Goal: Information Seeking & Learning: Learn about a topic

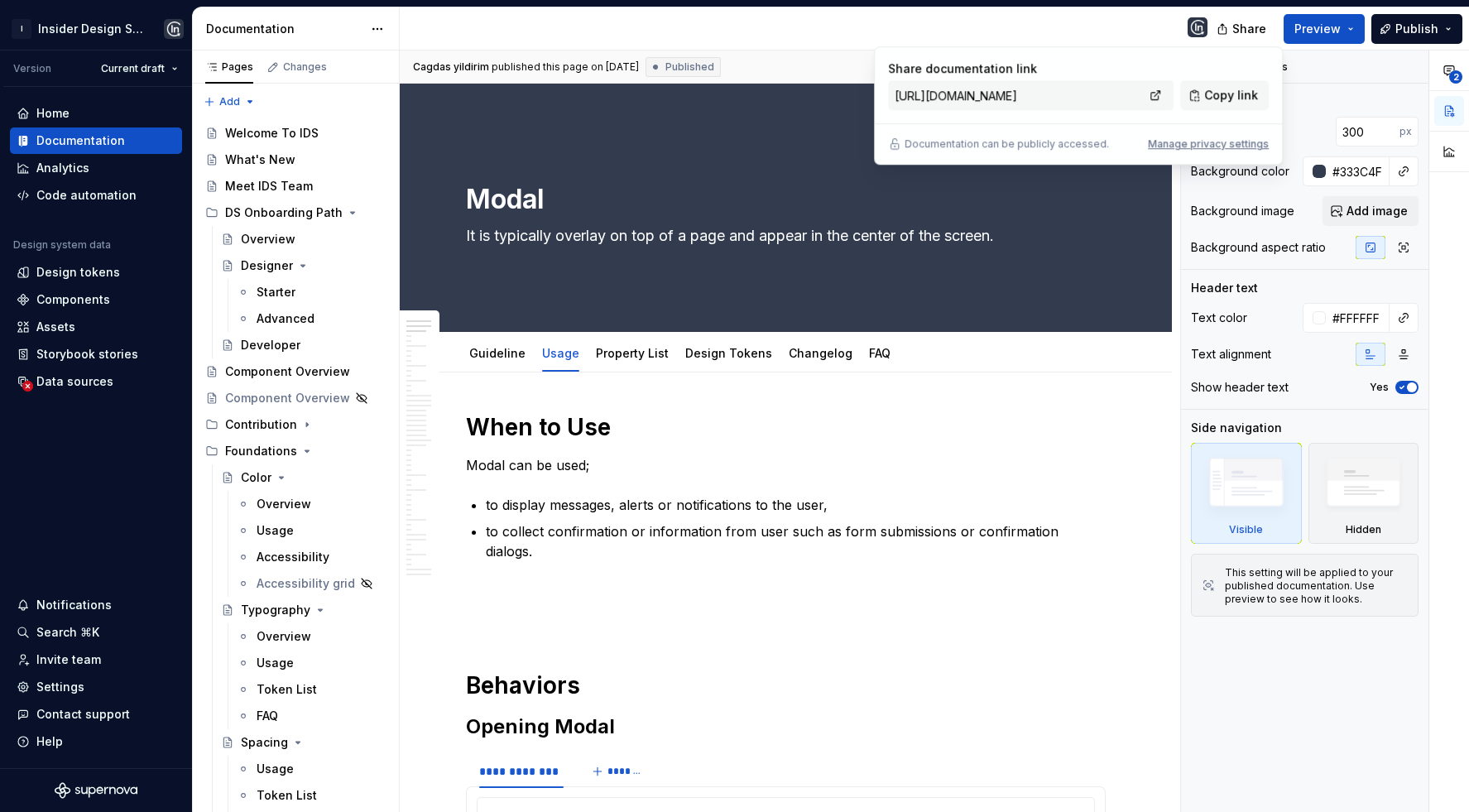
scroll to position [752, 0]
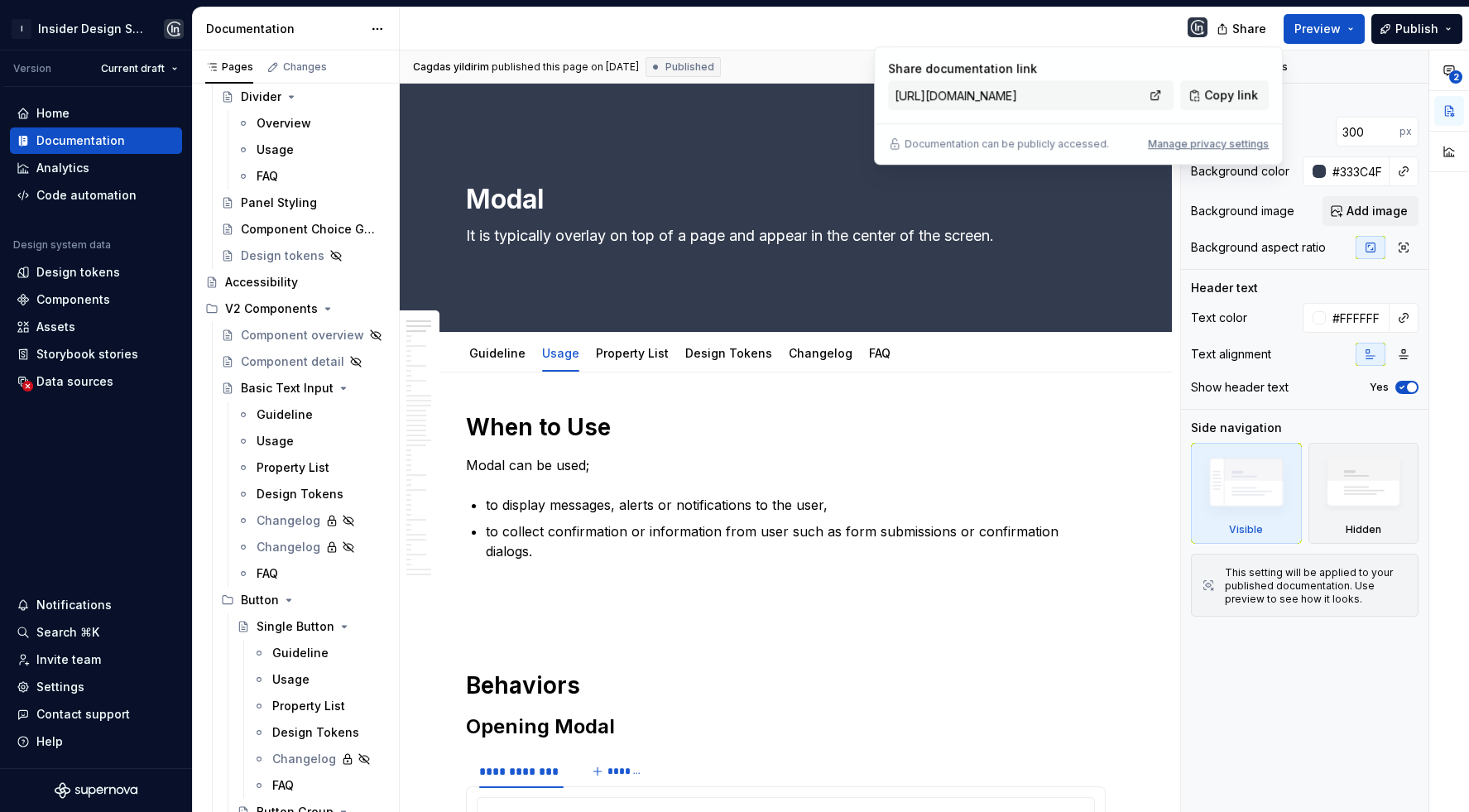
click at [1267, 64] on div "Share documentation link [URL][DOMAIN_NAME] Copy link" at bounding box center [1078, 85] width 381 height 50
click at [1031, 24] on div at bounding box center [810, 29] width 821 height 43
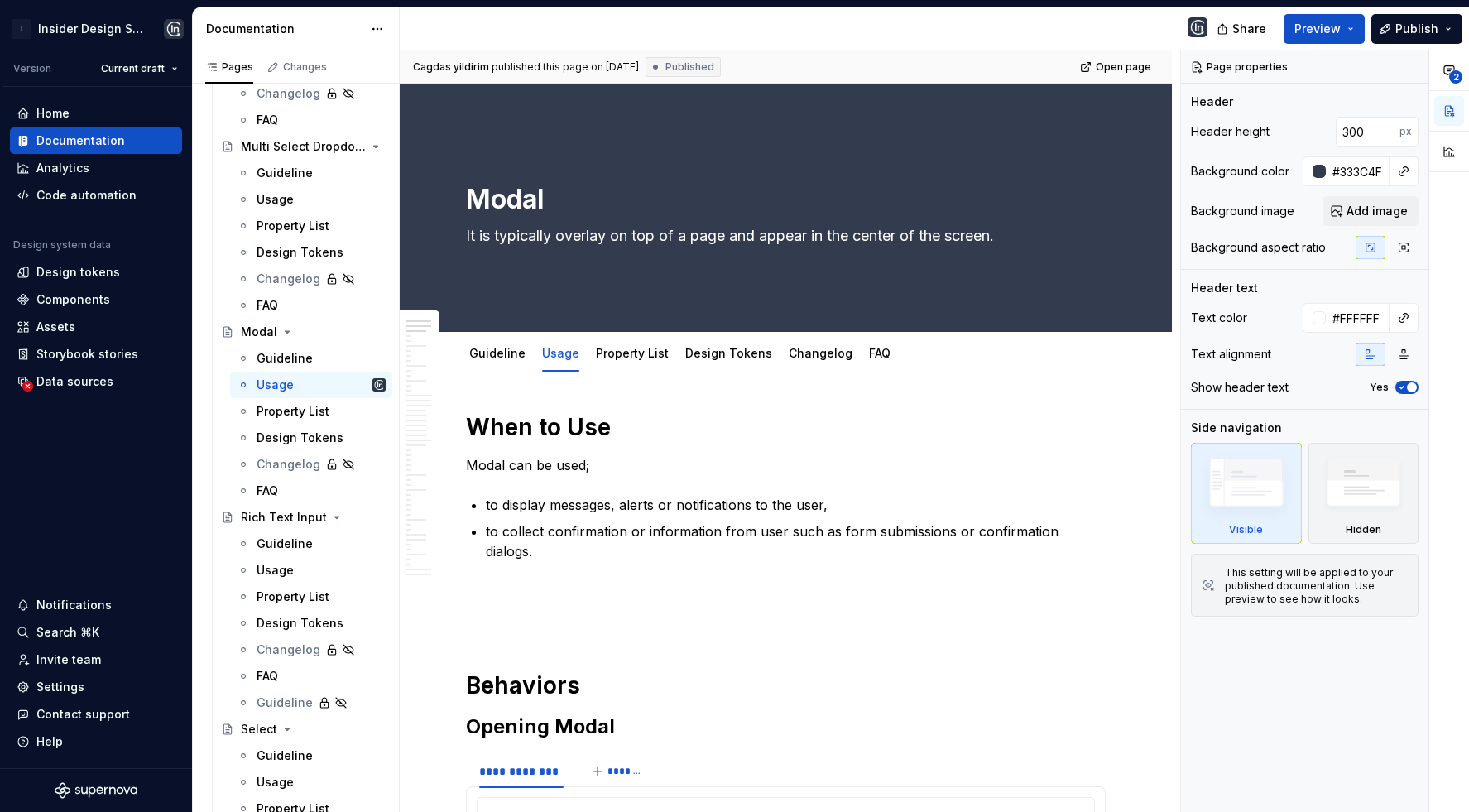
scroll to position [3662, 0]
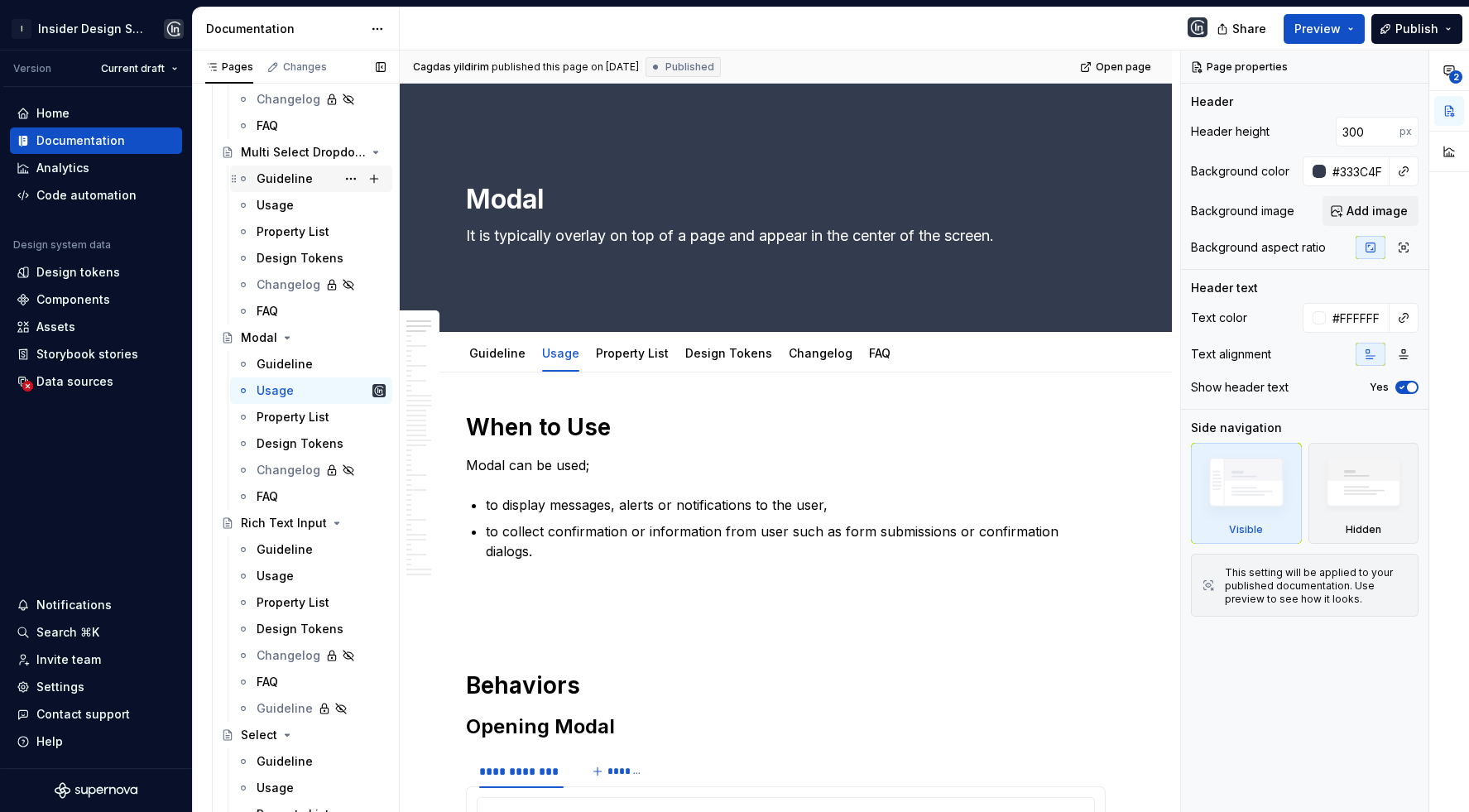
click at [282, 178] on div "Guideline" at bounding box center [284, 178] width 56 height 16
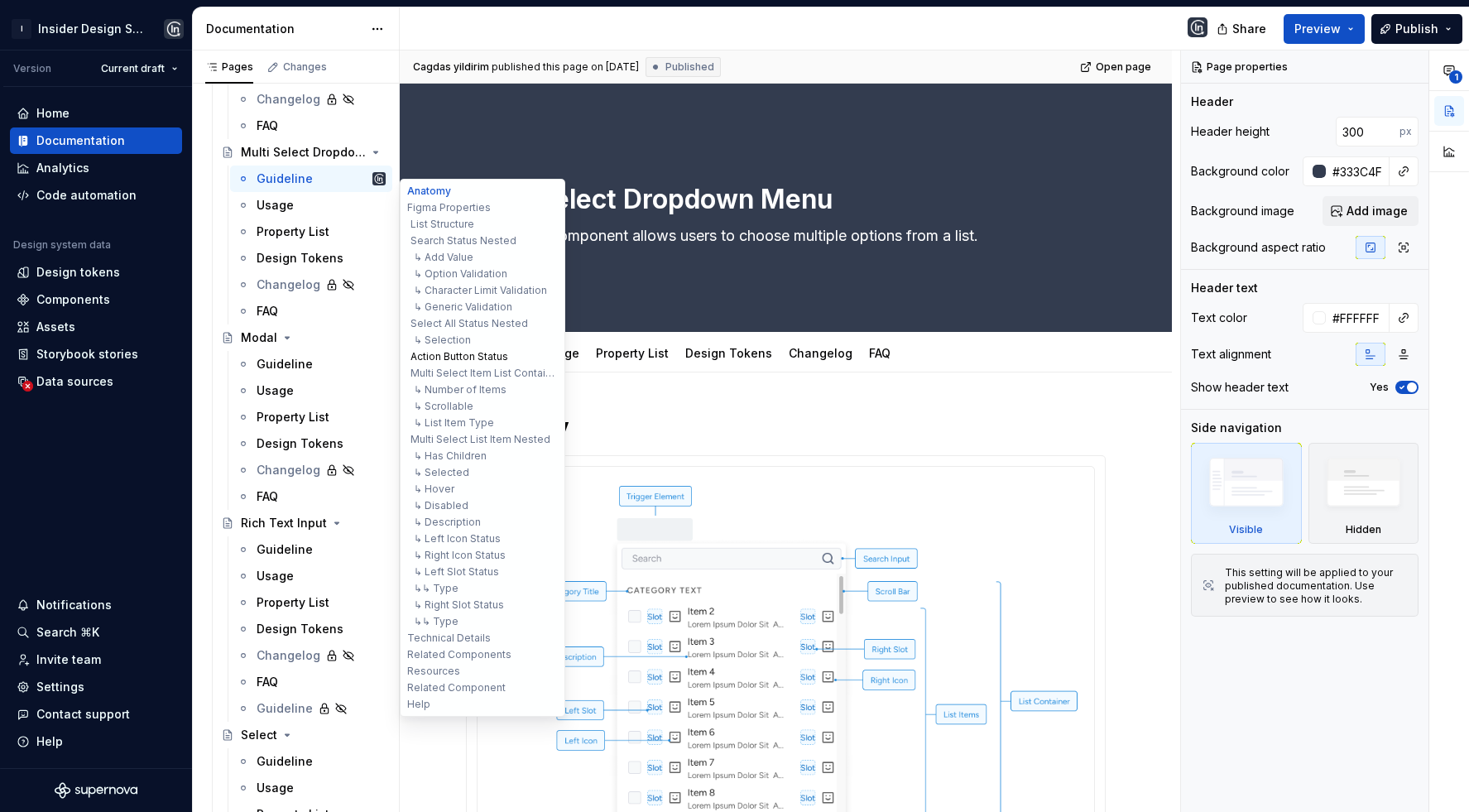
type textarea "*"
click at [486, 359] on button "Action Button Status" at bounding box center [482, 356] width 157 height 16
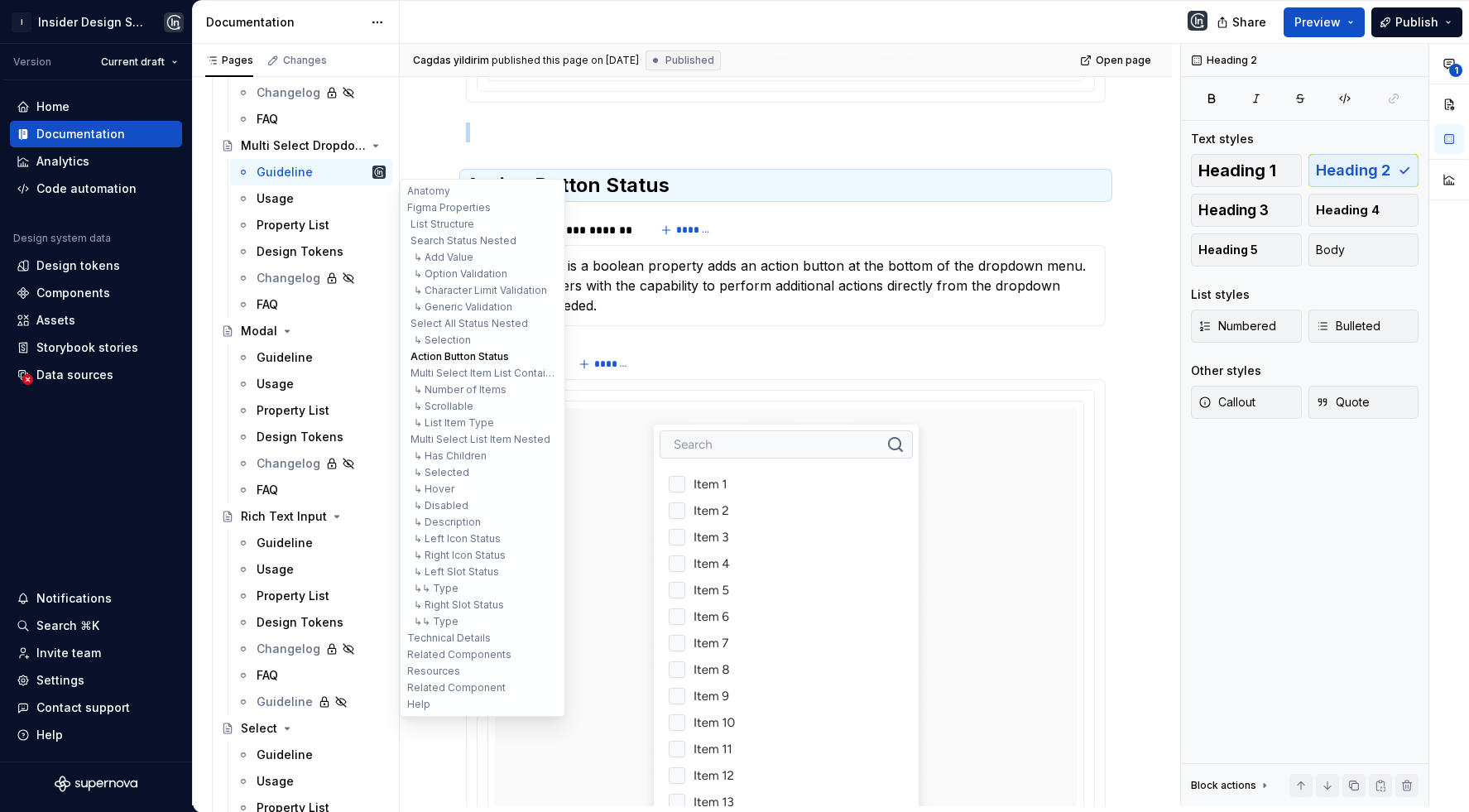
scroll to position [7829, 0]
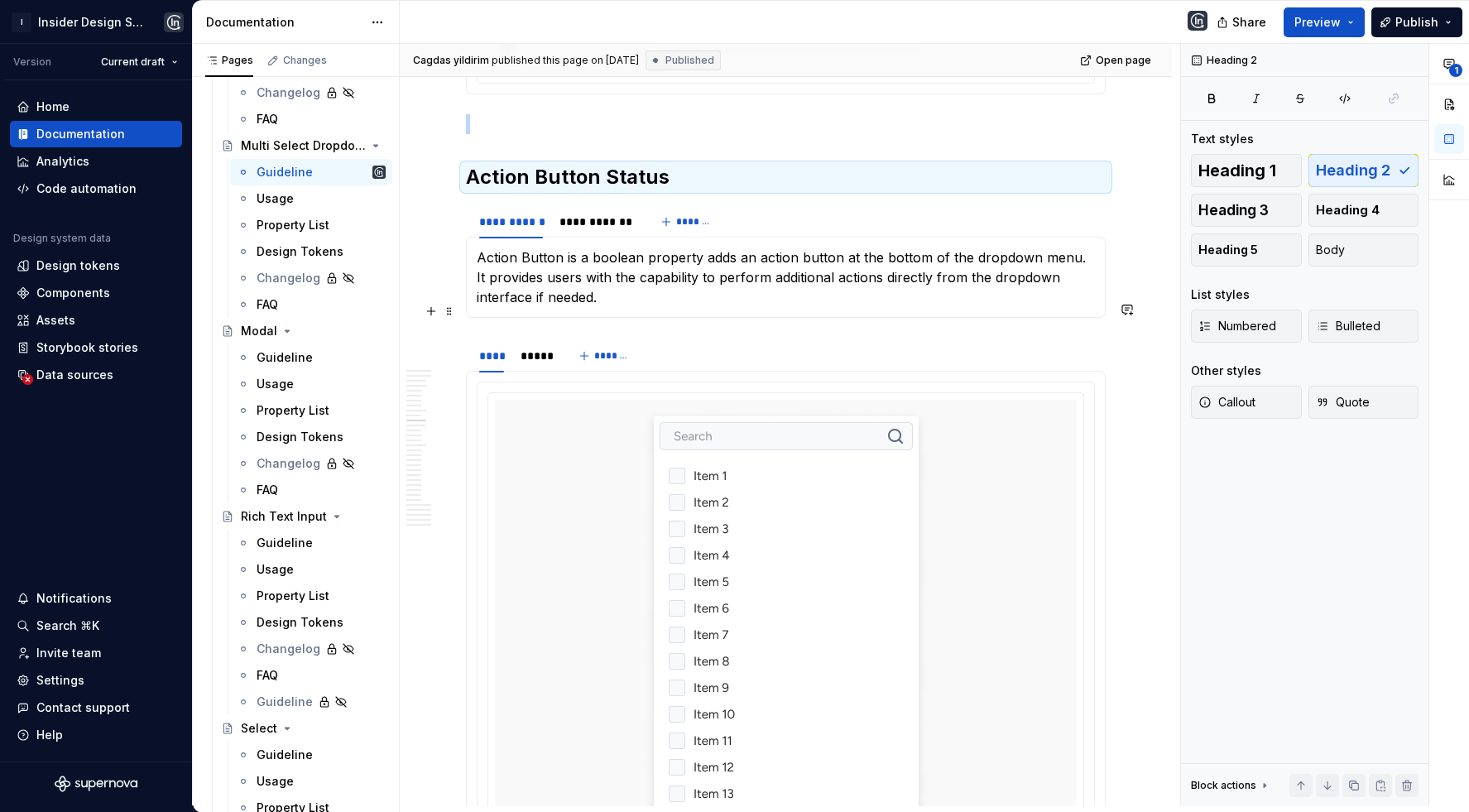
click at [753, 340] on div "**** ***** *******" at bounding box center [785, 356] width 640 height 33
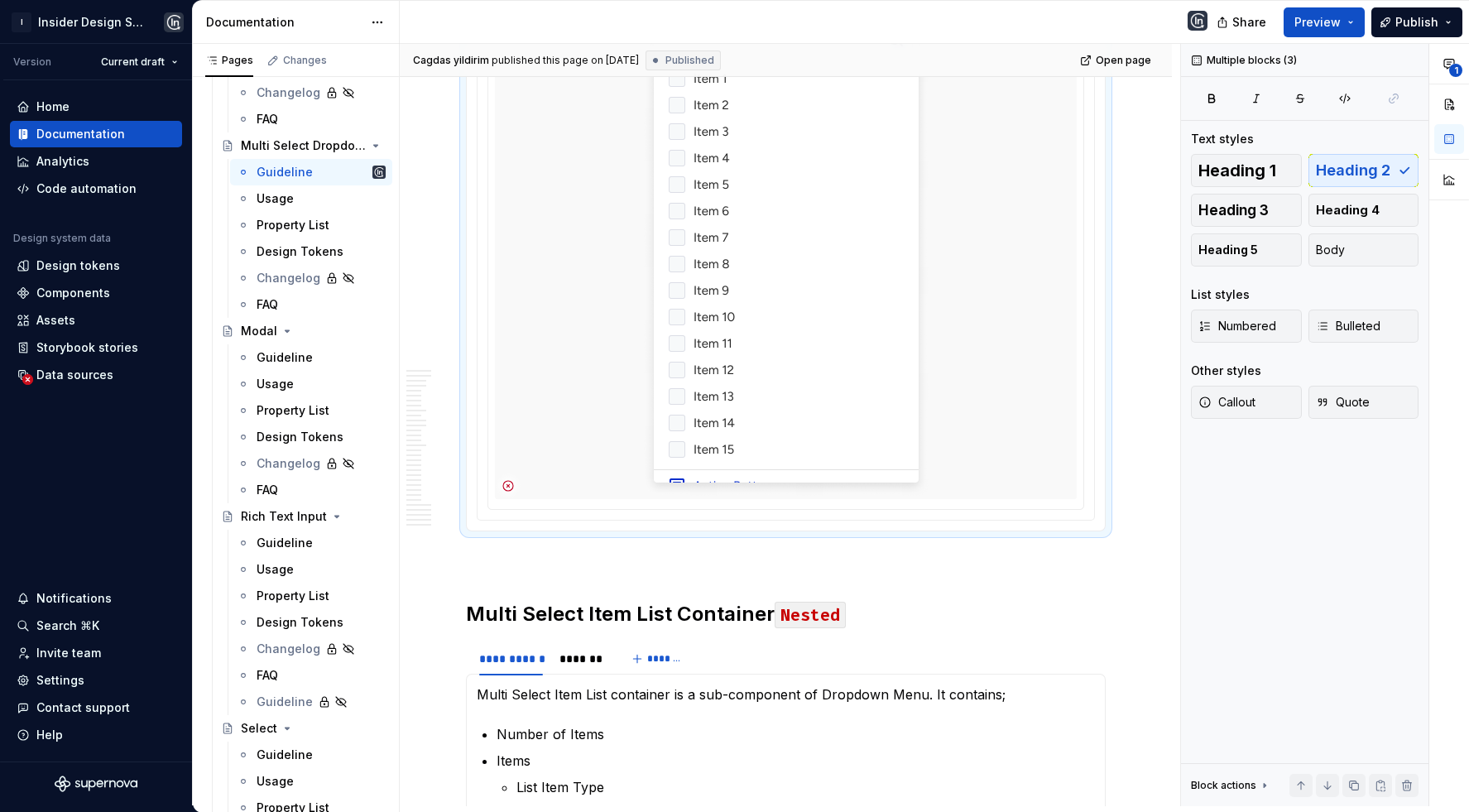
scroll to position [8431, 0]
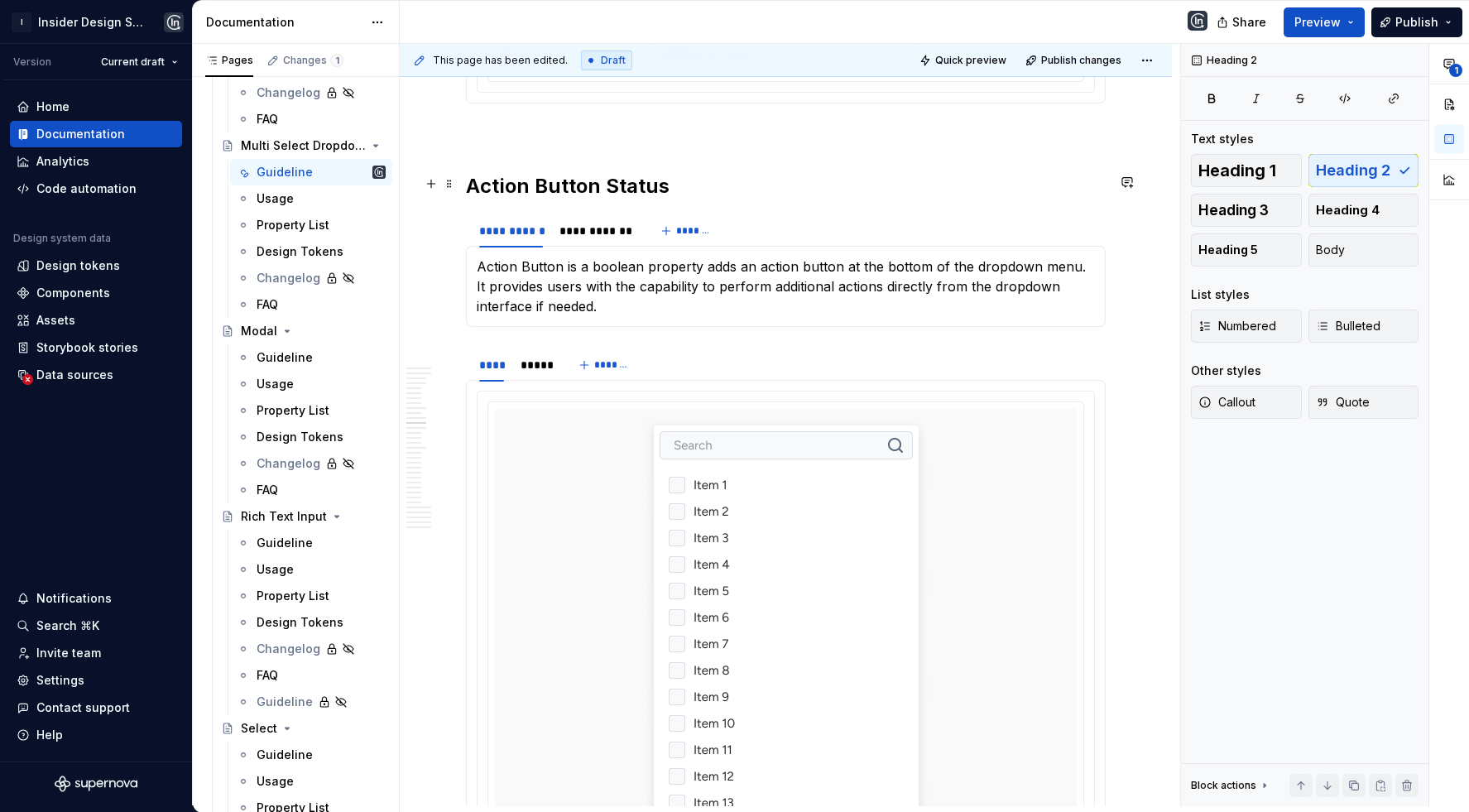
scroll to position [8614, 0]
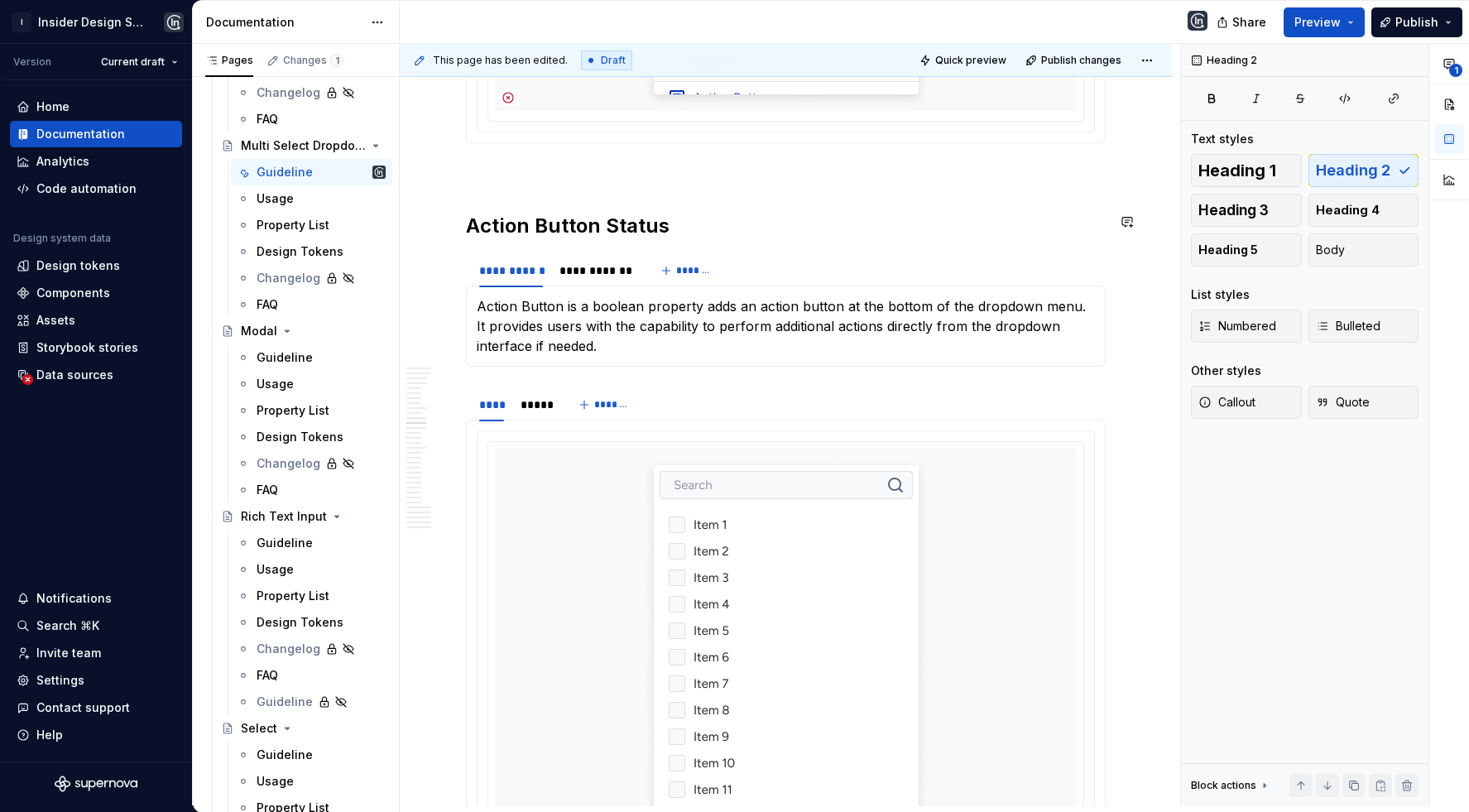
click at [610, 213] on h2 "Action Button Status" at bounding box center [785, 226] width 640 height 27
click at [609, 213] on h2 "Action Button Status" at bounding box center [785, 226] width 640 height 27
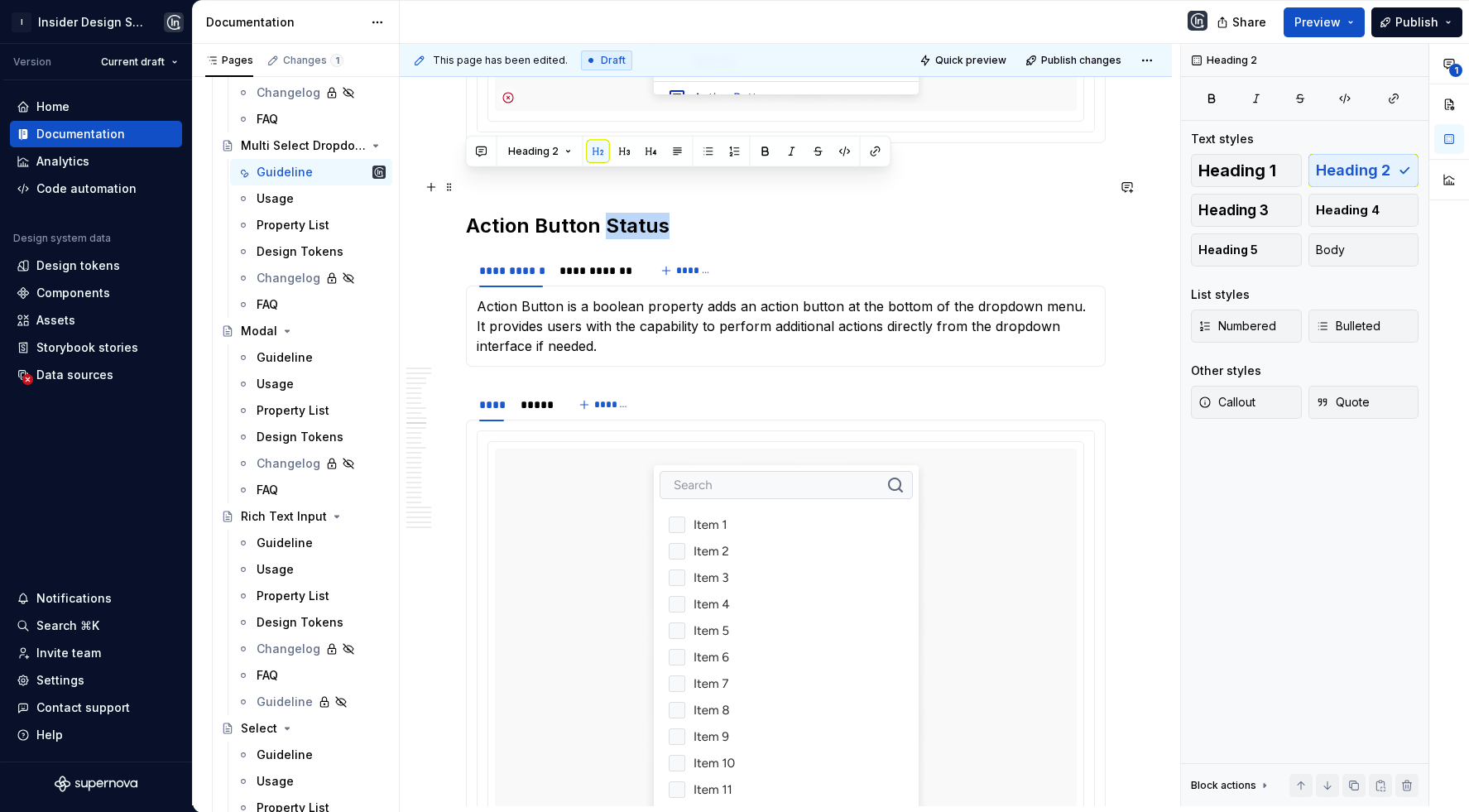
click at [609, 213] on h2 "Action Button Status" at bounding box center [785, 226] width 640 height 27
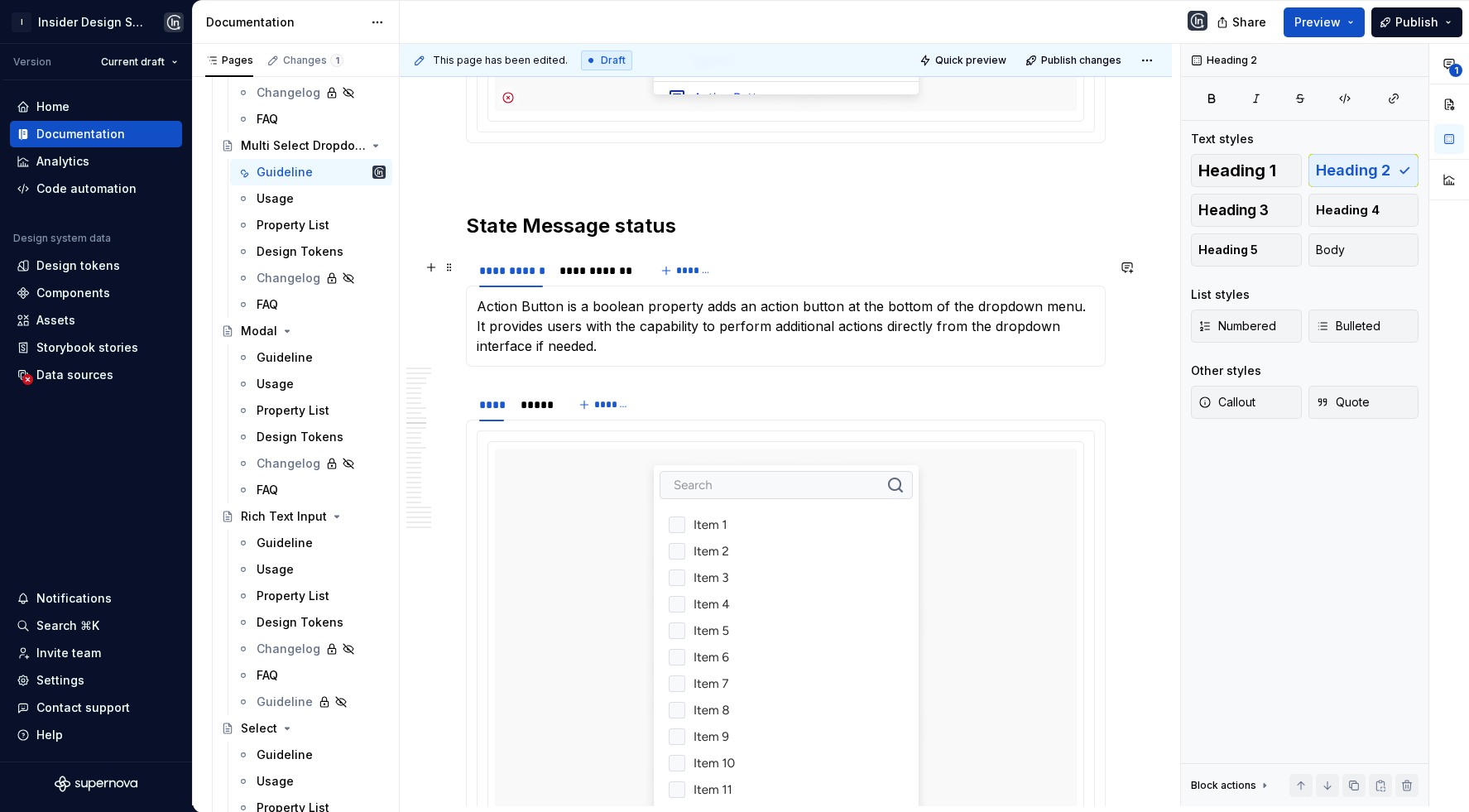
click at [516, 297] on p "Action Button is a boolean property adds an action button at the bottom of the …" at bounding box center [785, 326] width 618 height 59
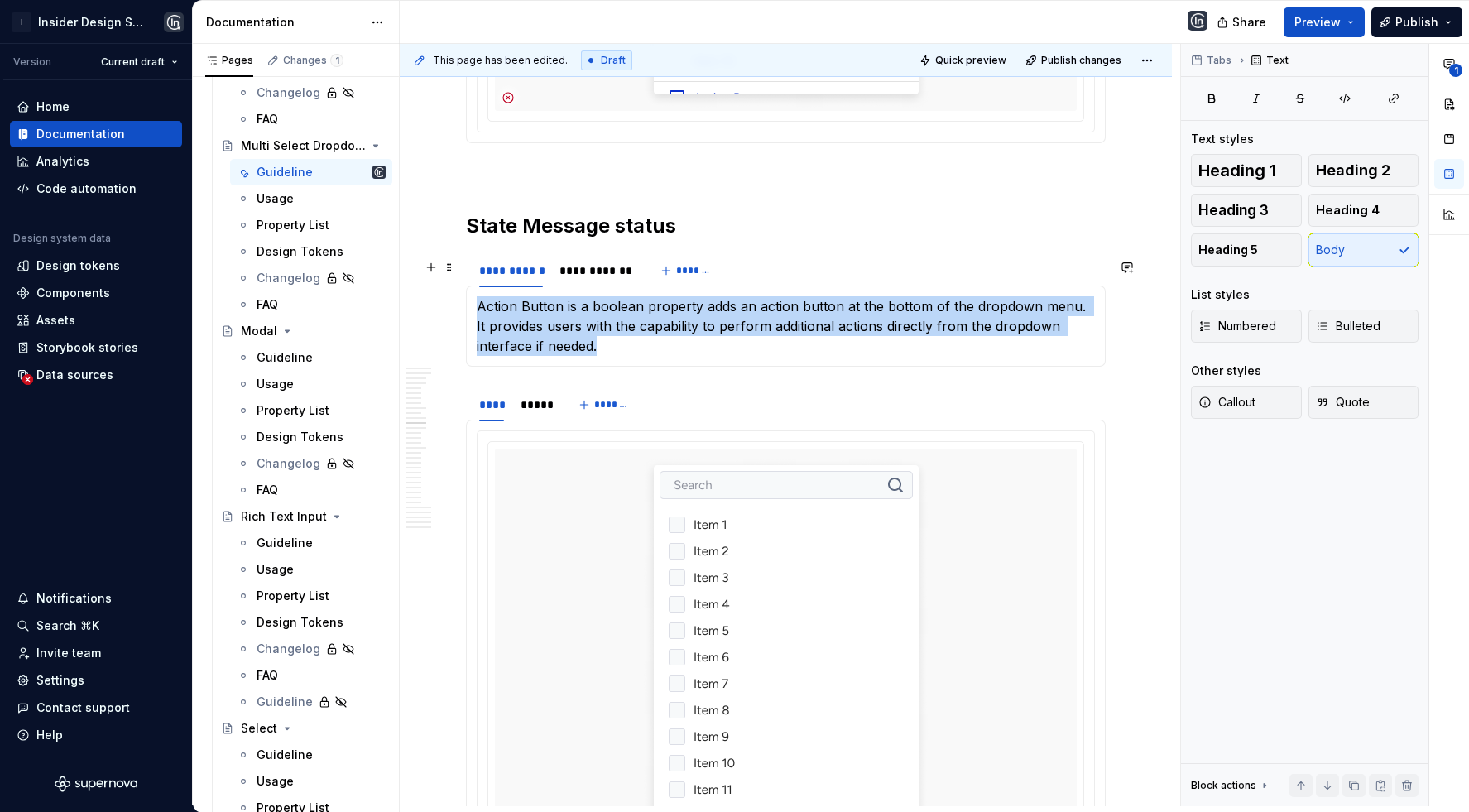
click at [516, 297] on p "Action Button is a boolean property adds an action button at the bottom of the …" at bounding box center [785, 326] width 618 height 59
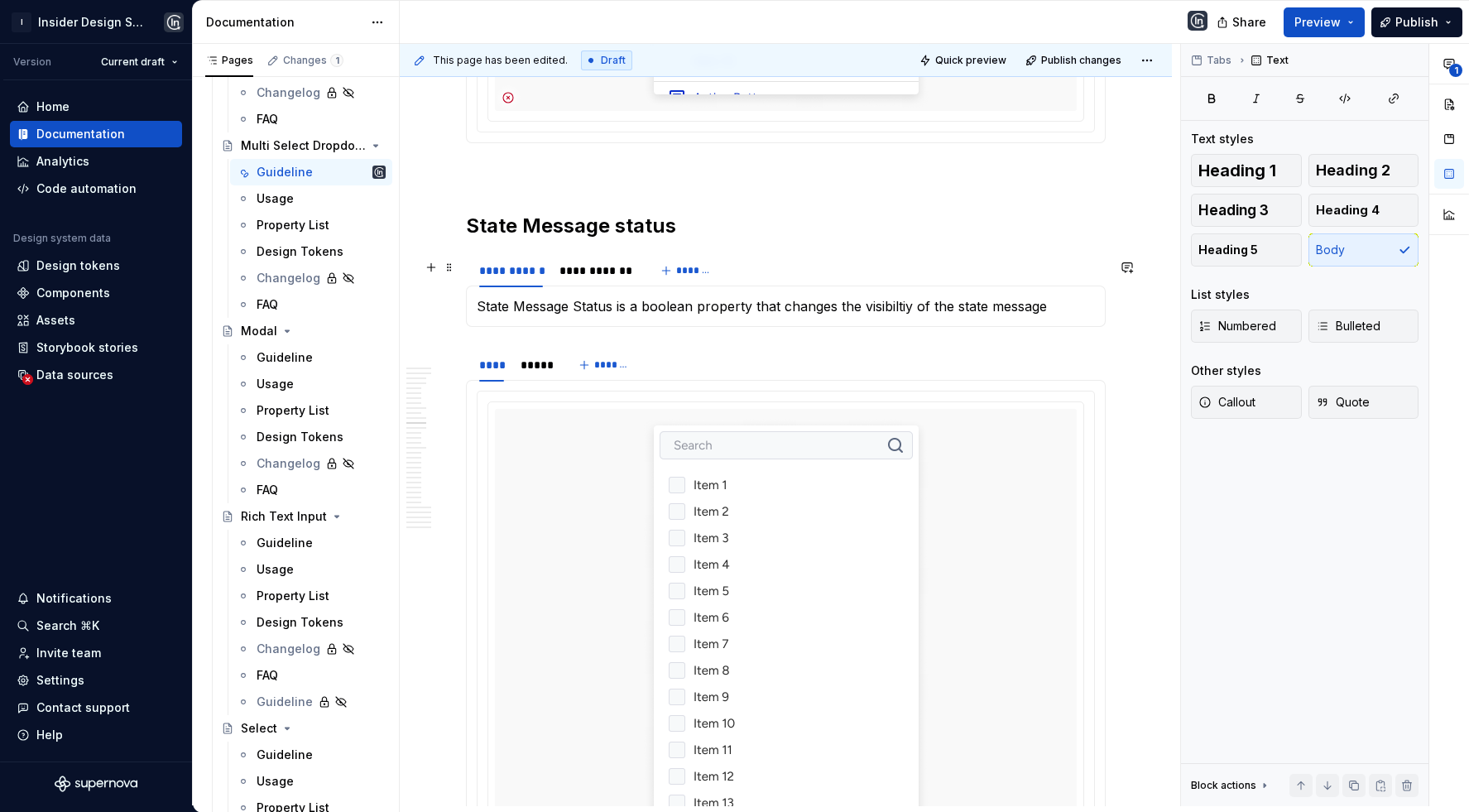
click at [893, 297] on p "State Message Status is a boolean property that changes the visibiltiy of the s…" at bounding box center [785, 306] width 618 height 20
click at [1058, 297] on p "State Message Status is a boolean property that changes the visibility of the s…" at bounding box center [785, 306] width 618 height 20
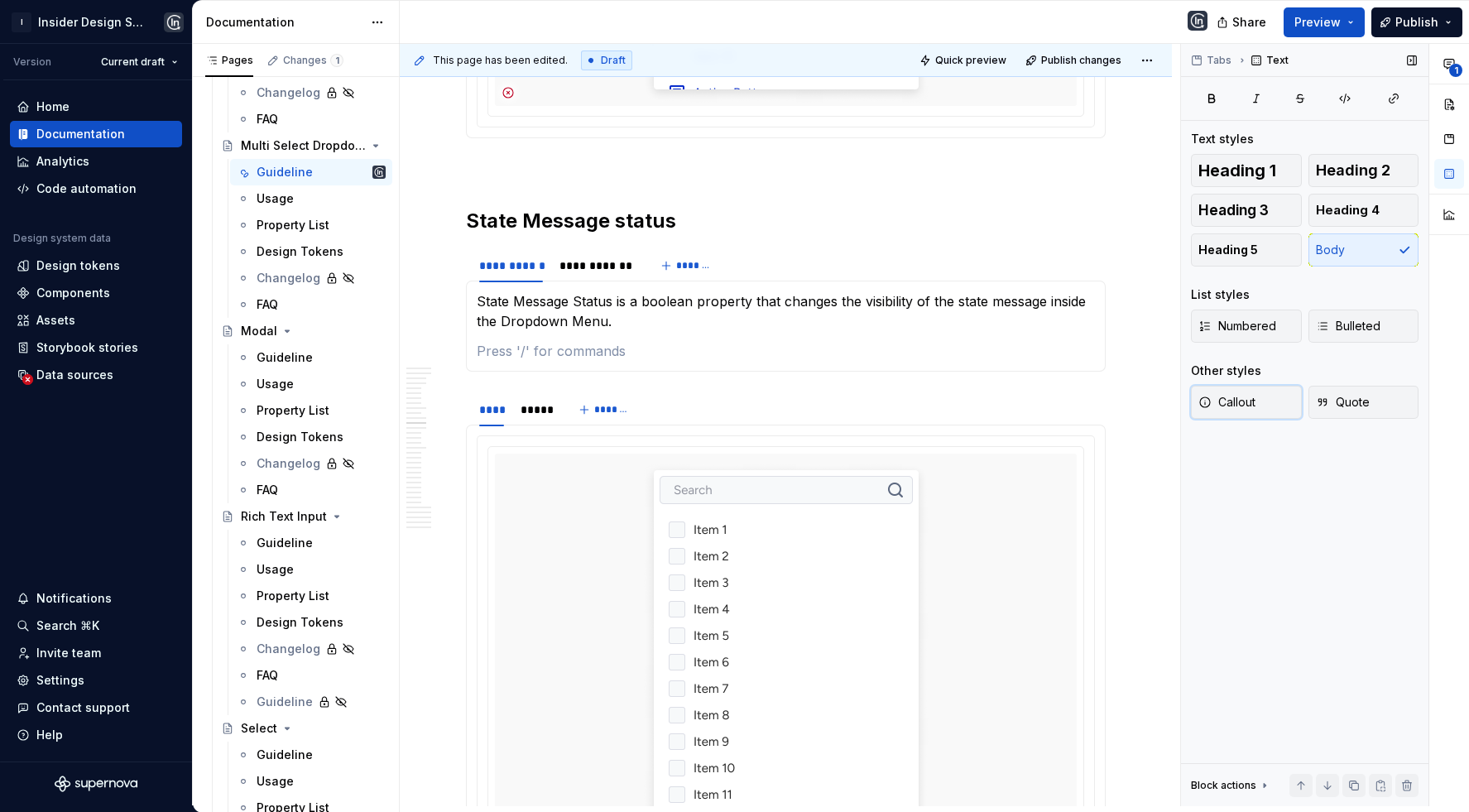
click at [1253, 403] on span "Callout" at bounding box center [1227, 402] width 57 height 16
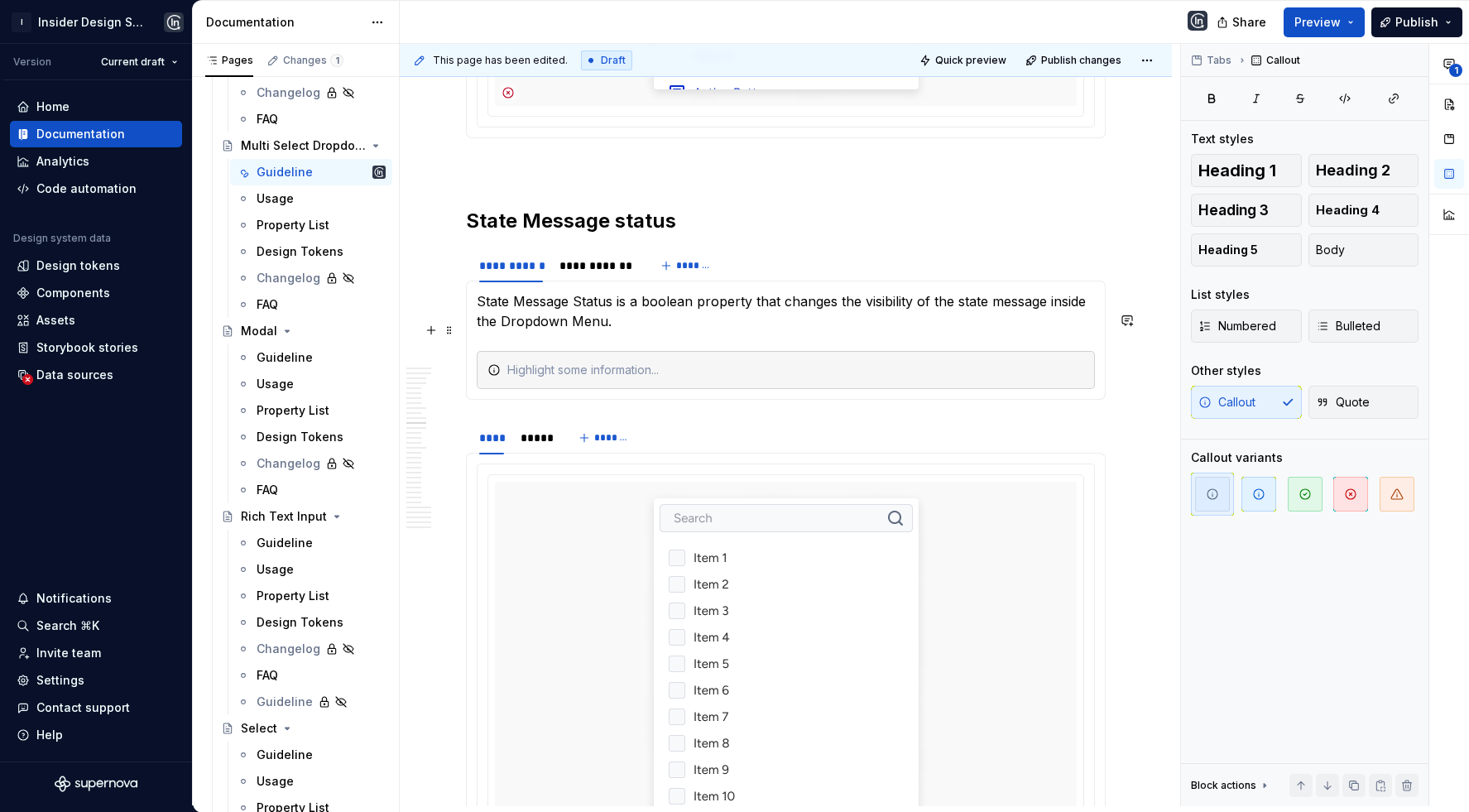
click at [796, 351] on div at bounding box center [785, 370] width 618 height 38
click at [658, 361] on div "The field’s state message will" at bounding box center [795, 369] width 577 height 16
click at [614, 361] on div "The state message displayed" at bounding box center [795, 369] width 577 height 16
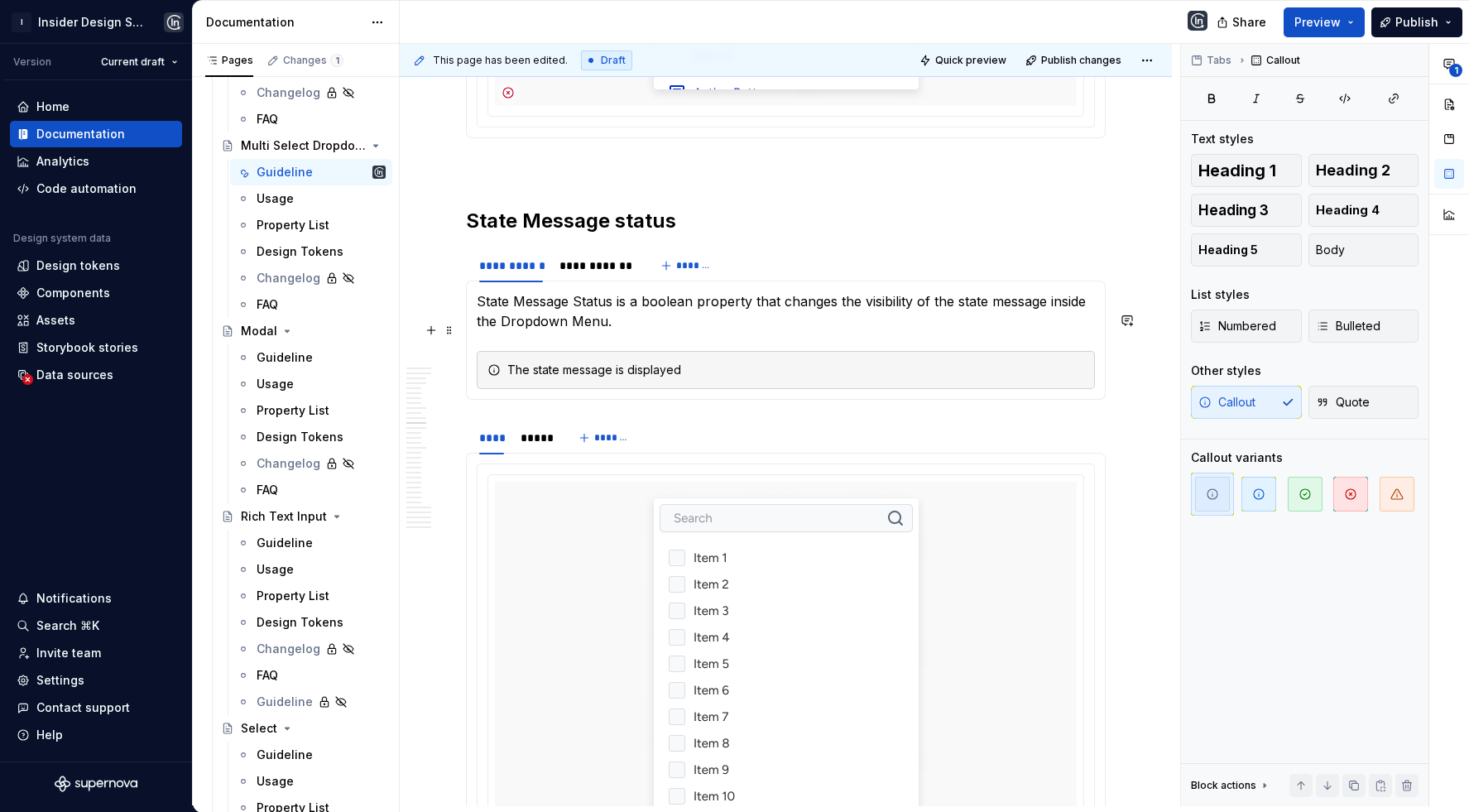
click at [722, 361] on div "The state message is displayed" at bounding box center [795, 369] width 577 height 16
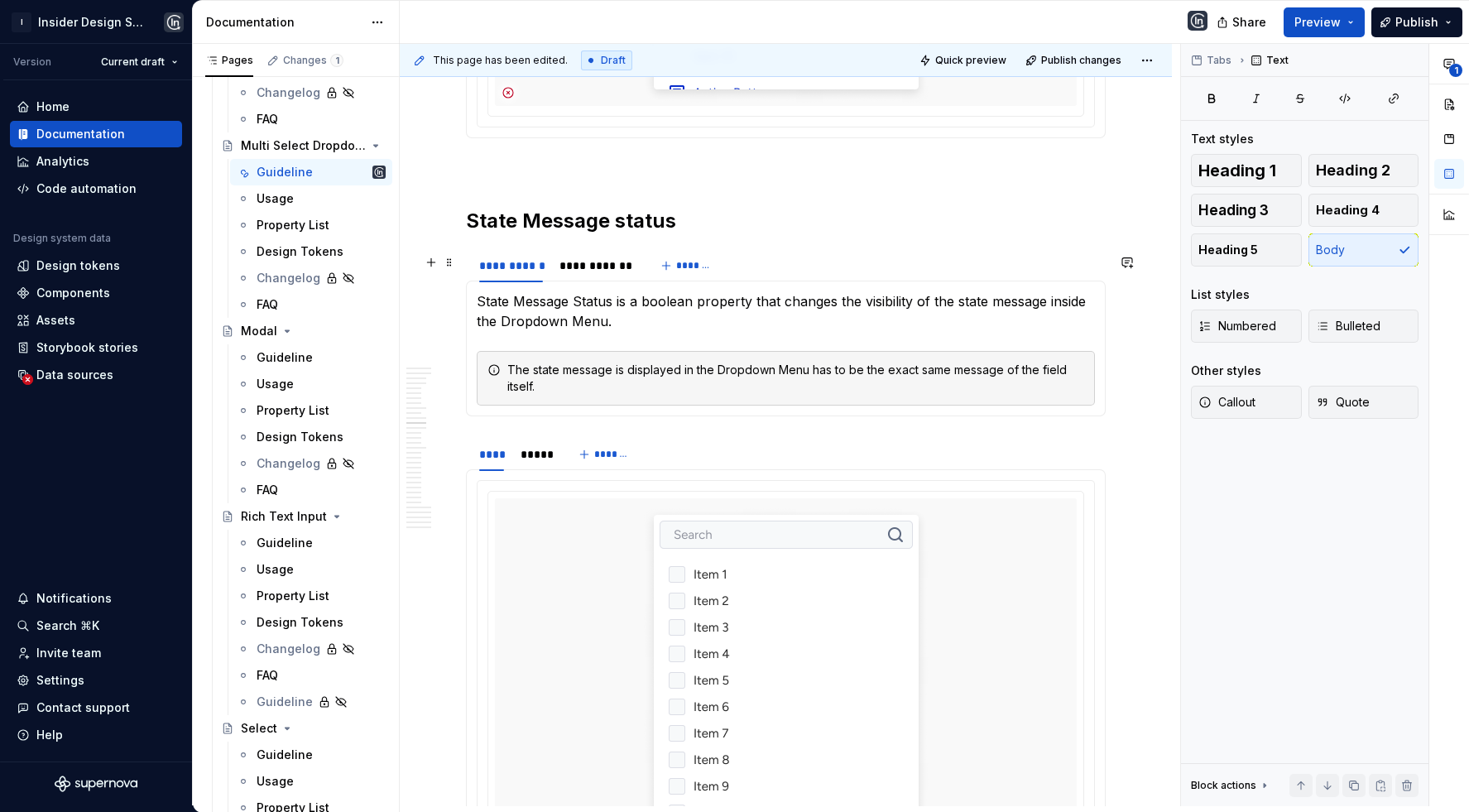
click at [617, 291] on p "State Message Status is a boolean property that changes the visibility of the s…" at bounding box center [785, 311] width 618 height 40
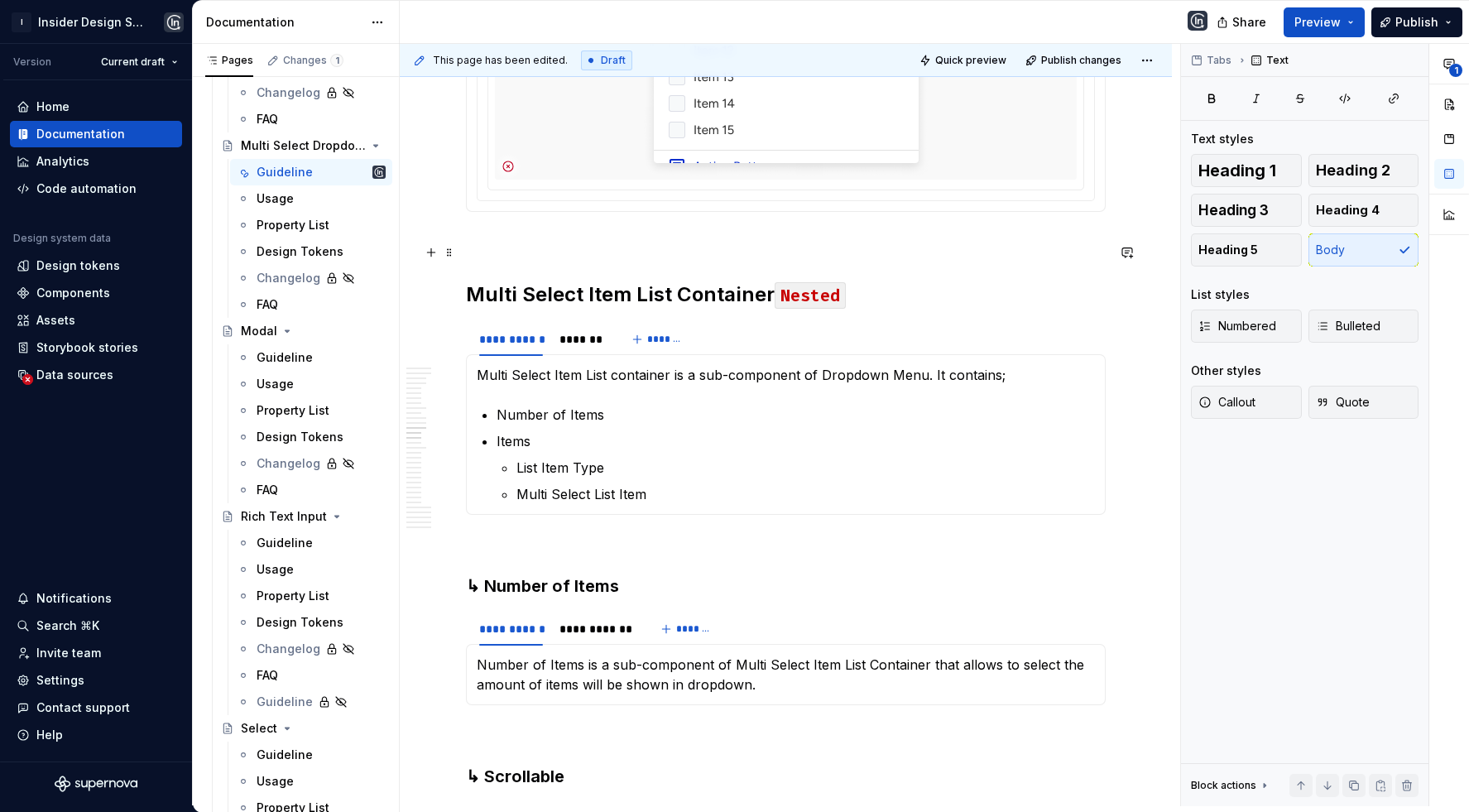
scroll to position [9441, 0]
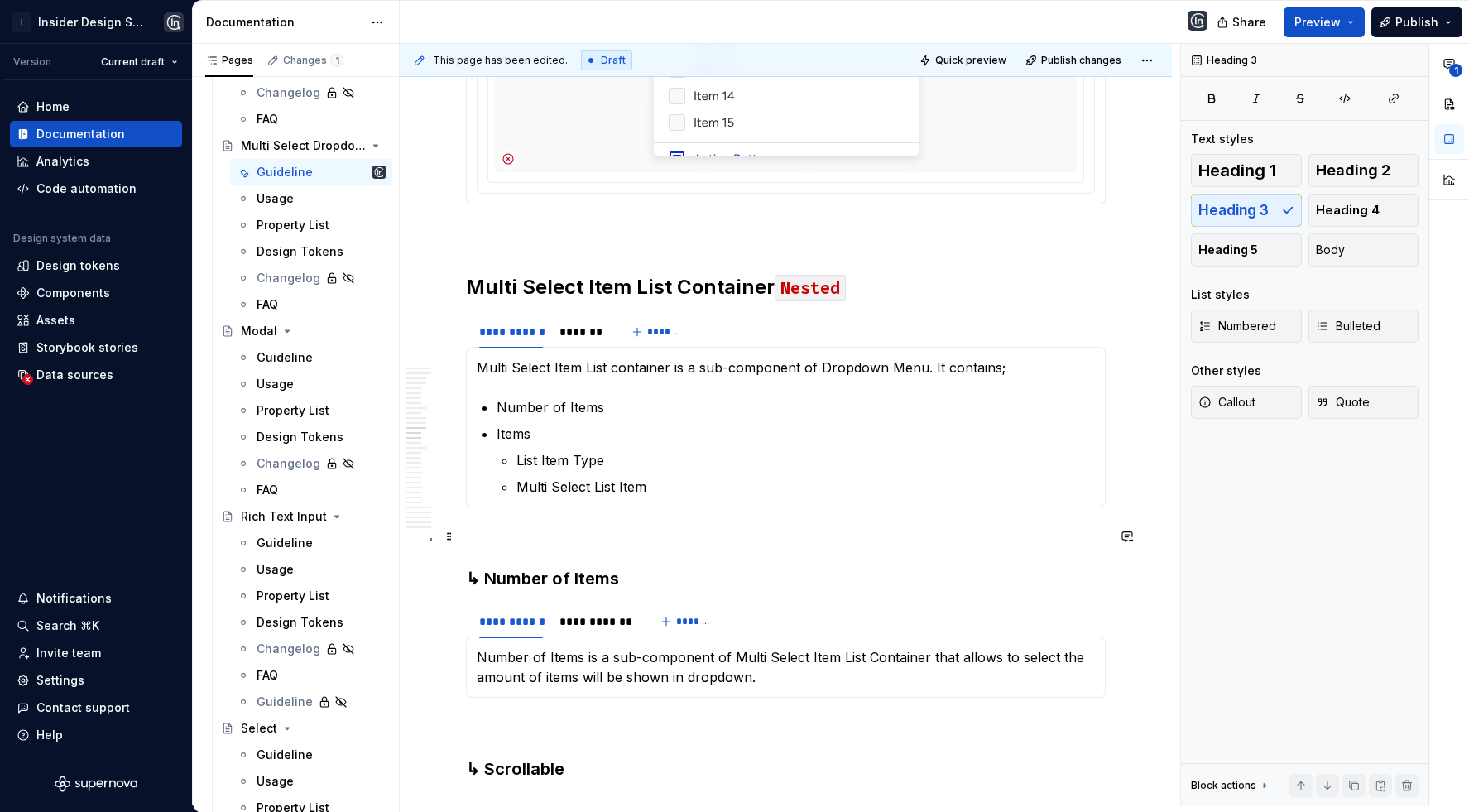
click at [547, 567] on h3 "↳ Number of Items" at bounding box center [785, 578] width 640 height 23
copy h3 "↳ Number of Items"
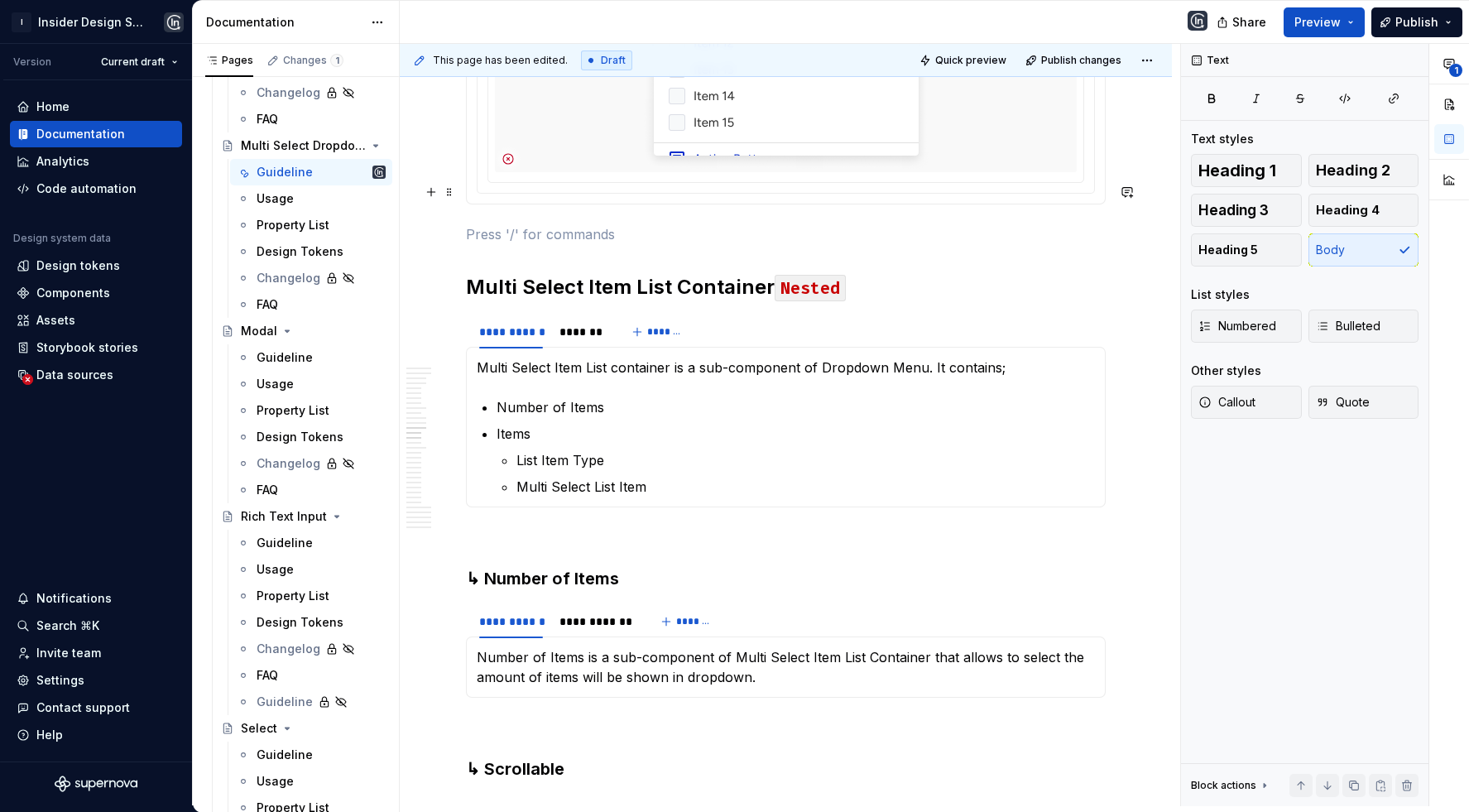
click at [529, 224] on p at bounding box center [785, 234] width 640 height 20
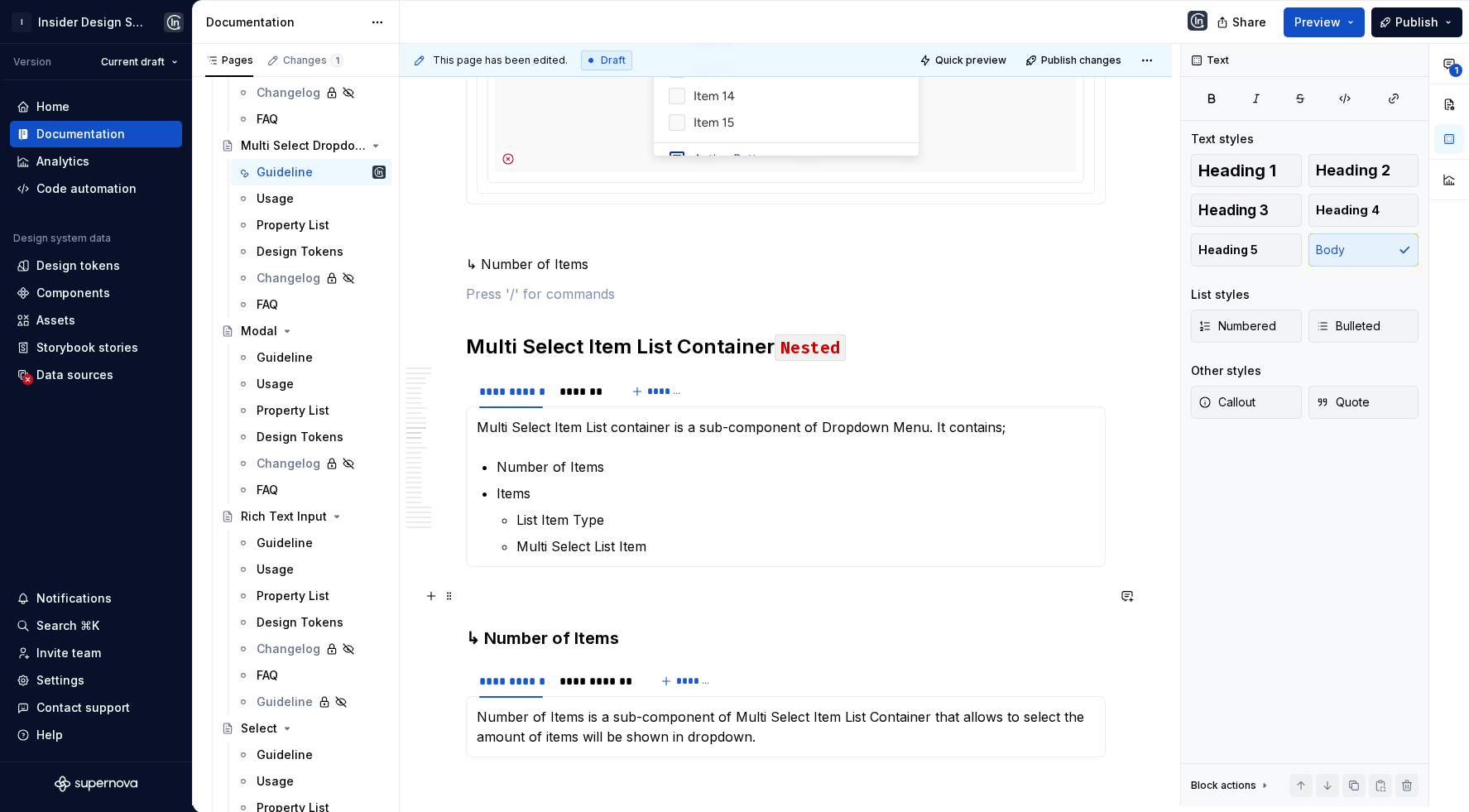
click at [547, 627] on h3 "↳ Number of Items" at bounding box center [785, 638] width 640 height 23
click at [545, 254] on p "↳ Number of Items" at bounding box center [785, 264] width 640 height 20
click at [1213, 204] on span "Heading 3" at bounding box center [1234, 209] width 71 height 16
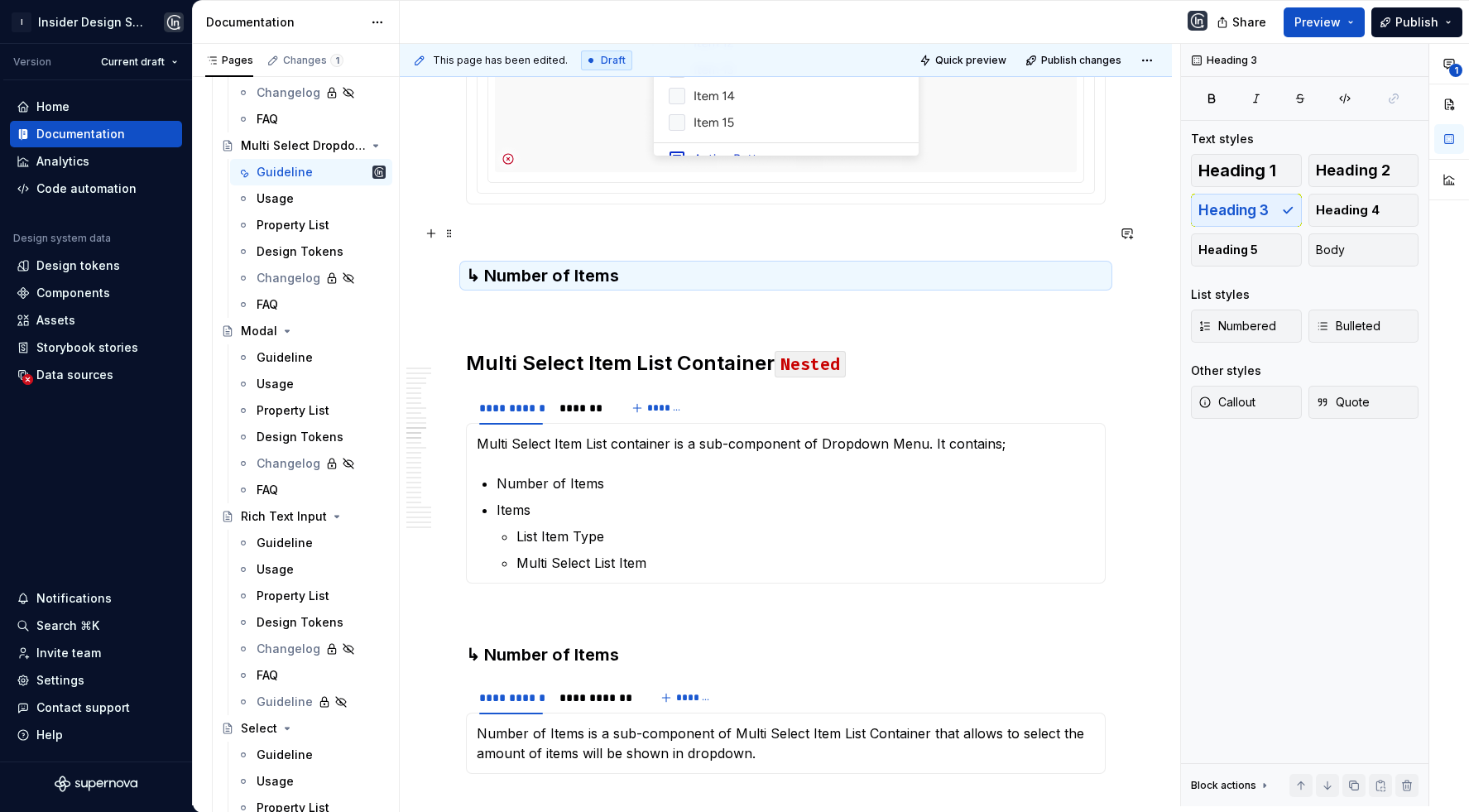
click at [721, 264] on h3 "↳ Number of Items" at bounding box center [785, 275] width 640 height 23
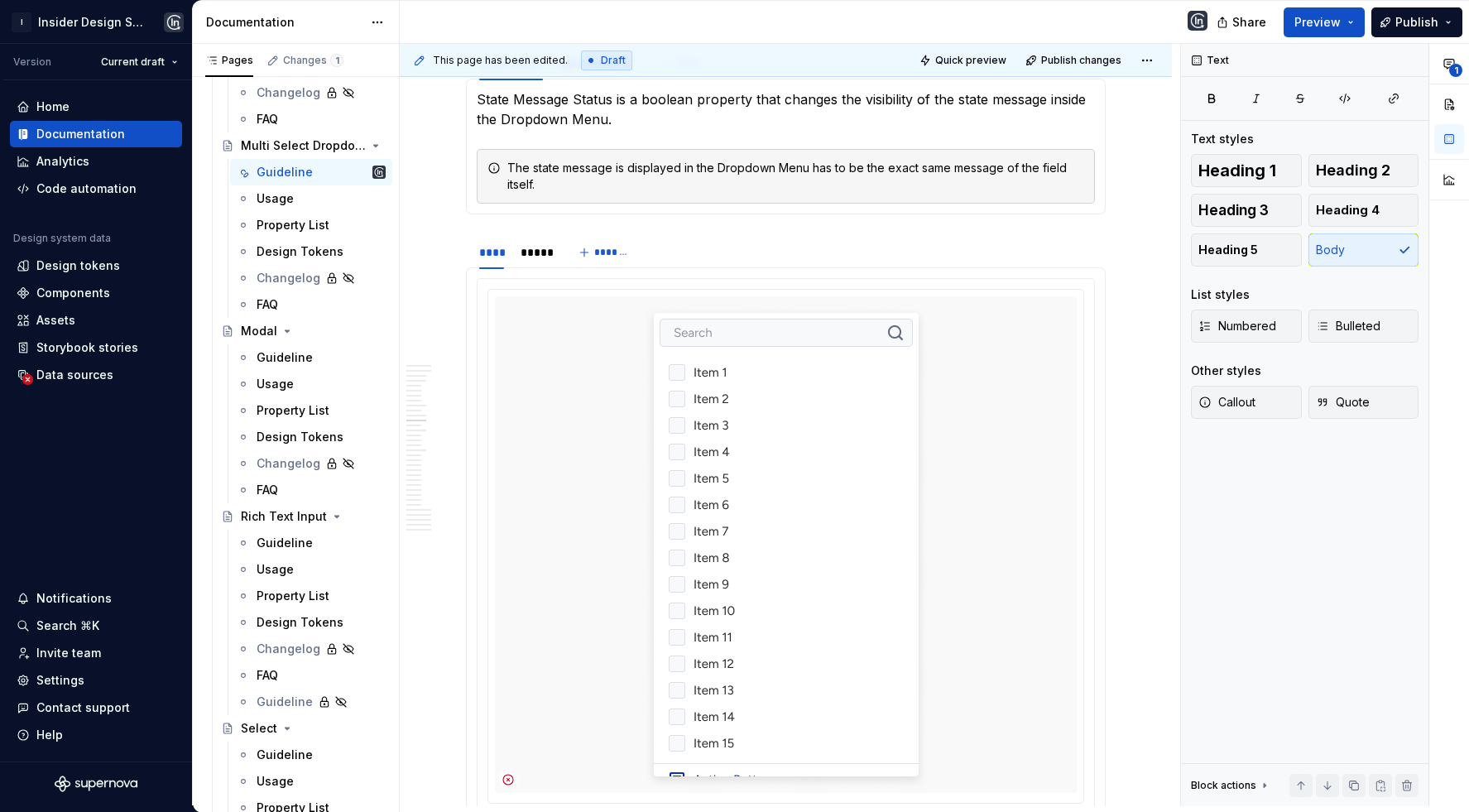
scroll to position [8670, 0]
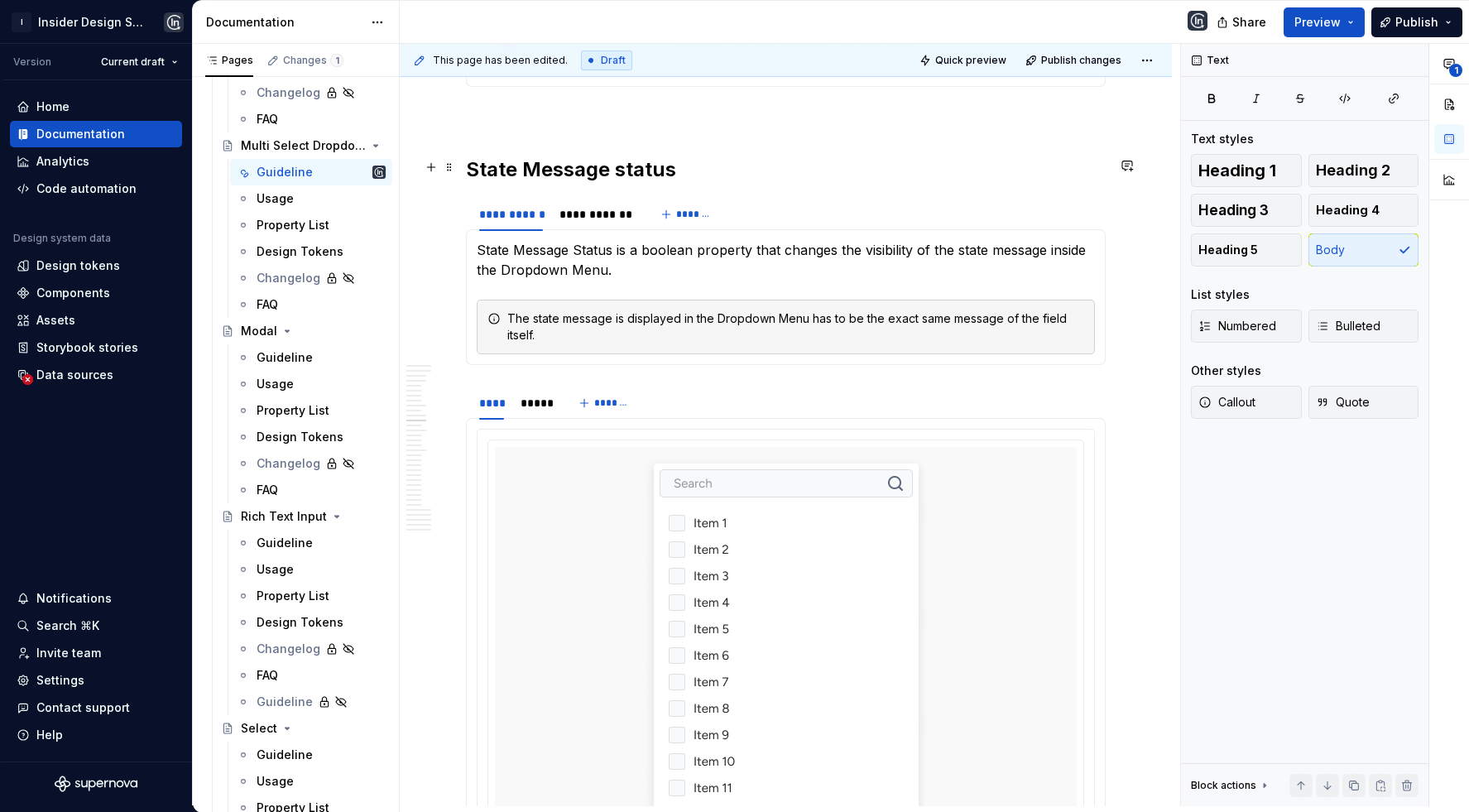
click at [779, 197] on div "**********" at bounding box center [785, 214] width 640 height 33
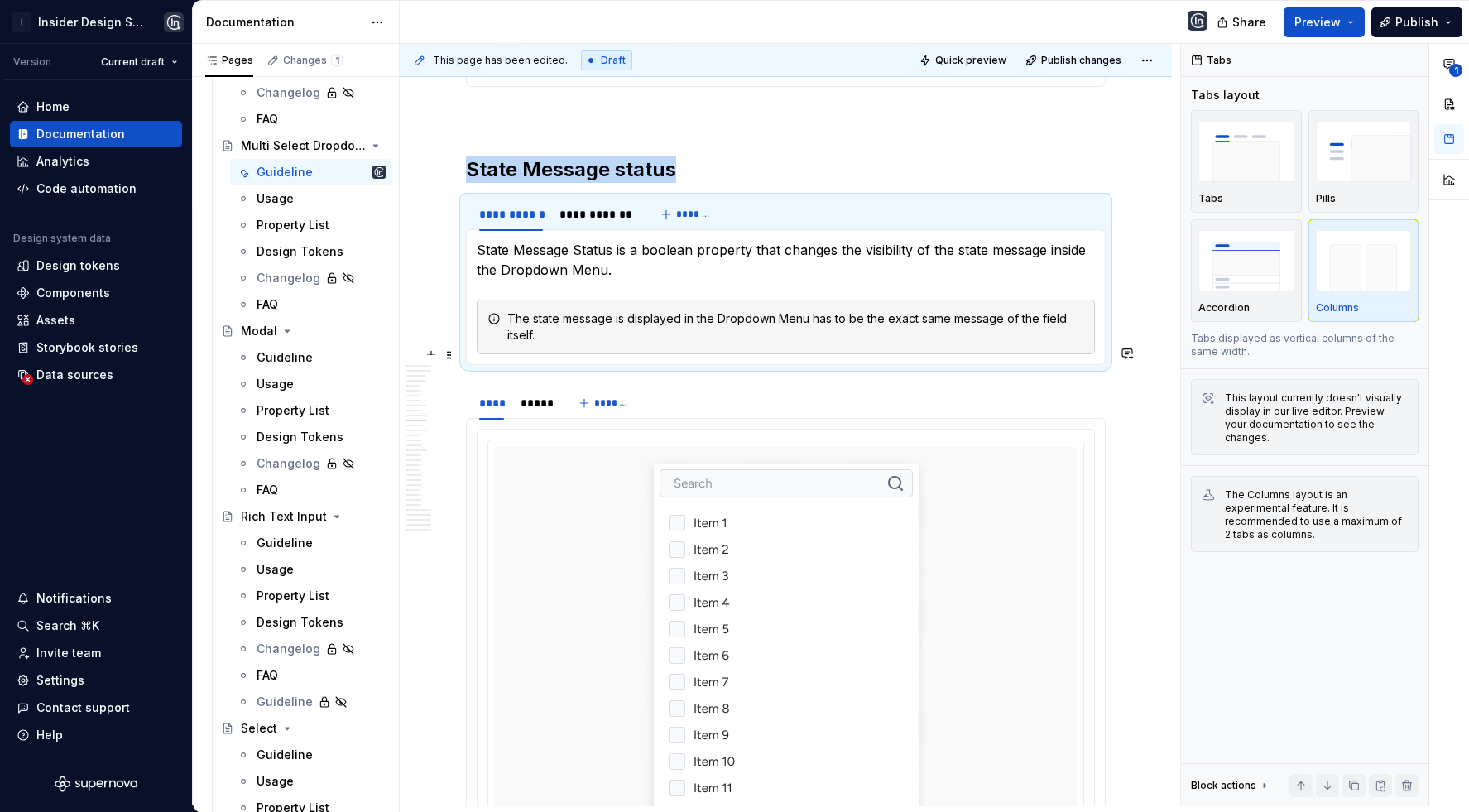
click at [712, 386] on div "**** ***** *******" at bounding box center [785, 403] width 640 height 33
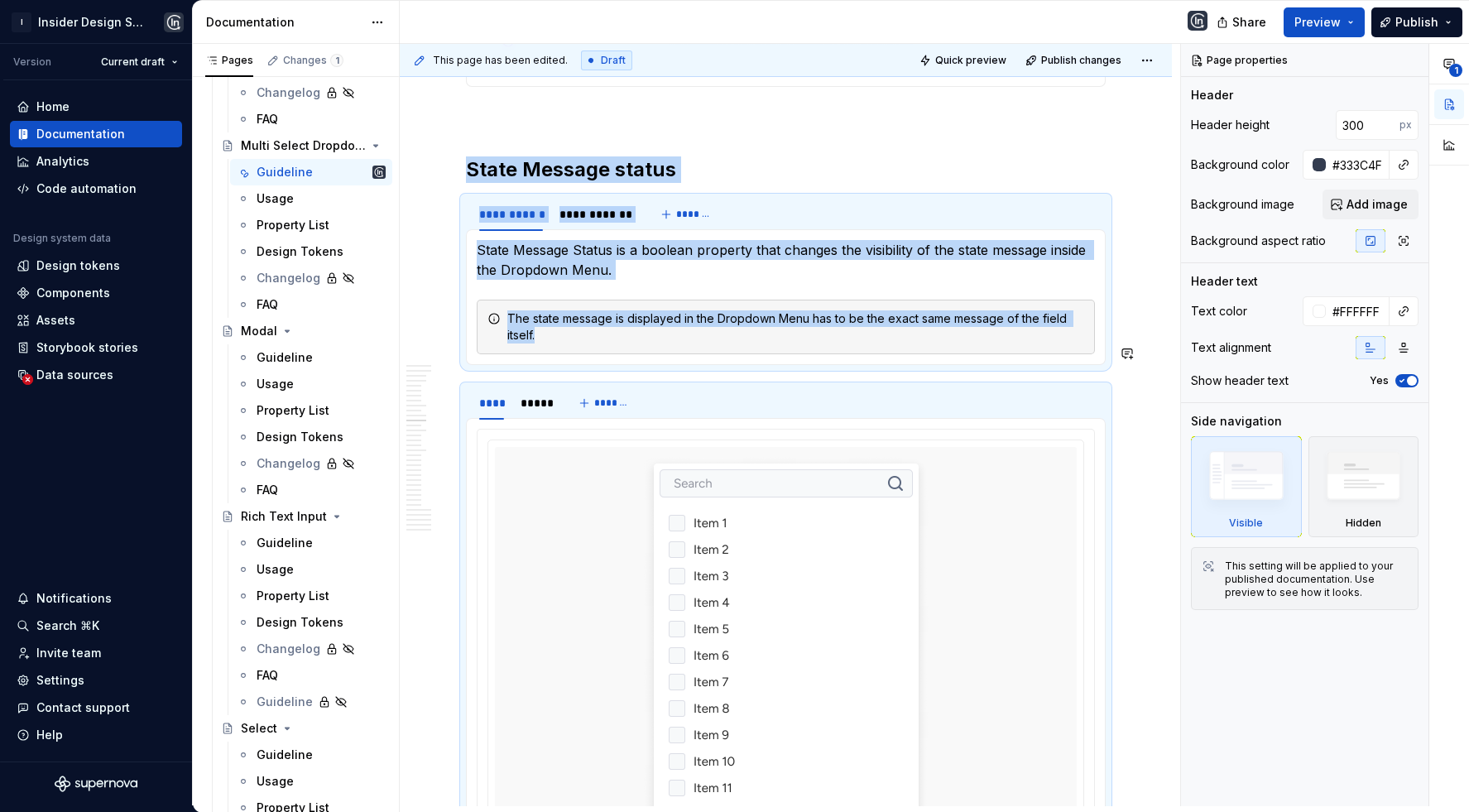
copy div "**********"
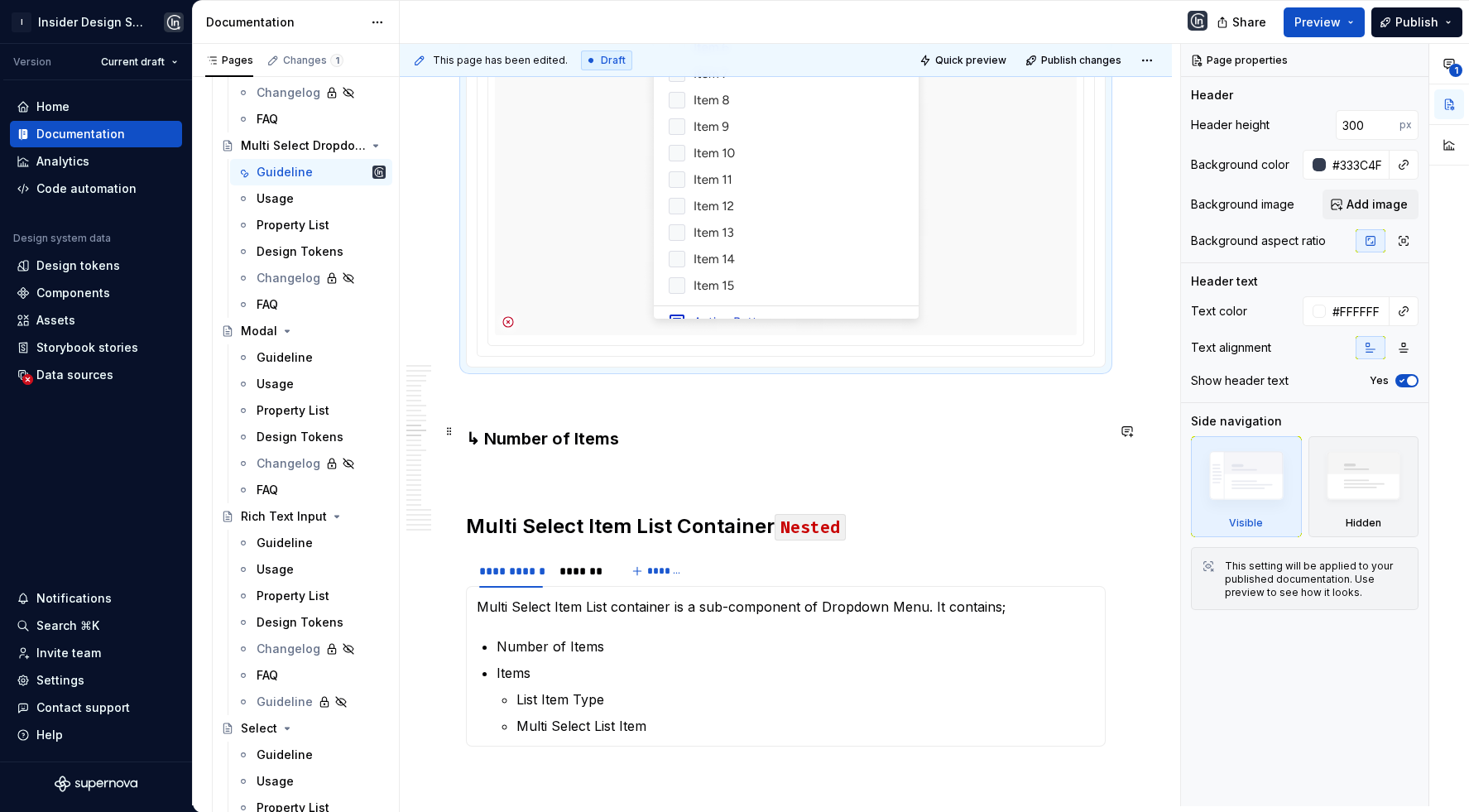
type textarea "*"
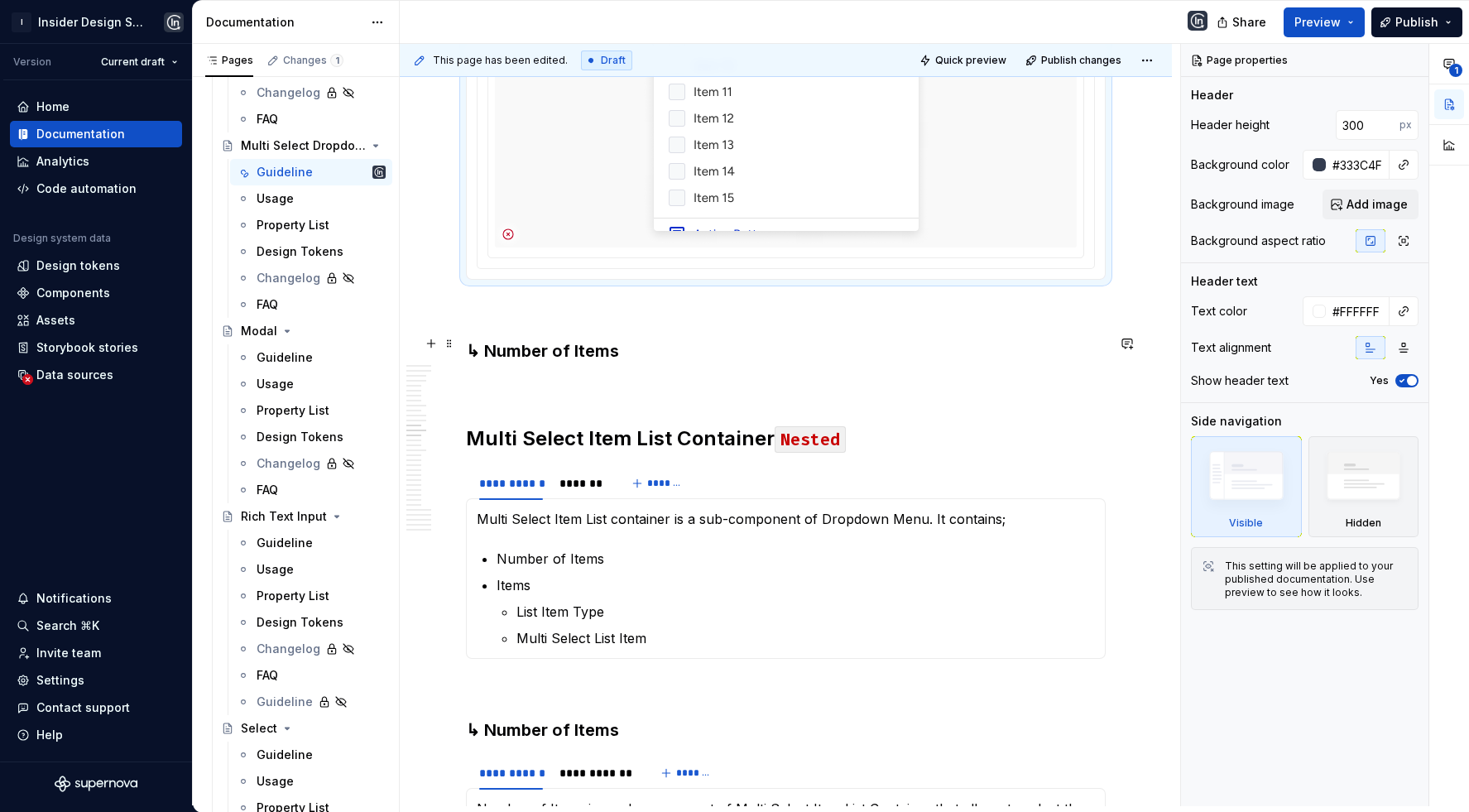
click at [666, 376] on p at bounding box center [785, 385] width 640 height 20
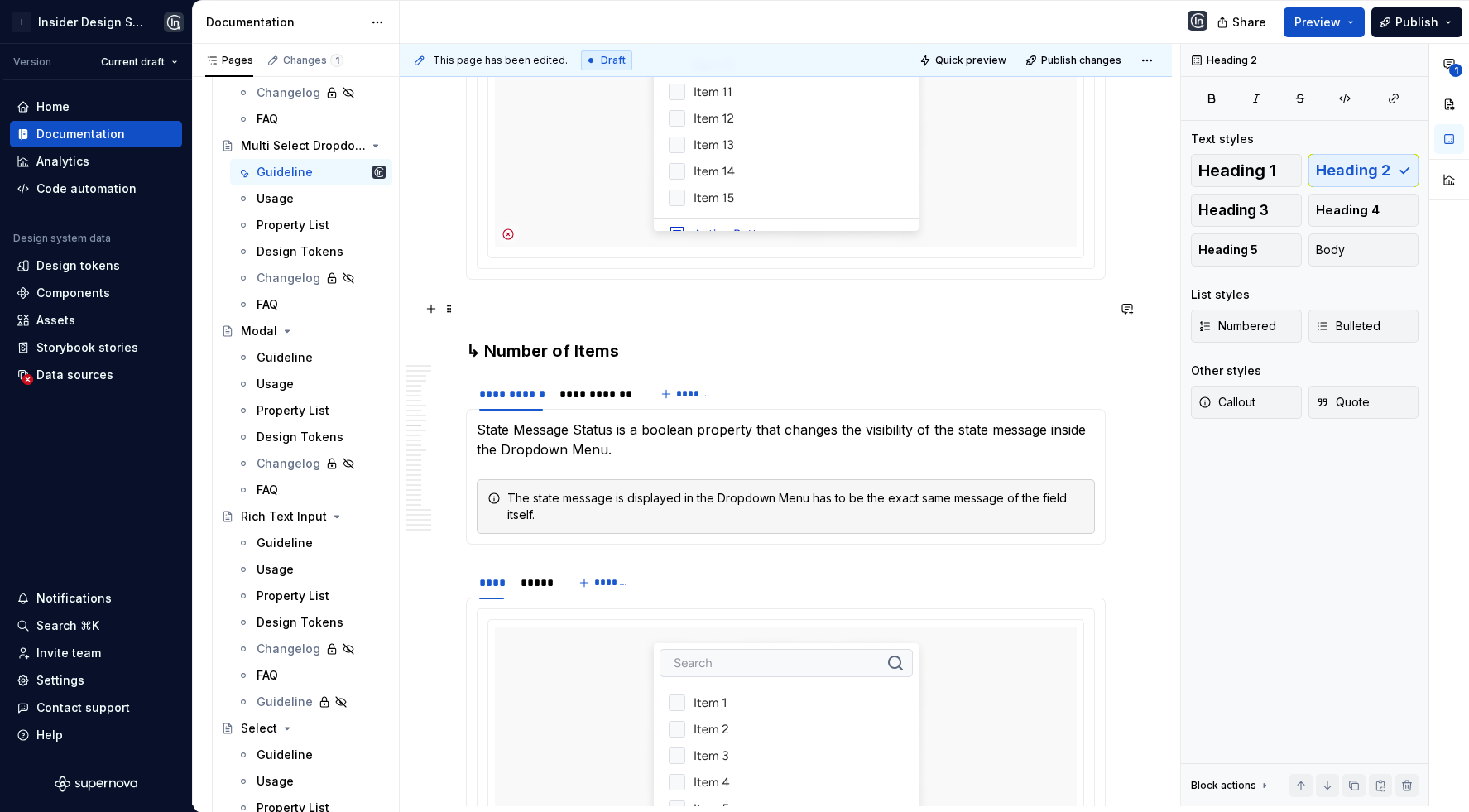
click at [594, 340] on h3 "↳ Number of Items" at bounding box center [785, 351] width 640 height 23
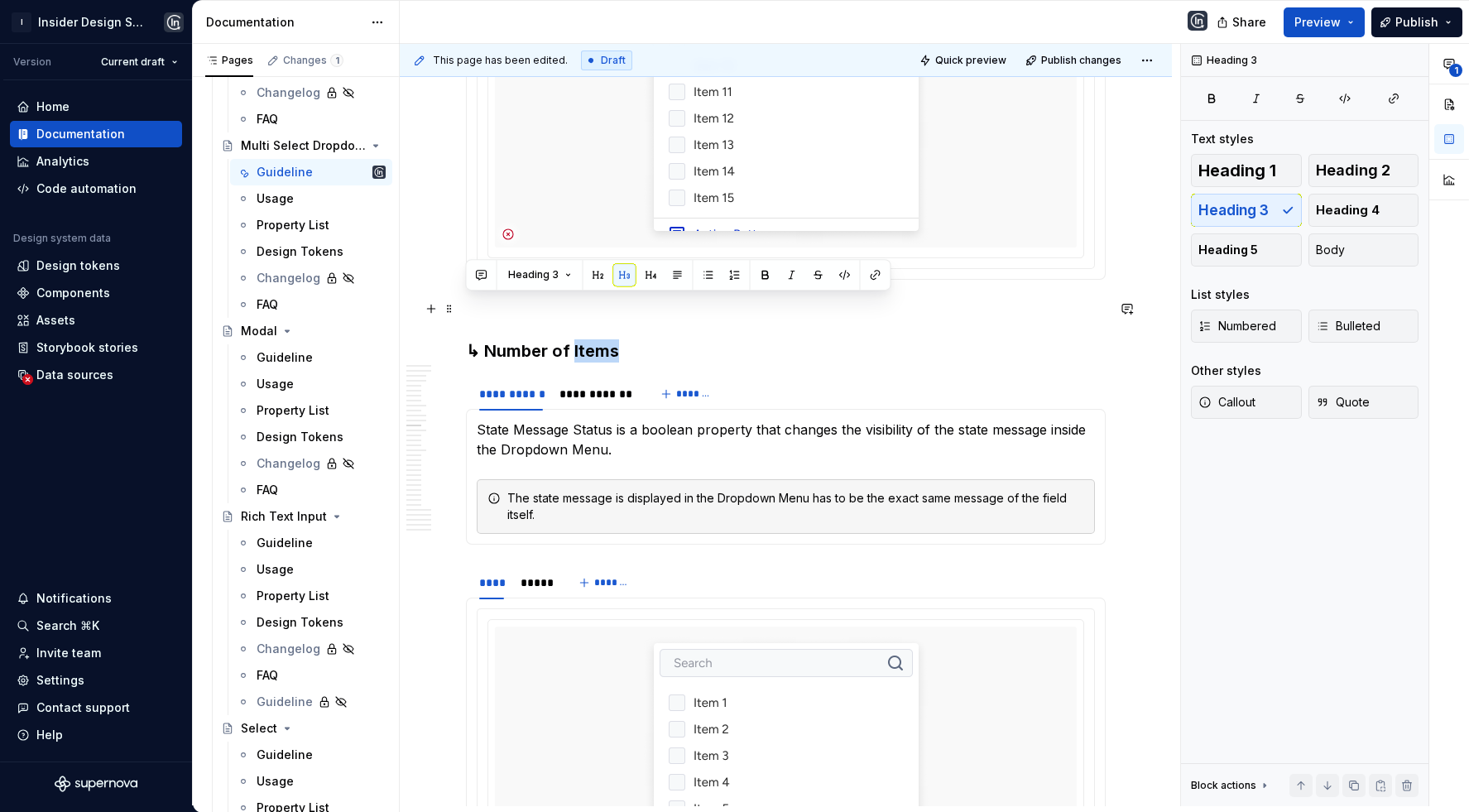
click at [594, 340] on h3 "↳ Number of Items" at bounding box center [785, 351] width 640 height 23
drag, startPoint x: 490, startPoint y: 306, endPoint x: 668, endPoint y: 312, distance: 178.1
click at [668, 340] on h3 "↳ Number of Items" at bounding box center [785, 351] width 640 height 23
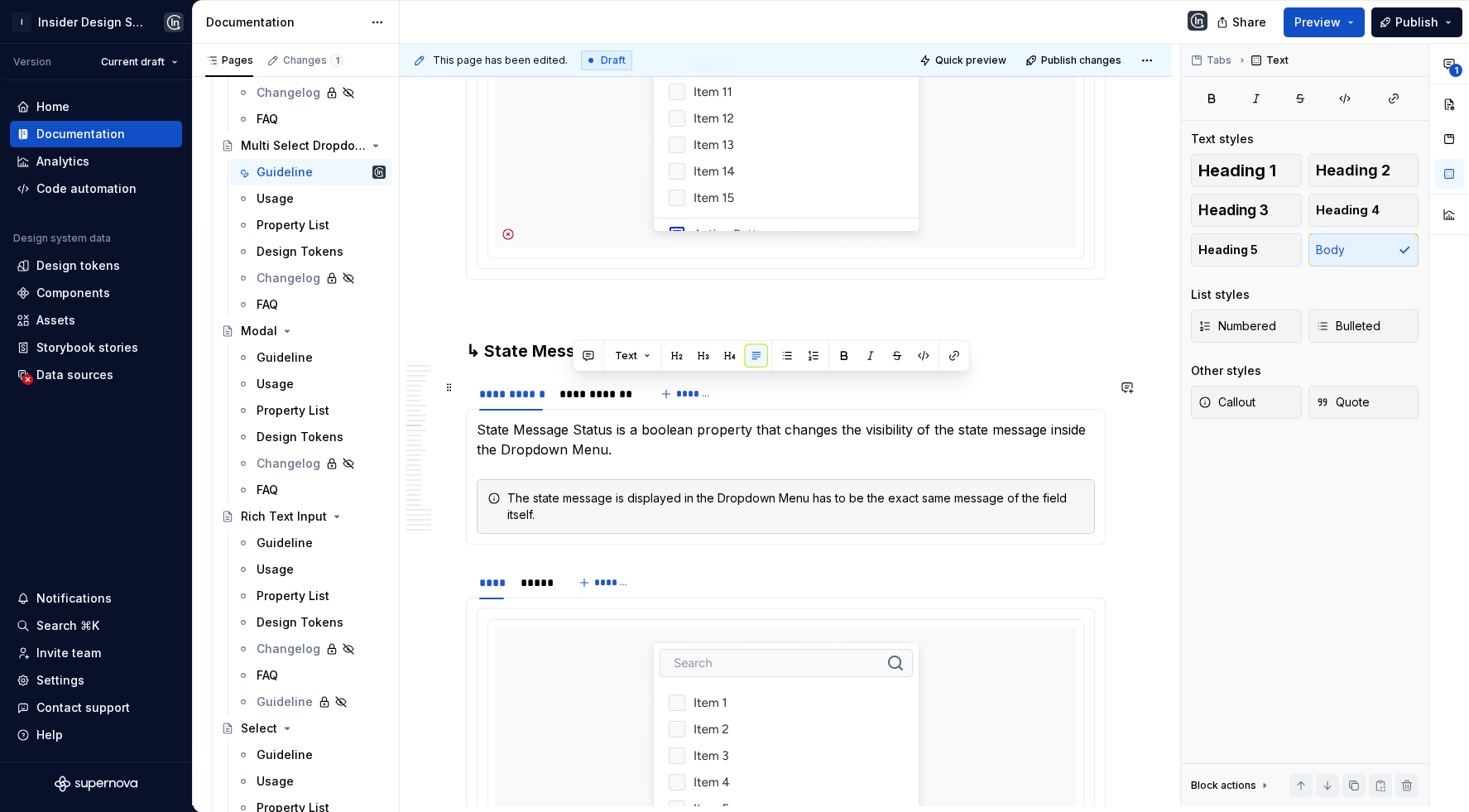
drag, startPoint x: 609, startPoint y: 405, endPoint x: 575, endPoint y: 386, distance: 38.9
click at [575, 420] on p "State Message Status is a boolean property that changes the visibility of the s…" at bounding box center [785, 440] width 618 height 40
click at [560, 340] on h3 "↳ State Message" at bounding box center [785, 351] width 640 height 23
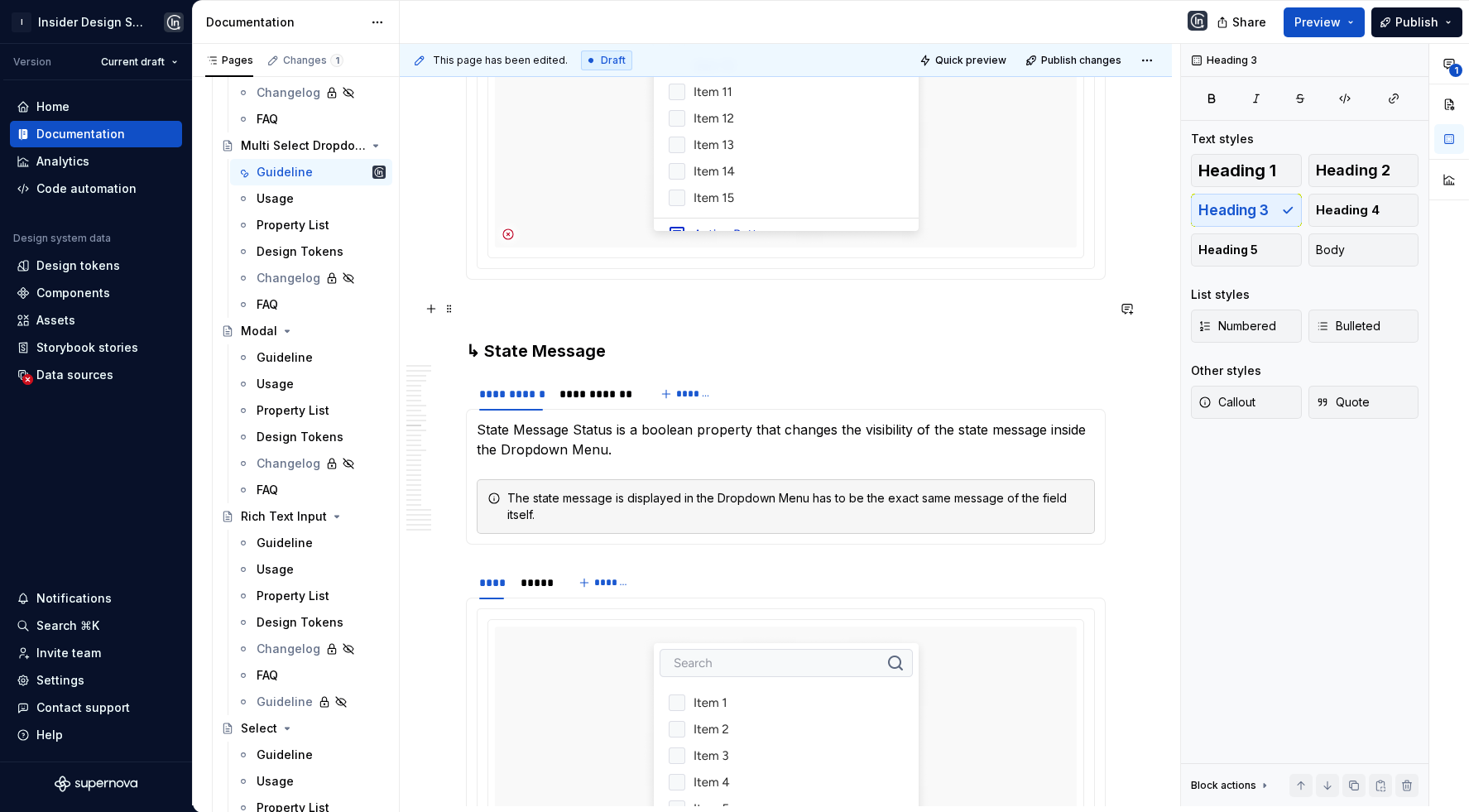
click at [560, 340] on h3 "↳ State Message" at bounding box center [785, 351] width 640 height 23
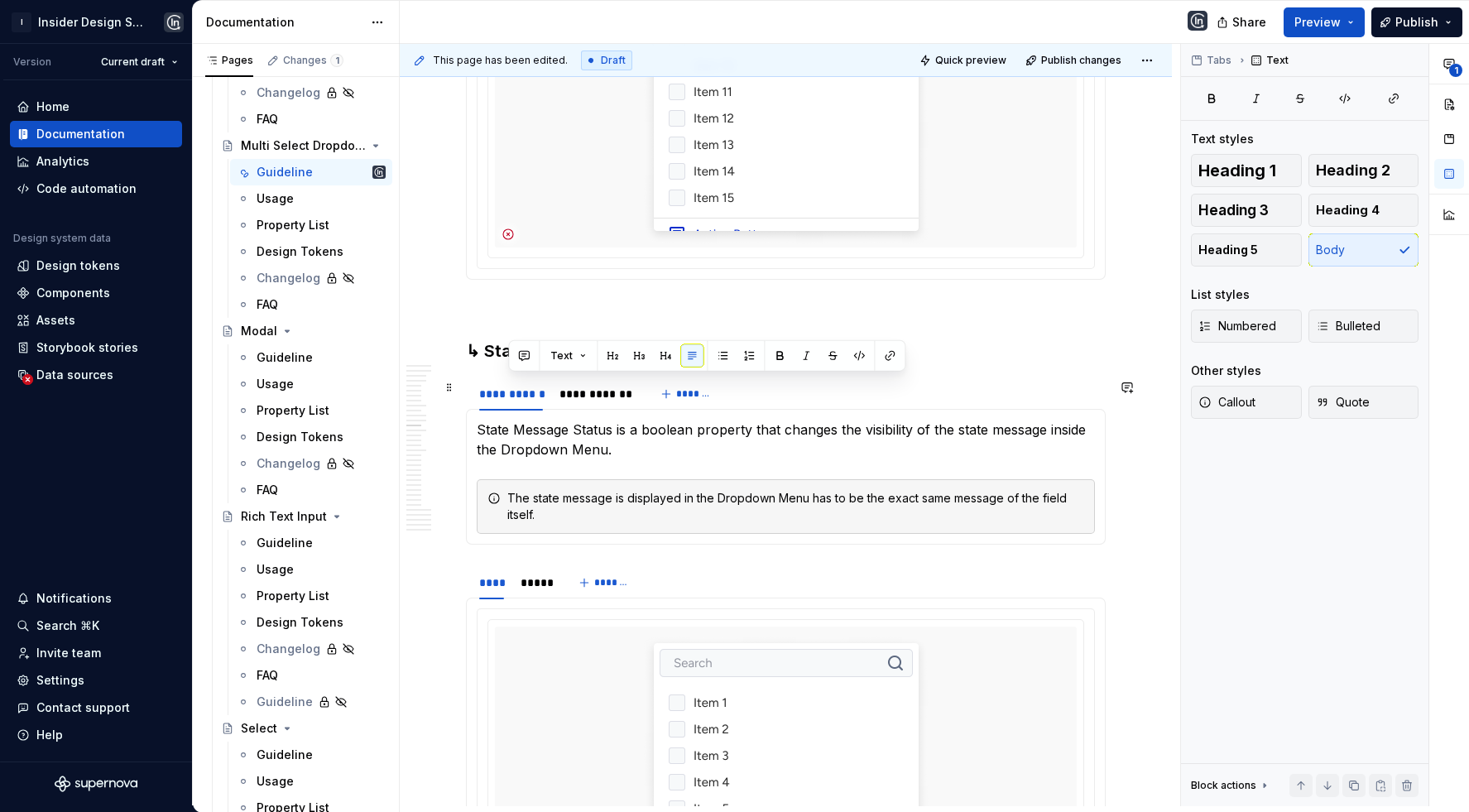
drag, startPoint x: 610, startPoint y: 414, endPoint x: 508, endPoint y: 378, distance: 108.2
click at [507, 420] on p "State Message Status is a boolean property that changes the visibility of the s…" at bounding box center [785, 440] width 618 height 40
click at [508, 420] on p "State Message Status is a boolean property that changes the visibility of the s…" at bounding box center [785, 440] width 618 height 40
drag, startPoint x: 515, startPoint y: 384, endPoint x: 616, endPoint y: 384, distance: 101.0
click at [616, 420] on p "State Message Status is a boolean property that changes the visibility of the s…" at bounding box center [785, 440] width 618 height 40
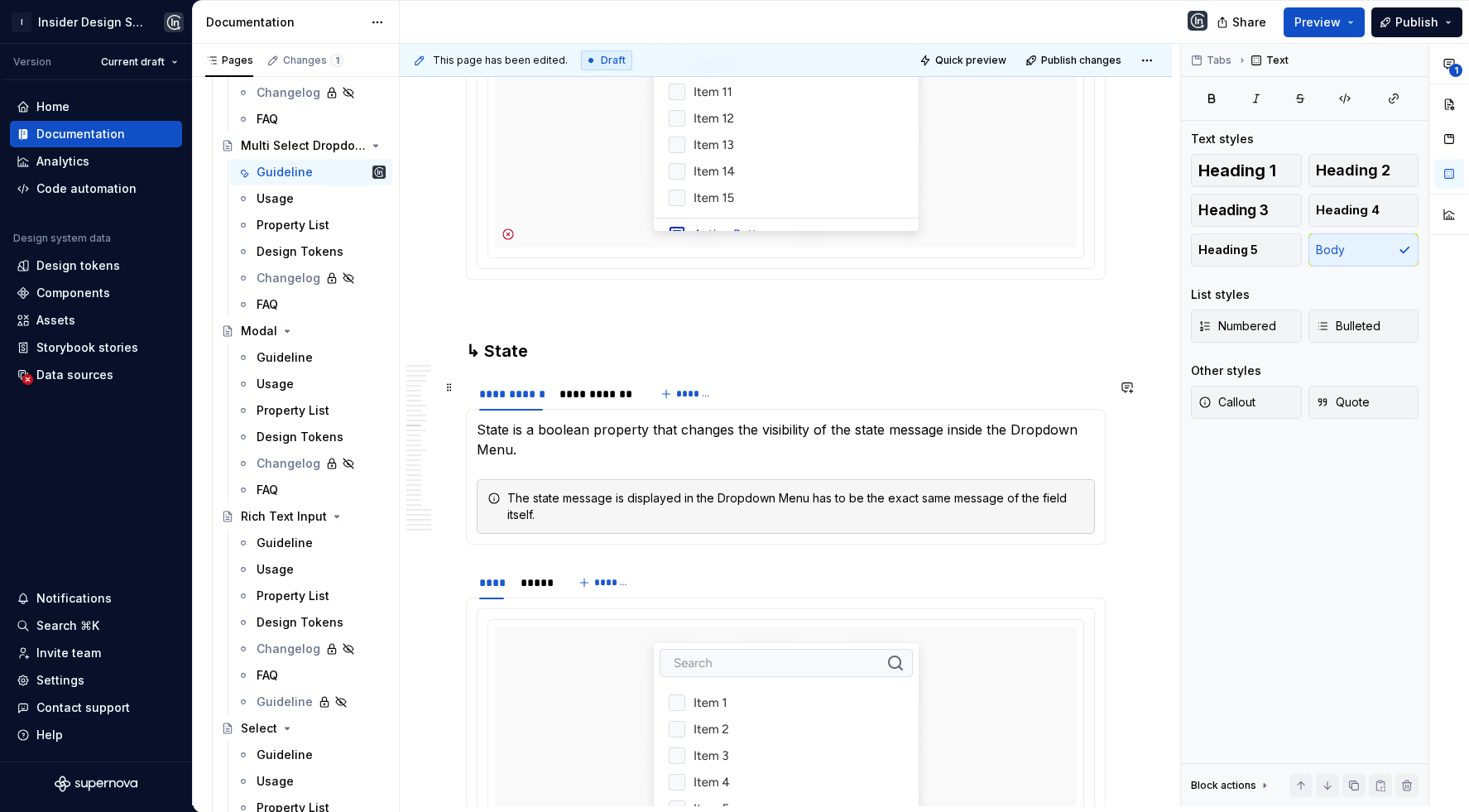
click at [574, 420] on p "State is a boolean property that changes the visibility of the state message in…" at bounding box center [785, 440] width 618 height 40
click at [573, 420] on p "State is a boolean property that changes the visibility of the state message in…" at bounding box center [785, 440] width 618 height 40
drag, startPoint x: 742, startPoint y: 386, endPoint x: 785, endPoint y: 414, distance: 51.3
click at [785, 420] on p "State is a string property that changes the visibility of the state message ins…" at bounding box center [785, 440] width 618 height 40
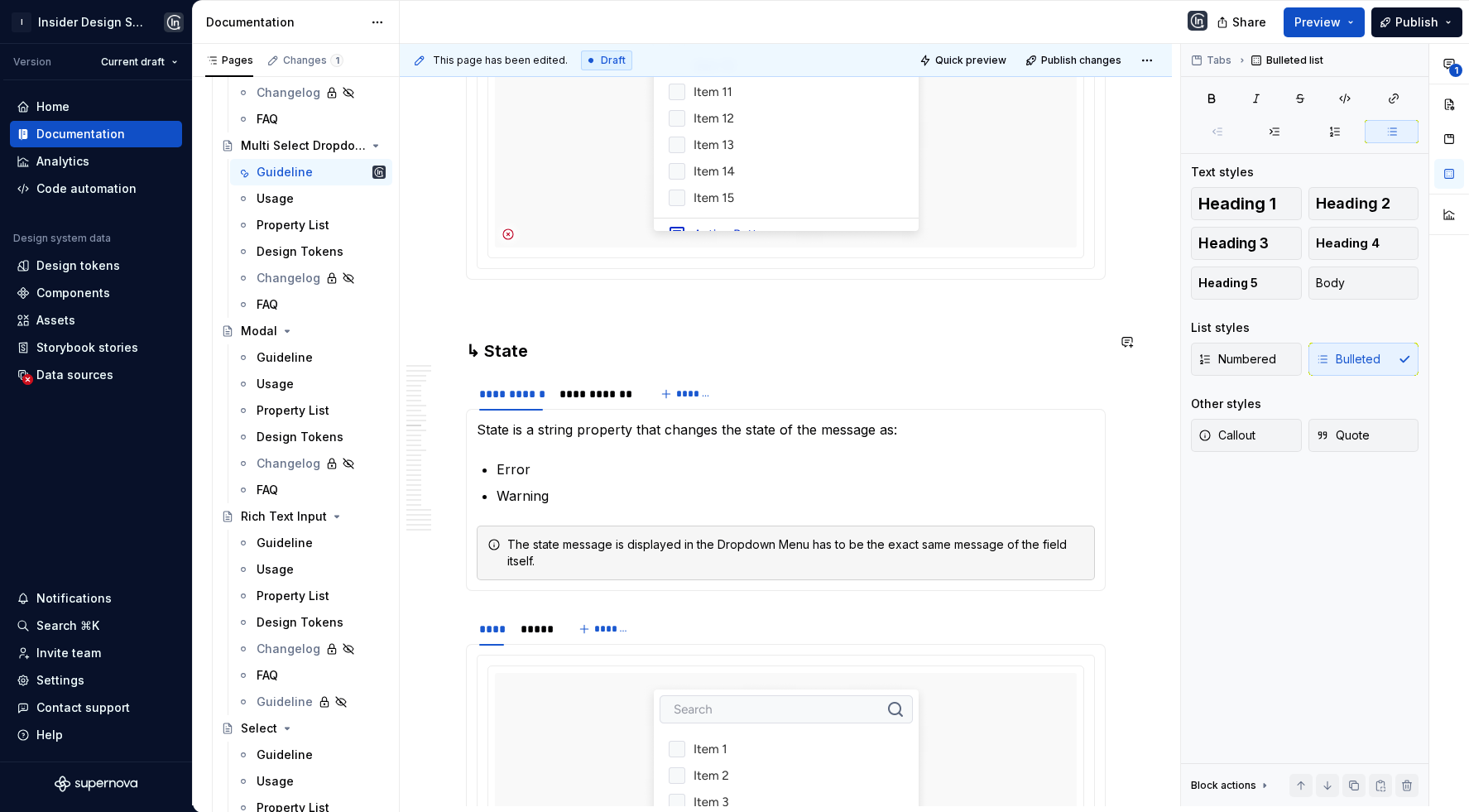
click at [805, 536] on div "The state message is displayed in the Dropdown Menu has to be the exact same me…" at bounding box center [795, 553] width 577 height 33
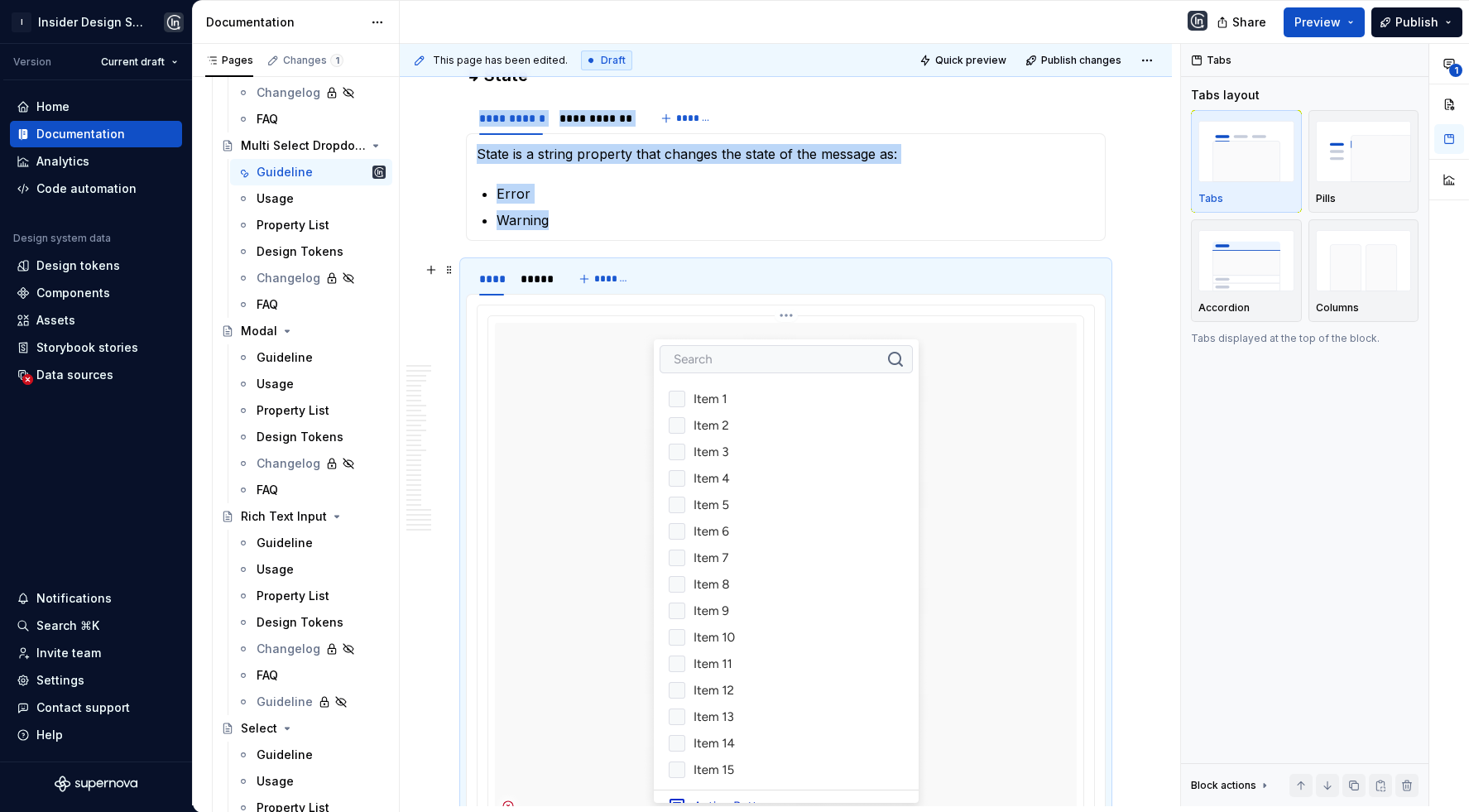
scroll to position [9522, 0]
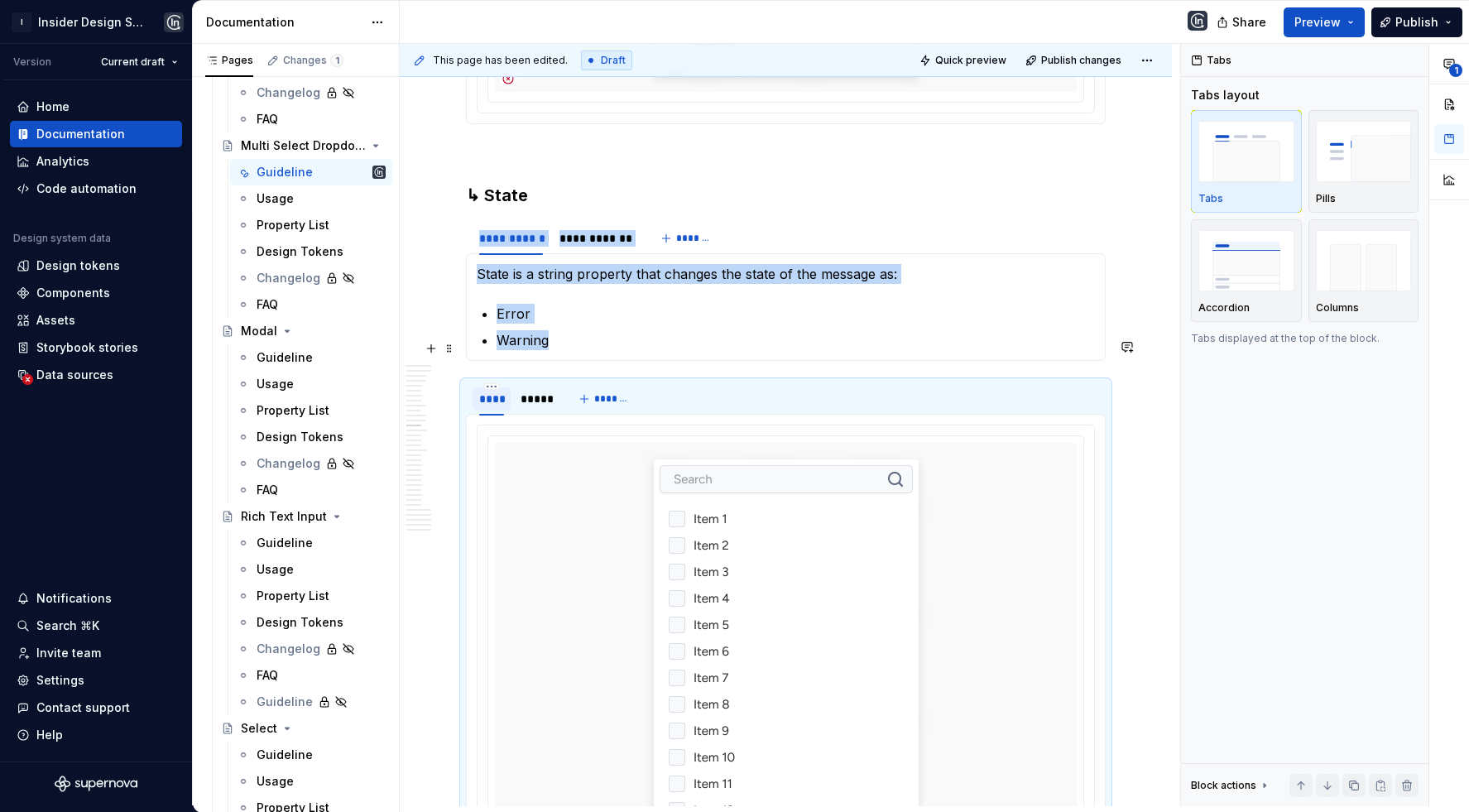
click at [494, 390] on div "****" at bounding box center [491, 398] width 25 height 16
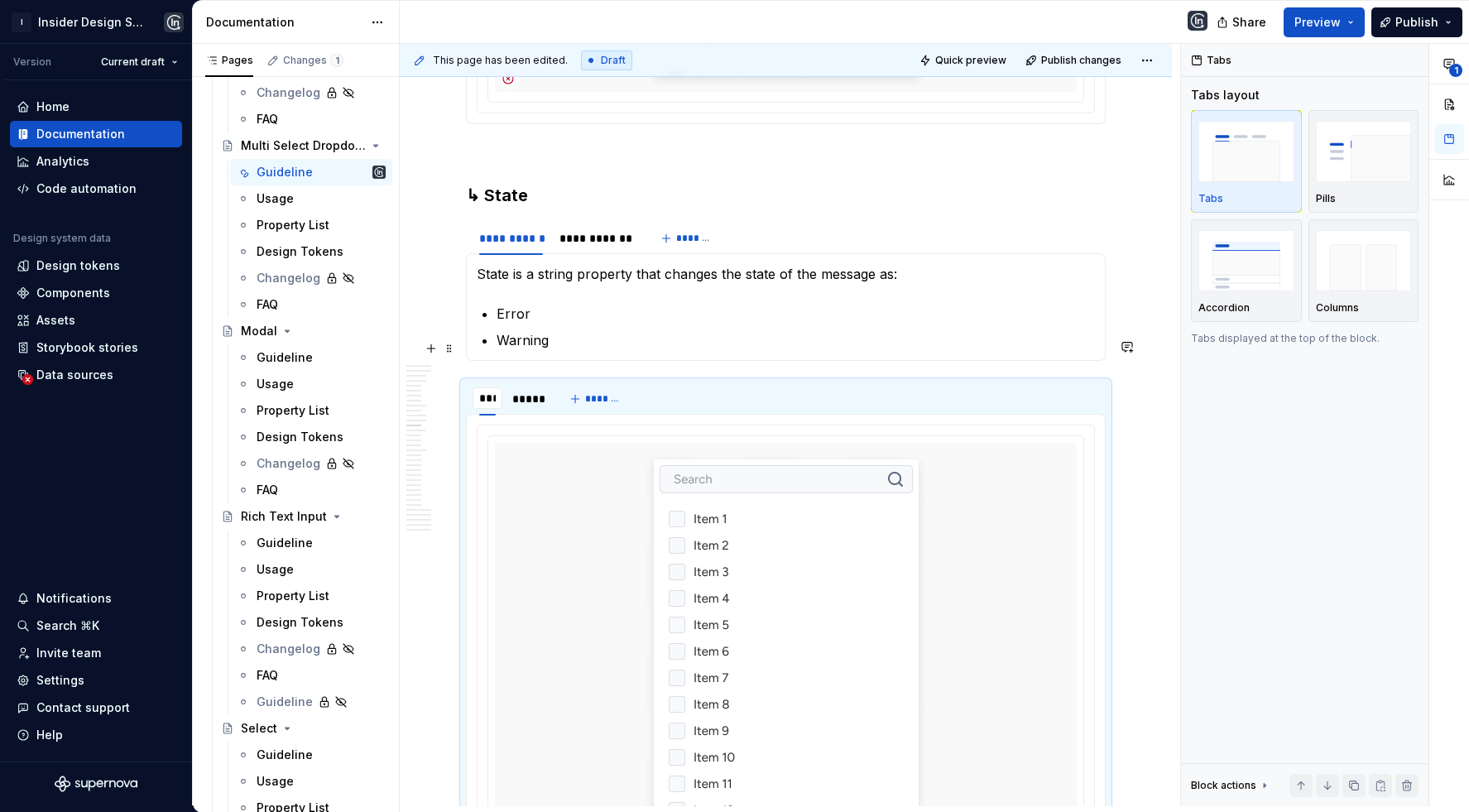
type input "*****"
click at [544, 390] on div "*****" at bounding box center [539, 398] width 29 height 16
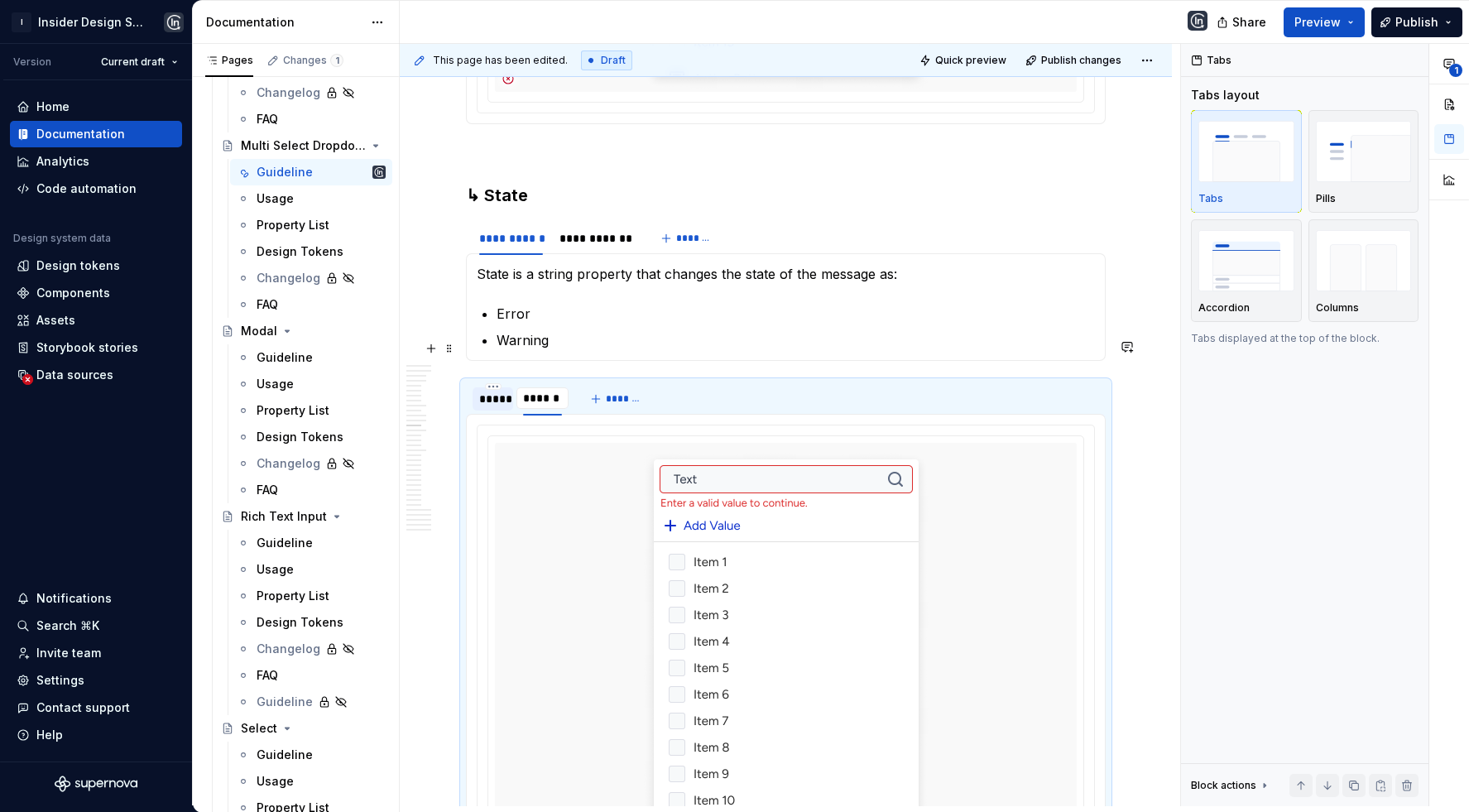
type input "*******"
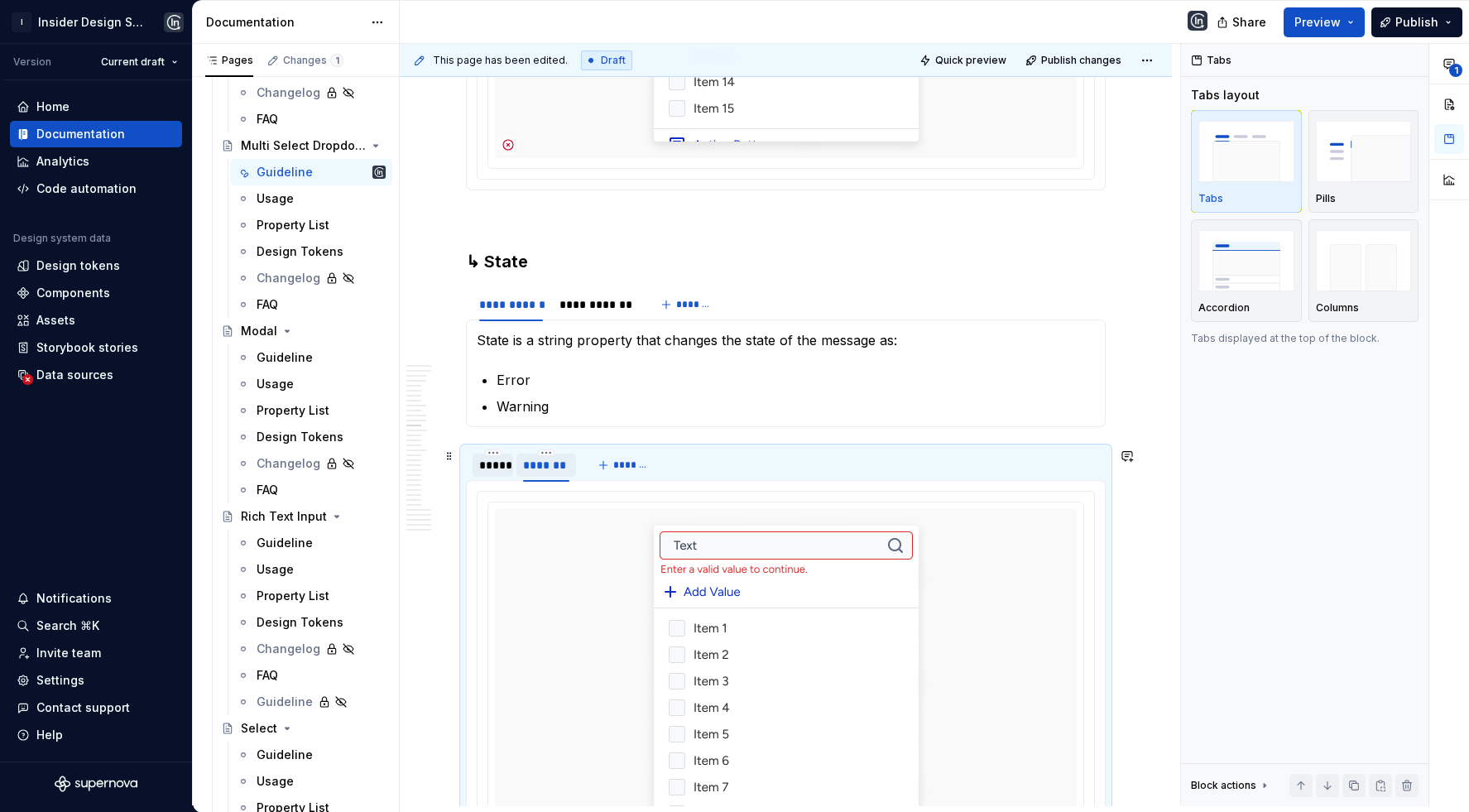
scroll to position [9422, 0]
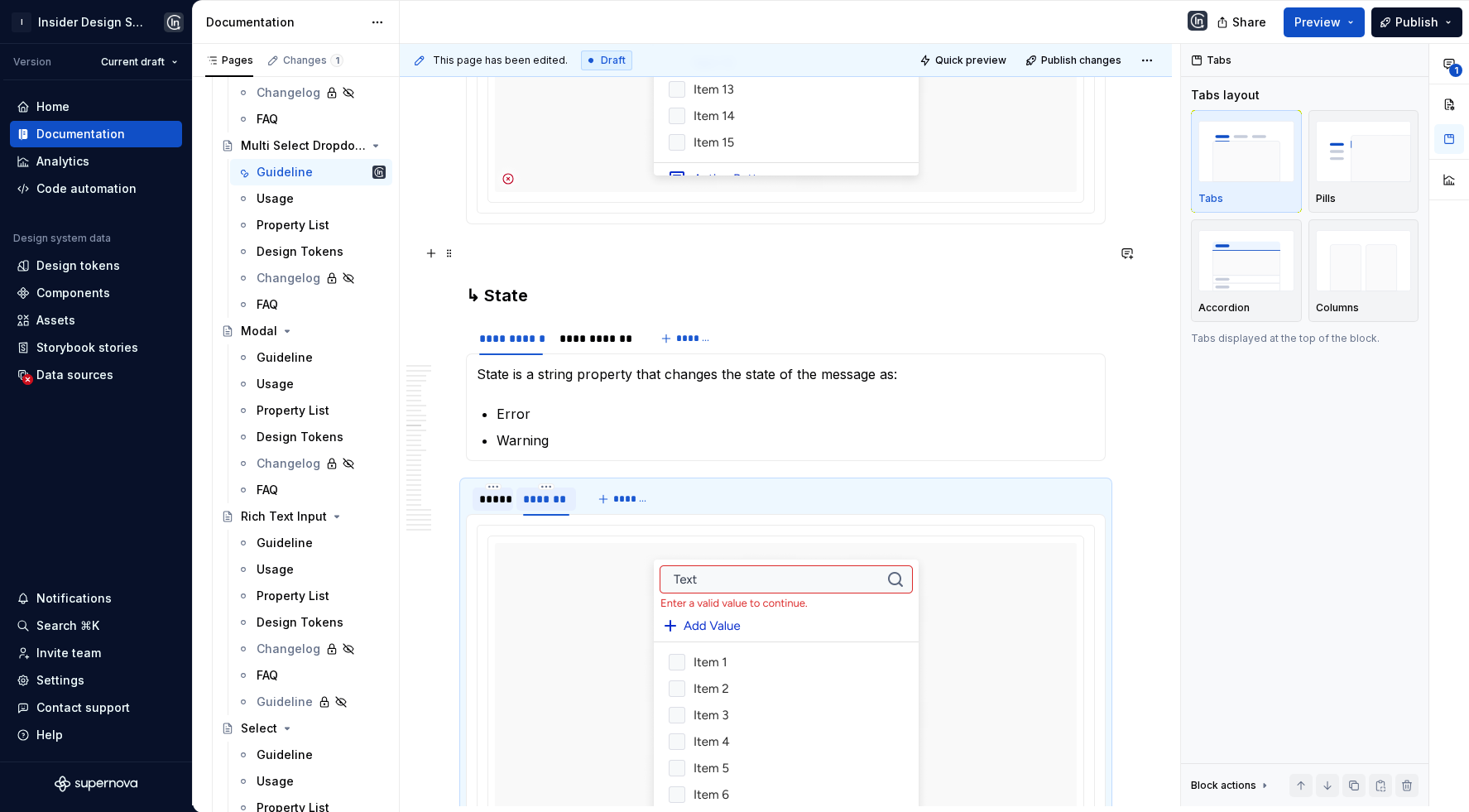
click at [548, 284] on h3 "↳ State" at bounding box center [785, 295] width 640 height 23
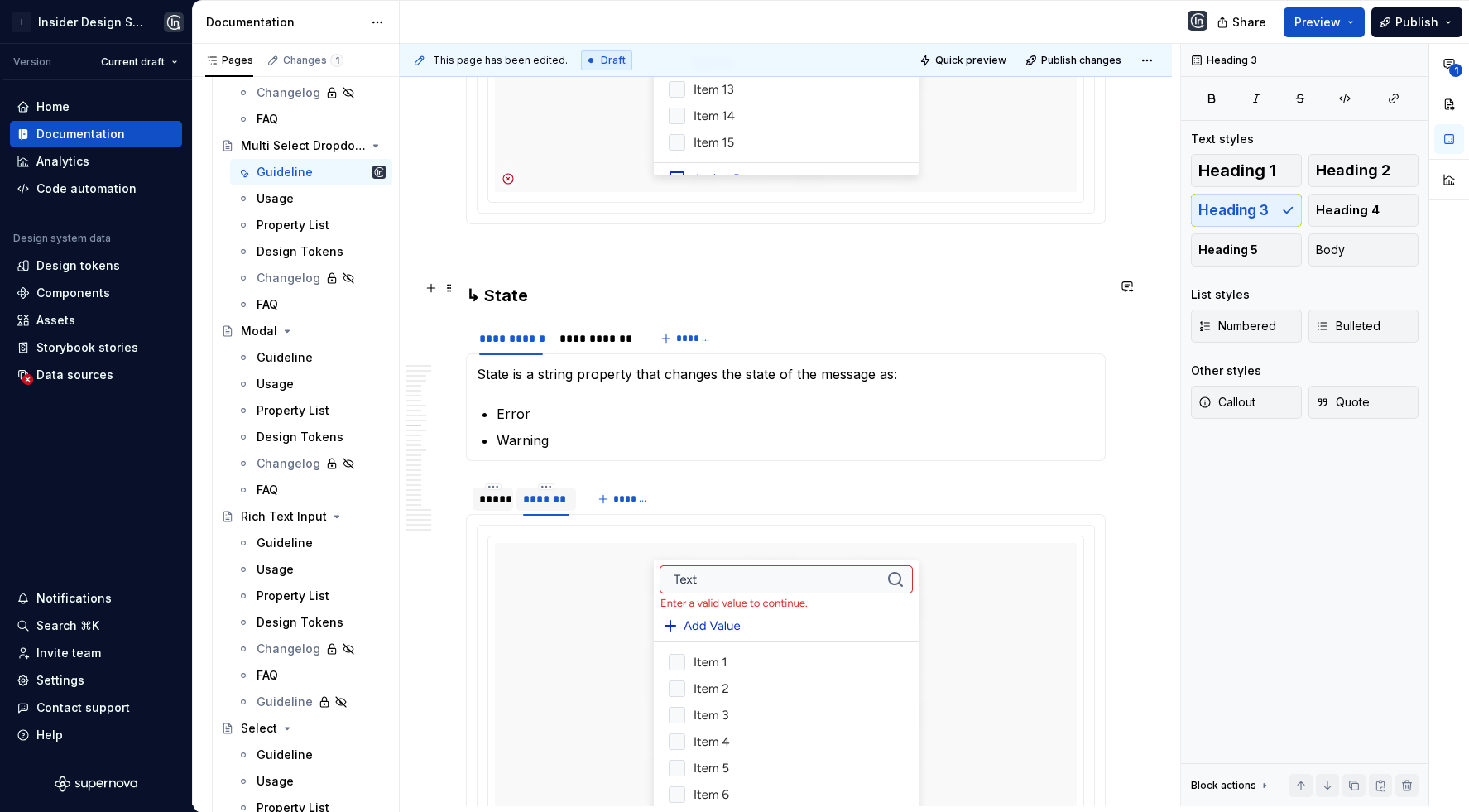
scroll to position [9480, 0]
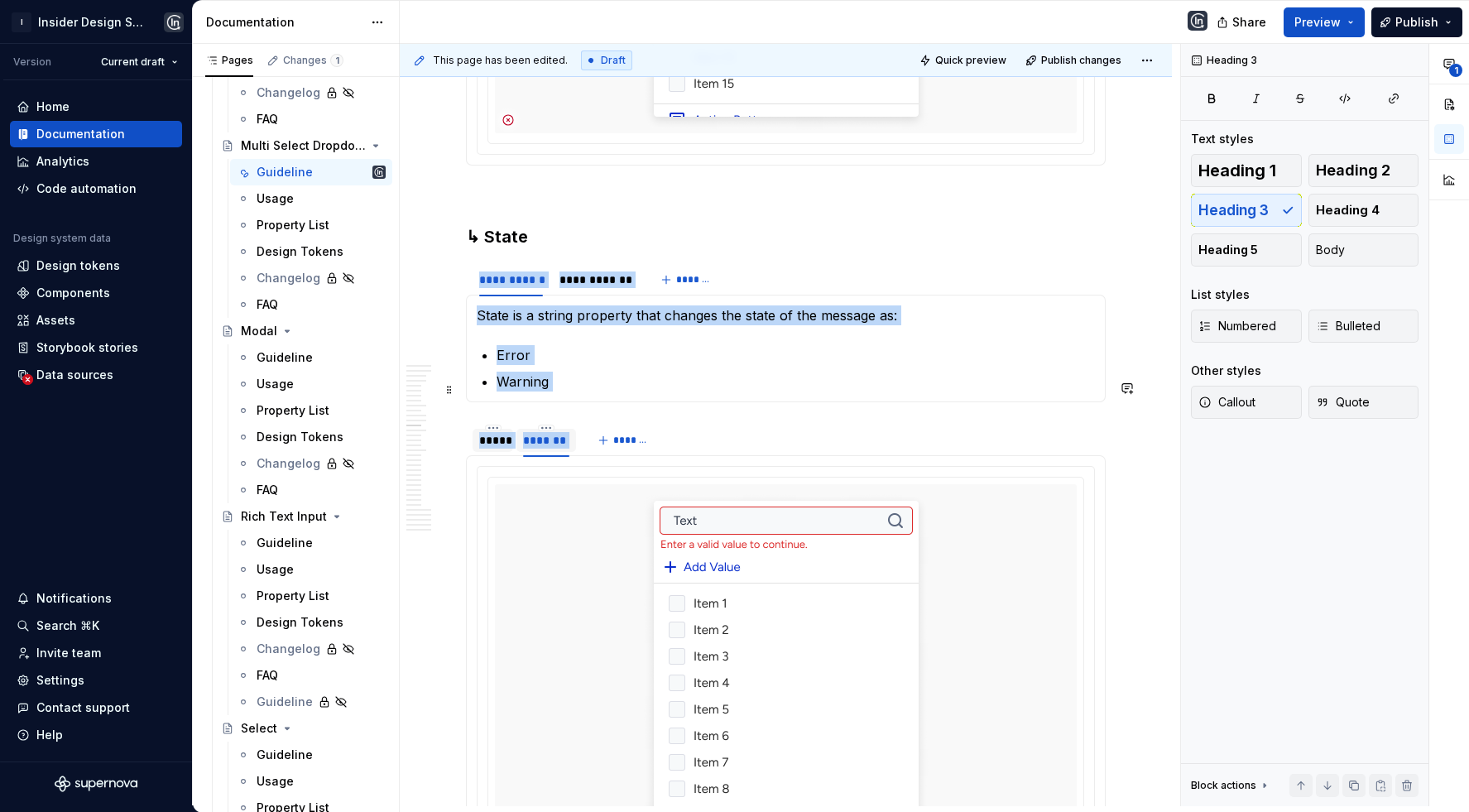
click at [691, 423] on div "***** ******* *******" at bounding box center [785, 440] width 640 height 33
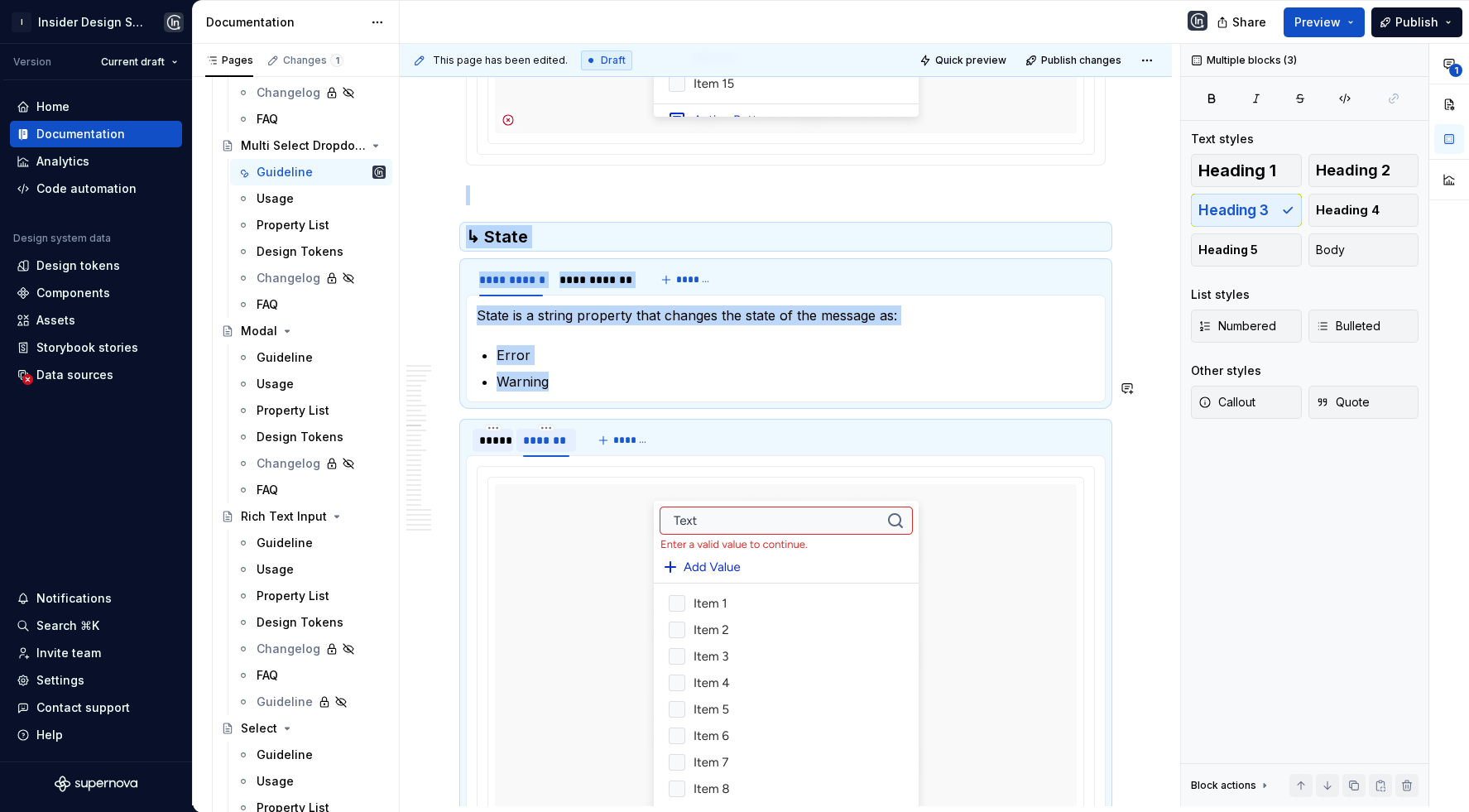
copy div "**********"
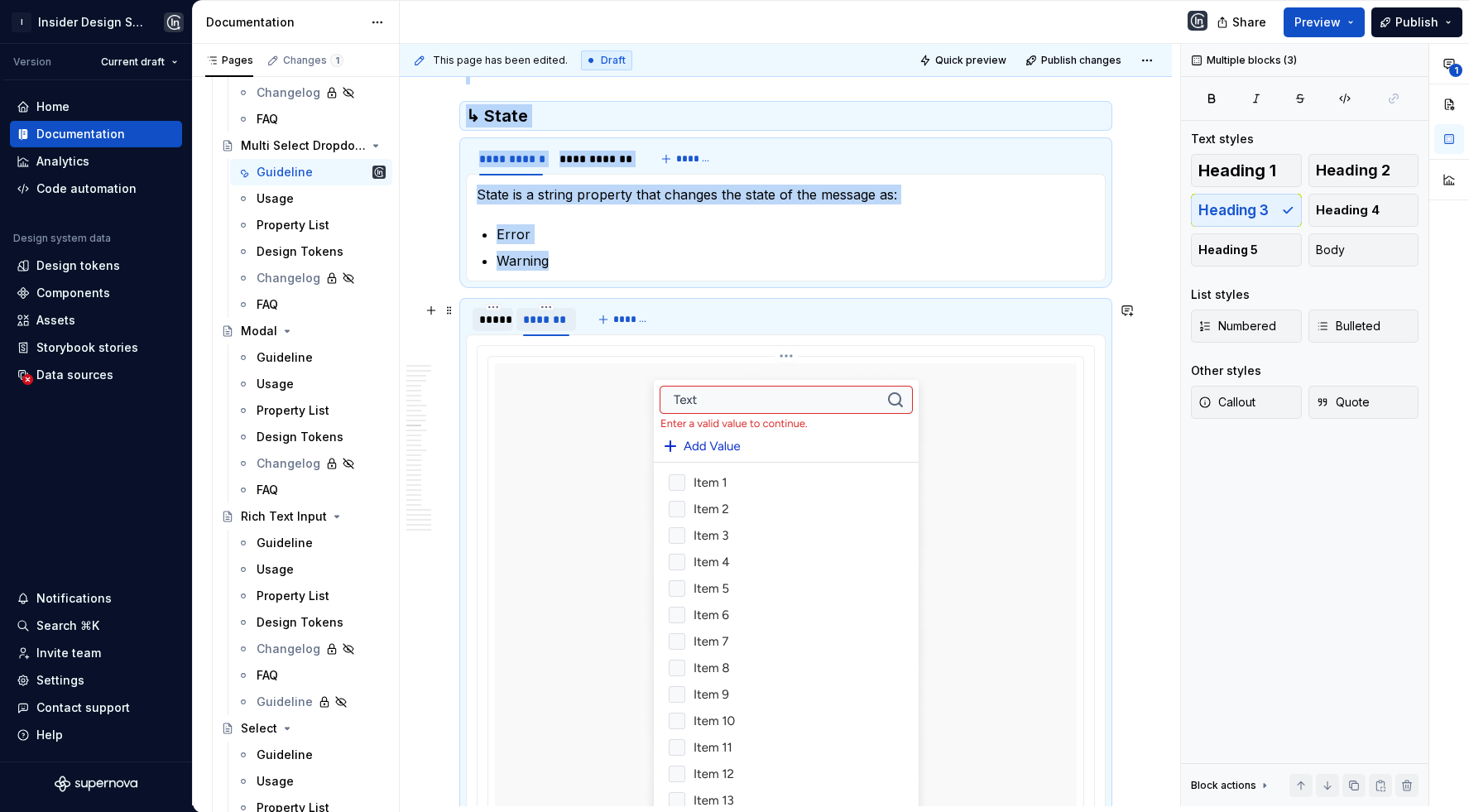
scroll to position [9844, 0]
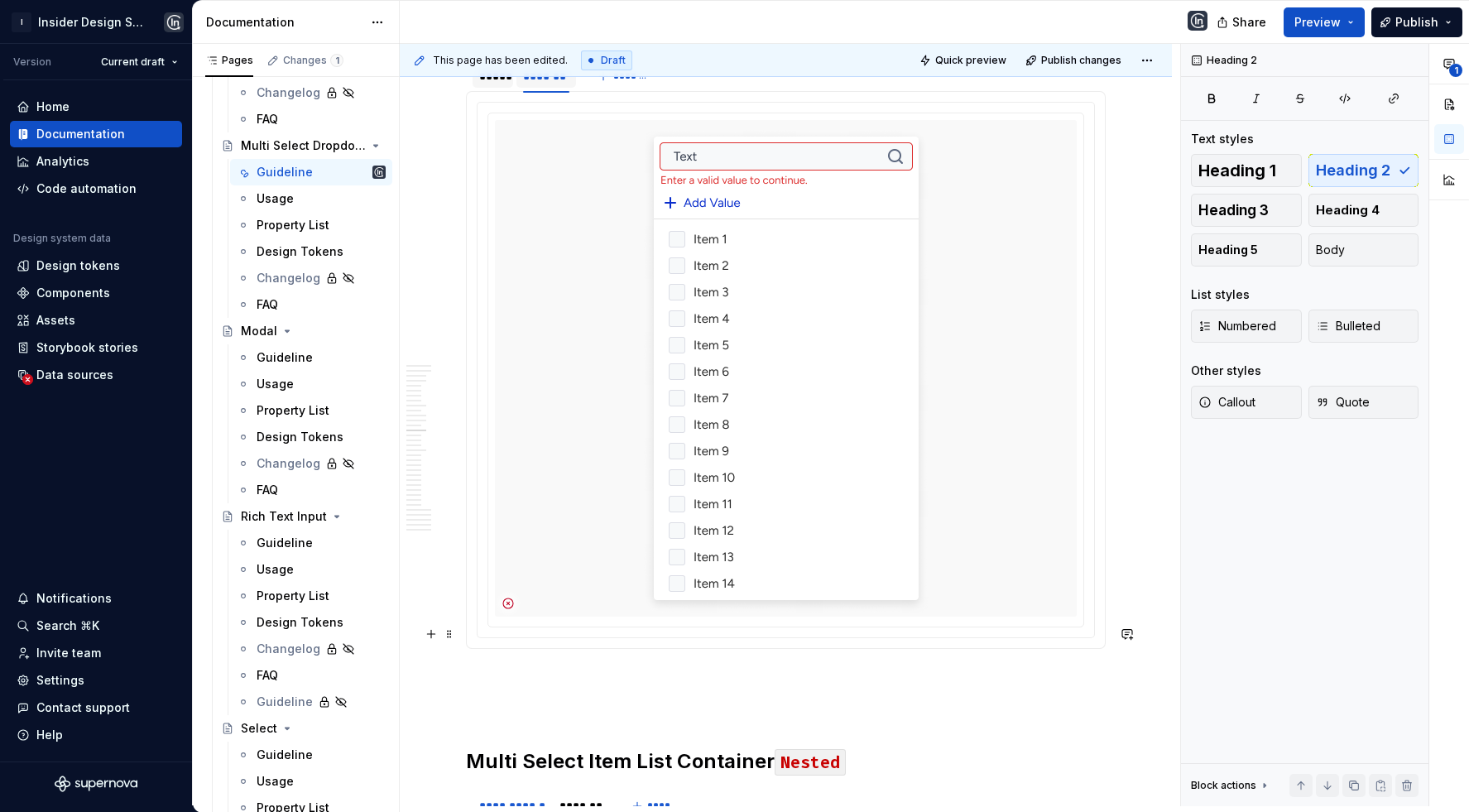
click at [497, 669] on p at bounding box center [785, 678] width 640 height 20
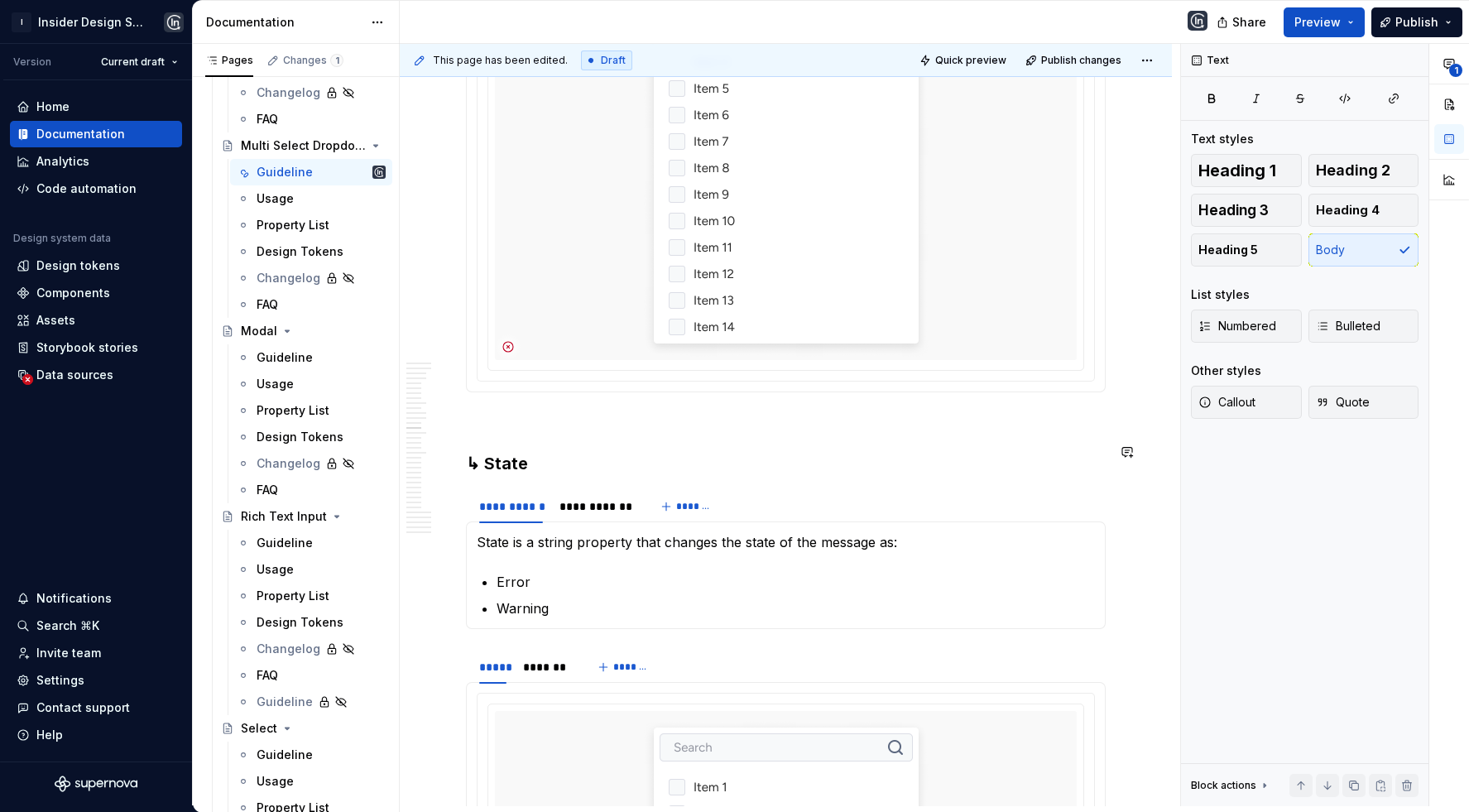
scroll to position [10041, 0]
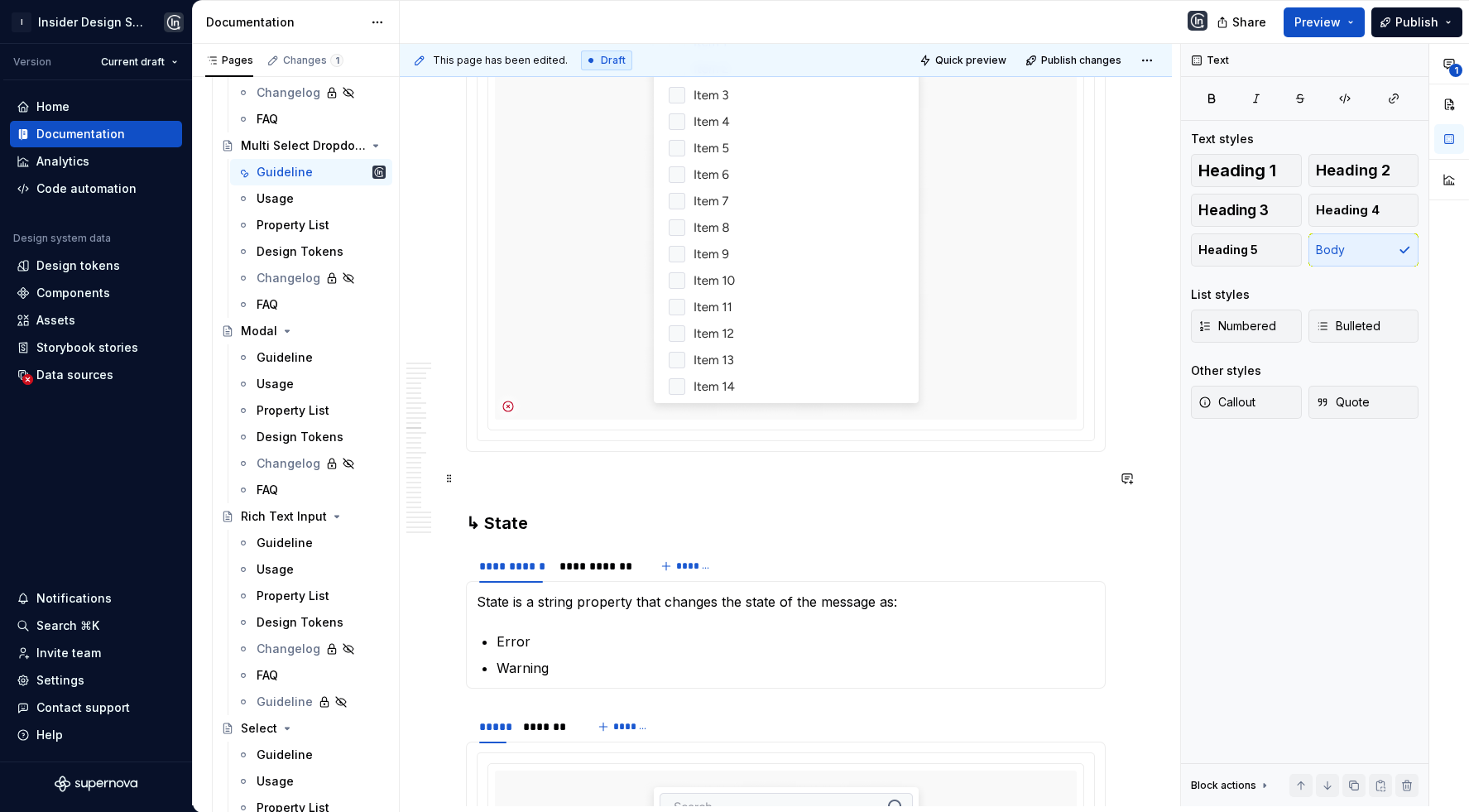
click at [509, 511] on h3 "↳ State" at bounding box center [785, 522] width 640 height 23
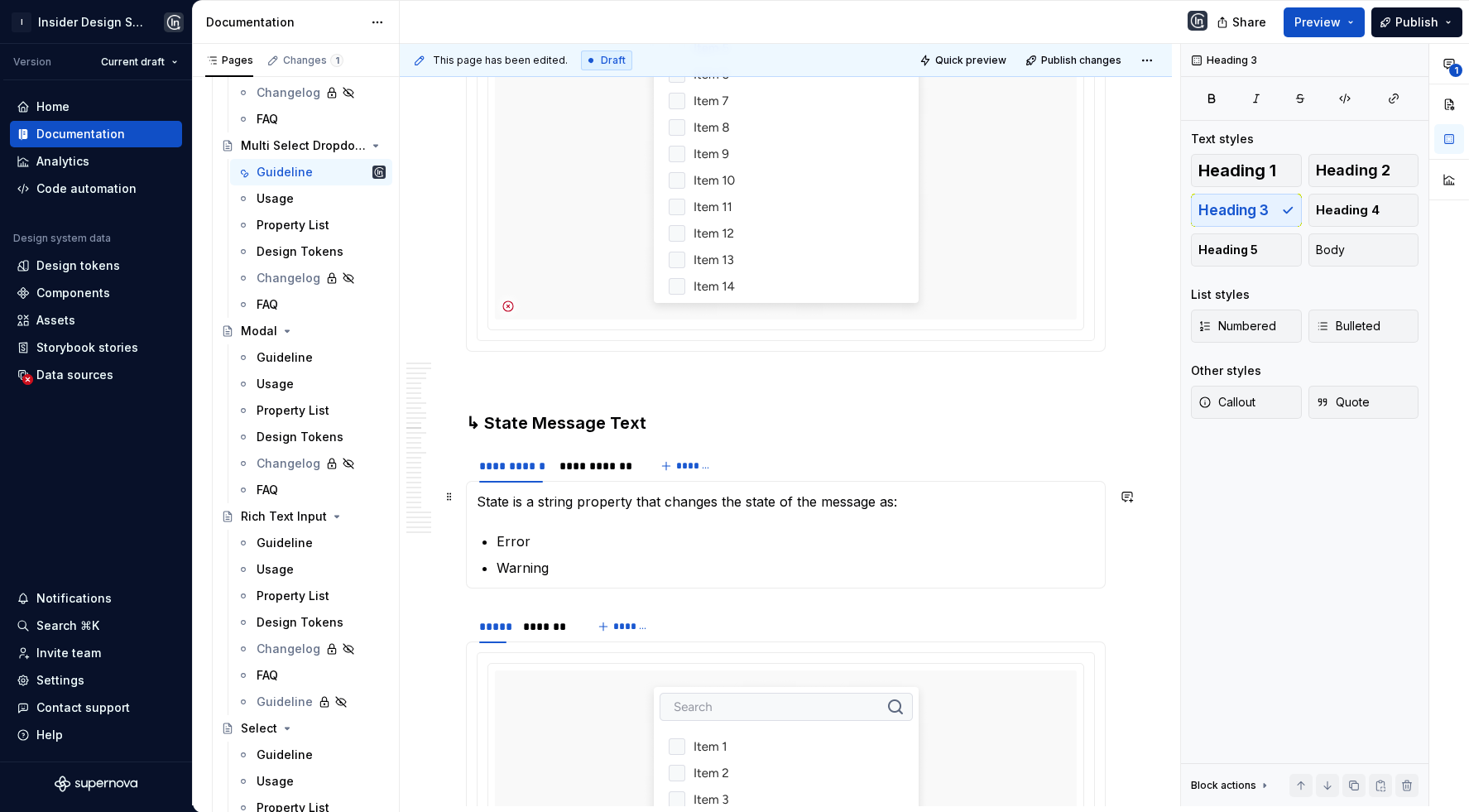
scroll to position [10161, 0]
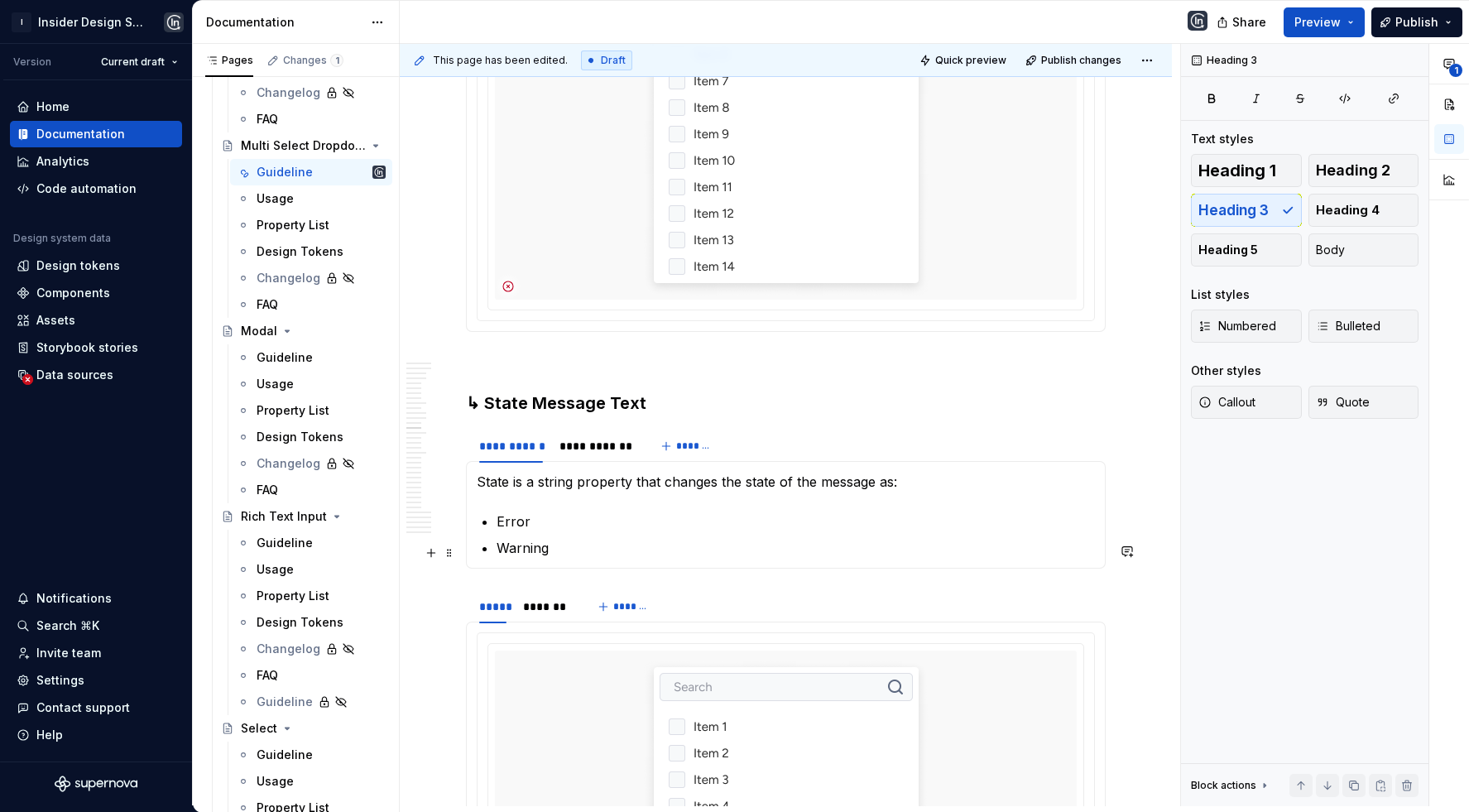
click at [690, 590] on div "***** ******* *******" at bounding box center [785, 606] width 640 height 33
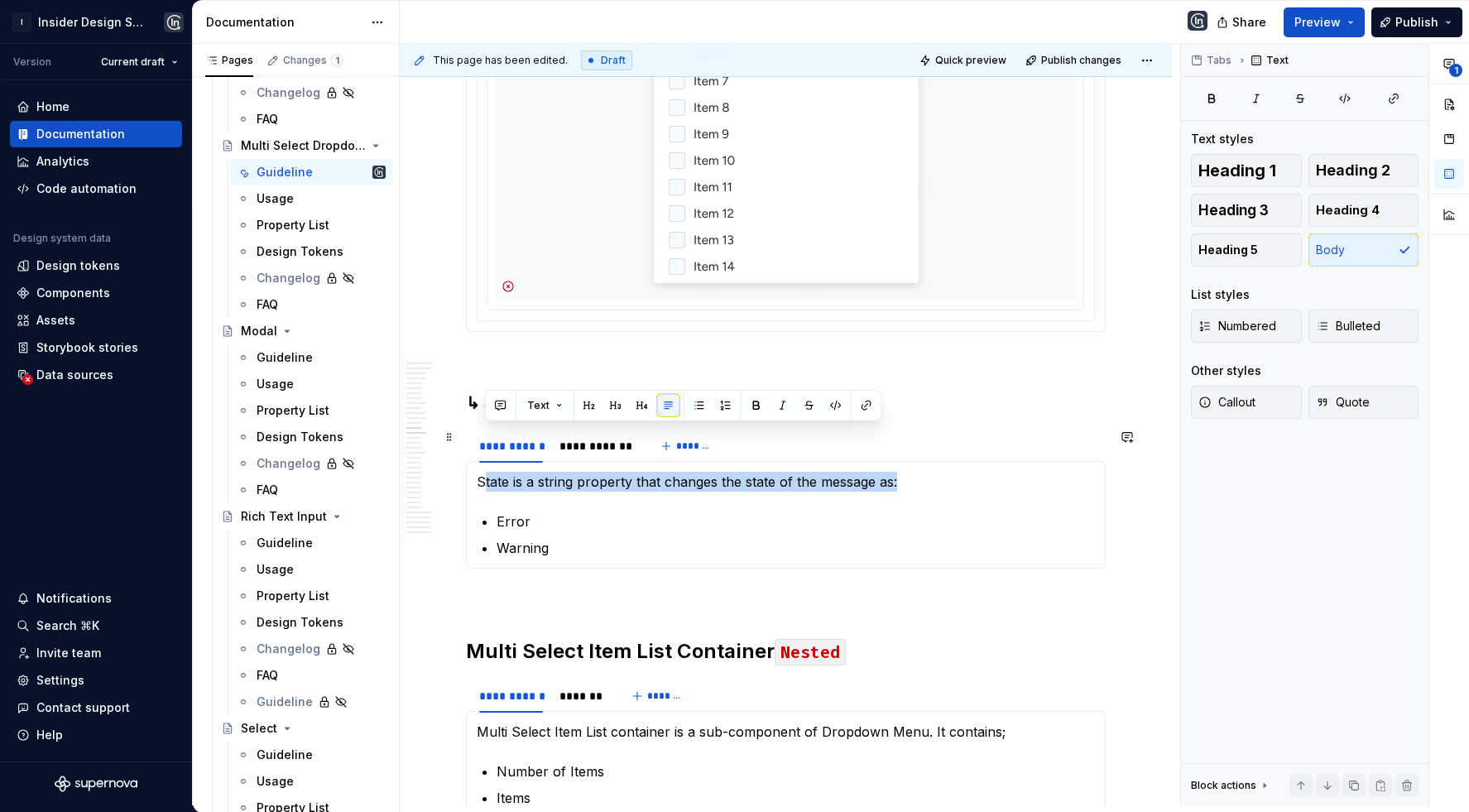
drag, startPoint x: 482, startPoint y: 437, endPoint x: 968, endPoint y: 444, distance: 486.1
click at [968, 472] on p "State is a string property that changes the state of the message as:" at bounding box center [785, 481] width 618 height 20
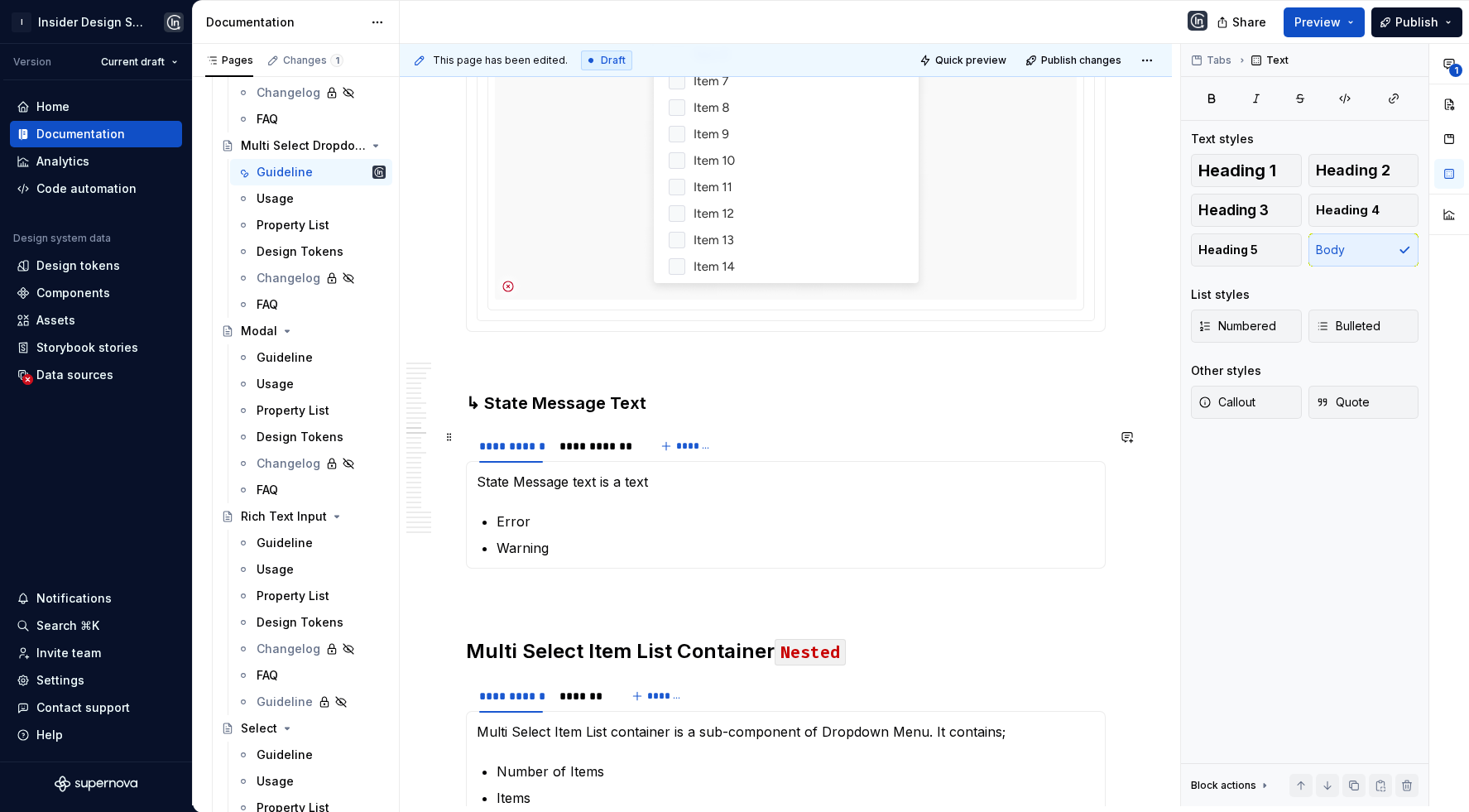
click at [577, 472] on p "State Message text is a text" at bounding box center [785, 481] width 618 height 20
click at [668, 472] on p "State Message Text is a text" at bounding box center [785, 481] width 618 height 20
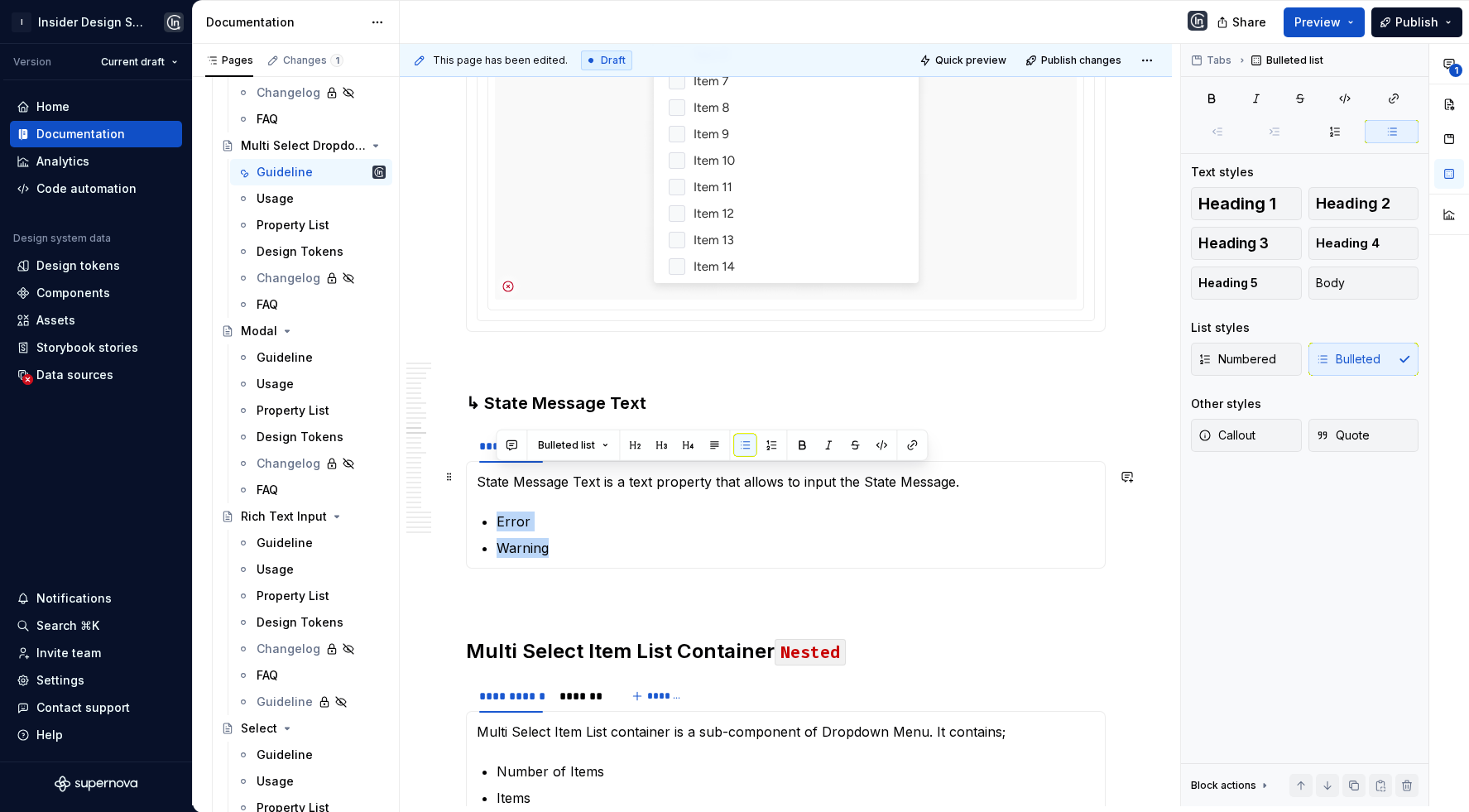
drag, startPoint x: 568, startPoint y: 497, endPoint x: 489, endPoint y: 474, distance: 82.3
click at [489, 474] on section-item-column "State Message Text is a text property that allows to input the State Message. E…" at bounding box center [785, 515] width 618 height 86
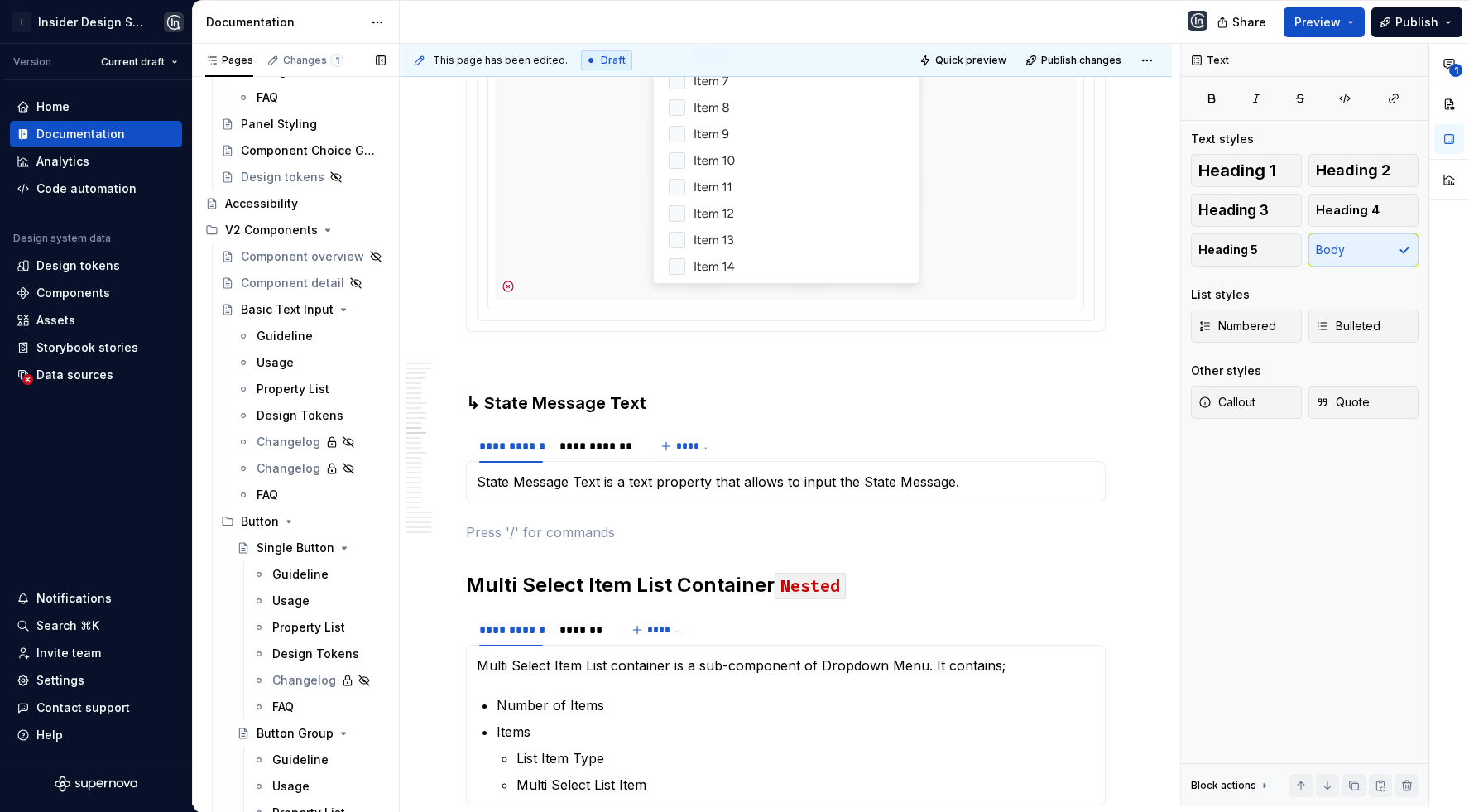
scroll to position [808, 0]
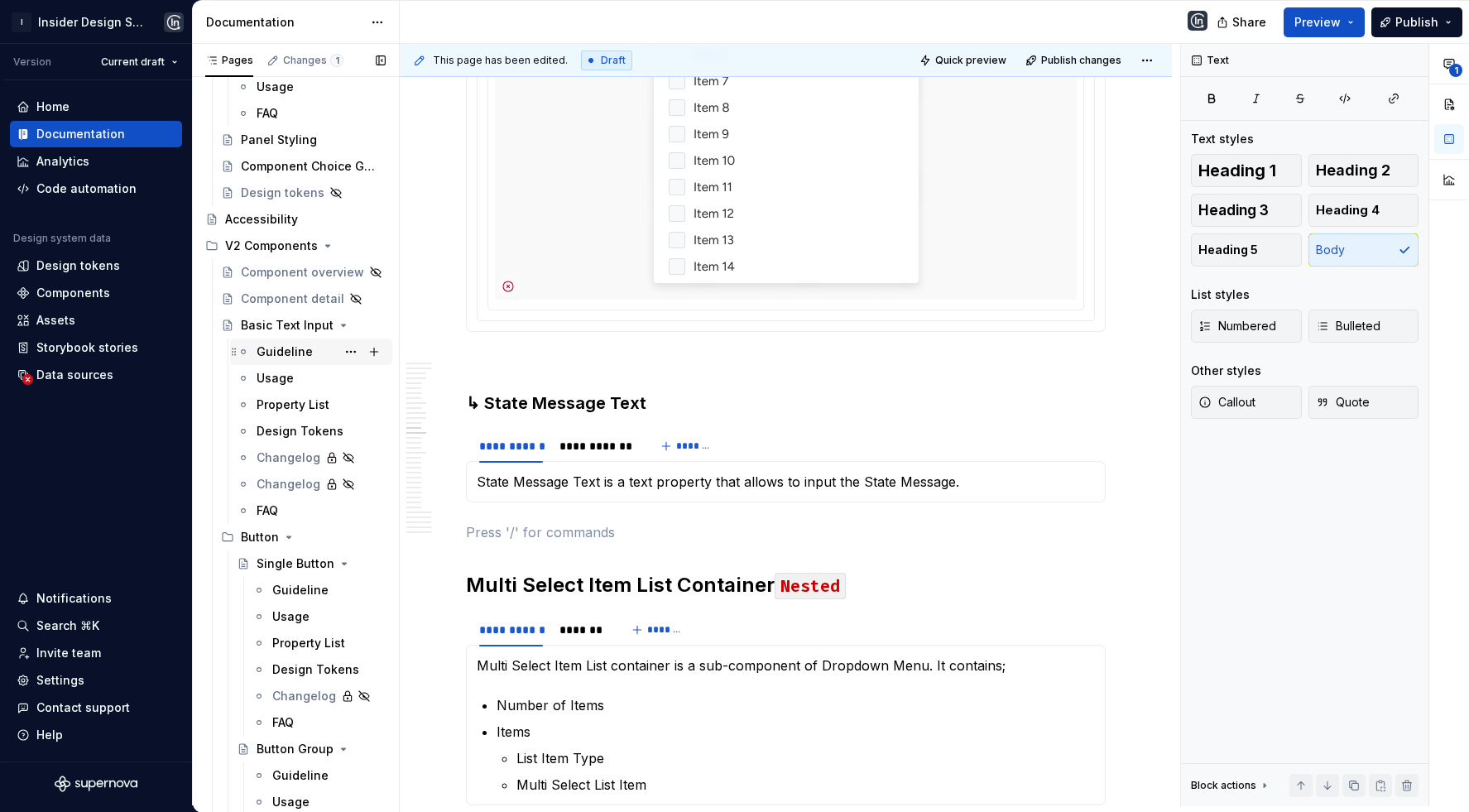
click at [279, 350] on div "Guideline" at bounding box center [284, 351] width 56 height 16
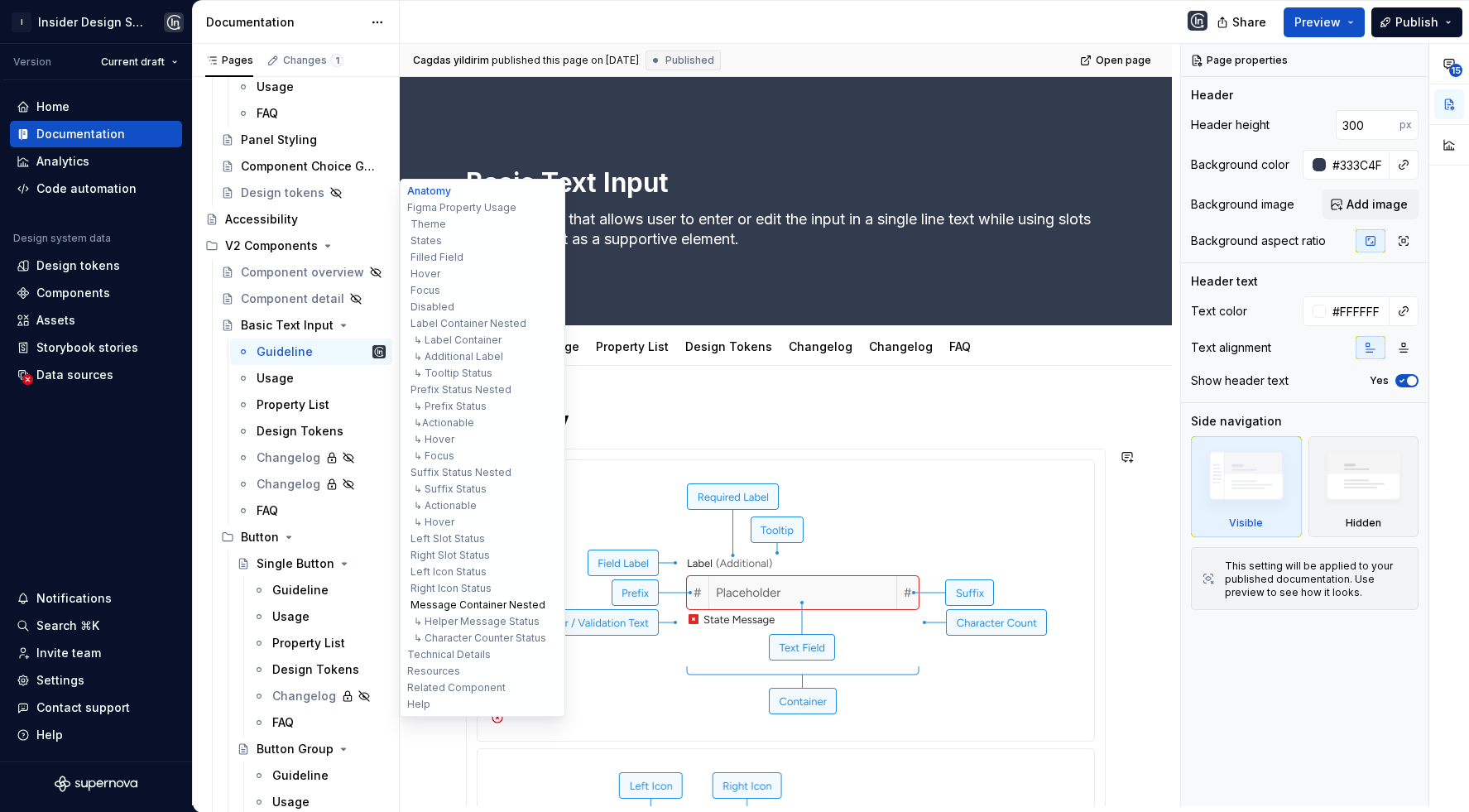
click at [480, 604] on button "Message Container Nested" at bounding box center [482, 604] width 157 height 16
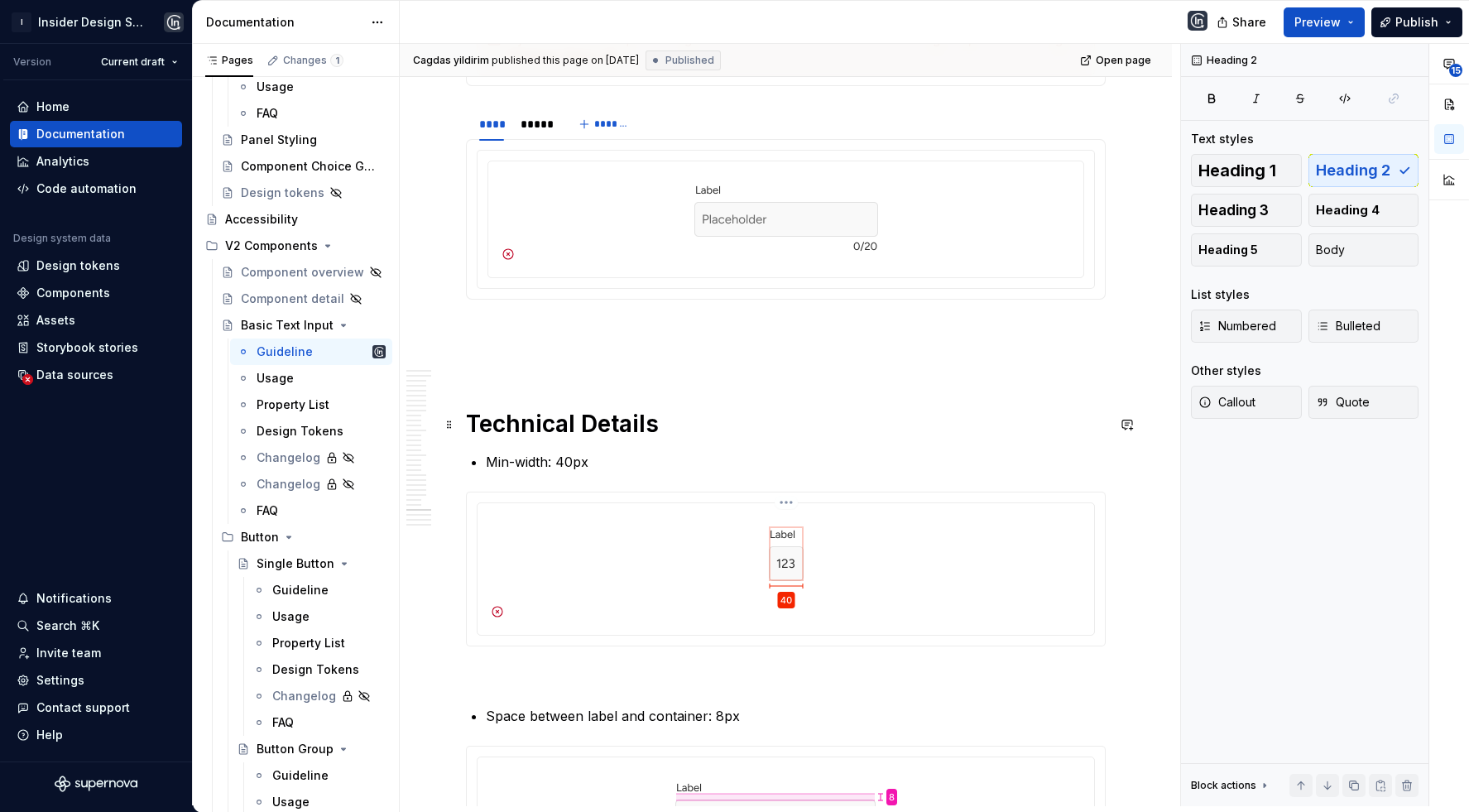
scroll to position [14282, 0]
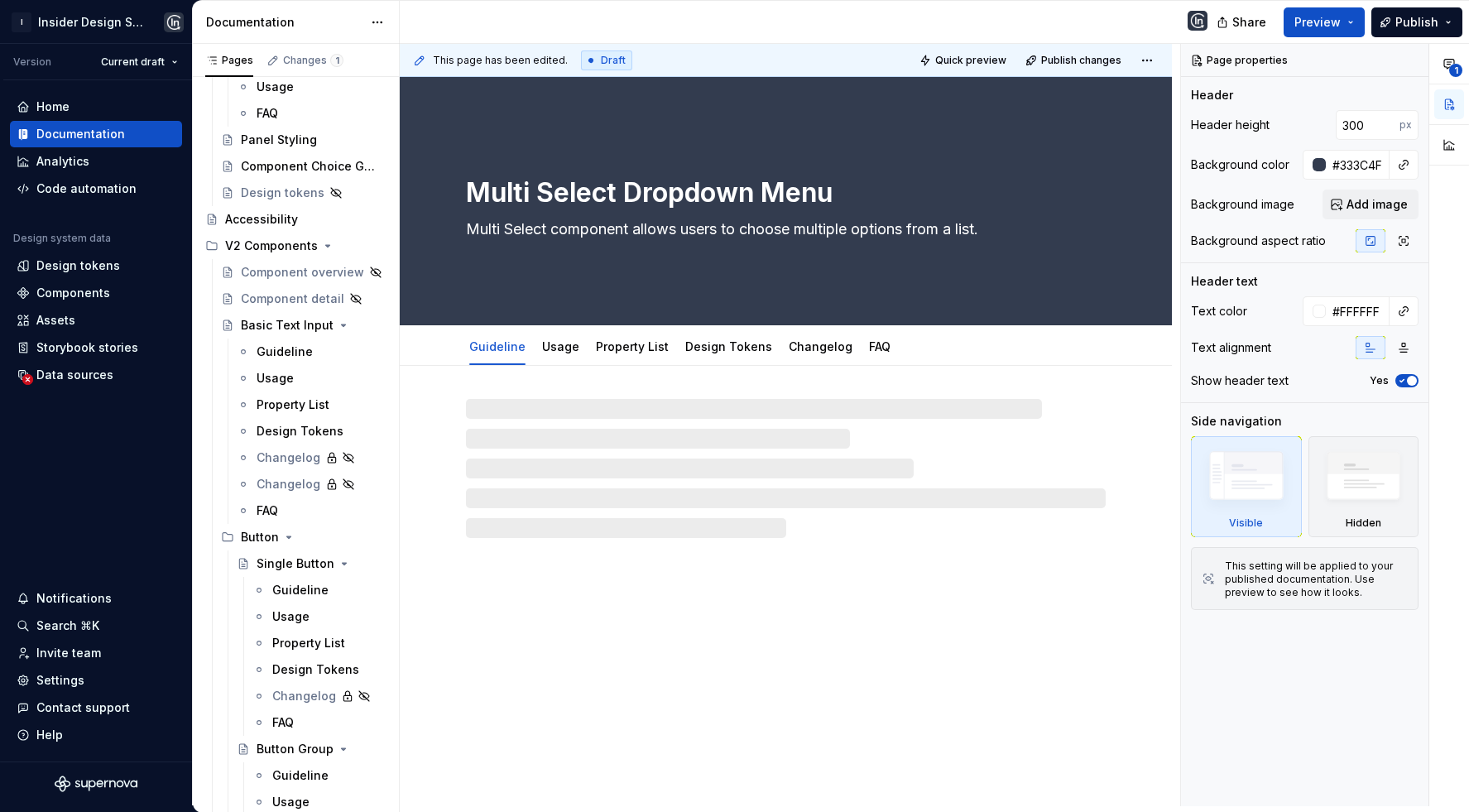
type textarea "*"
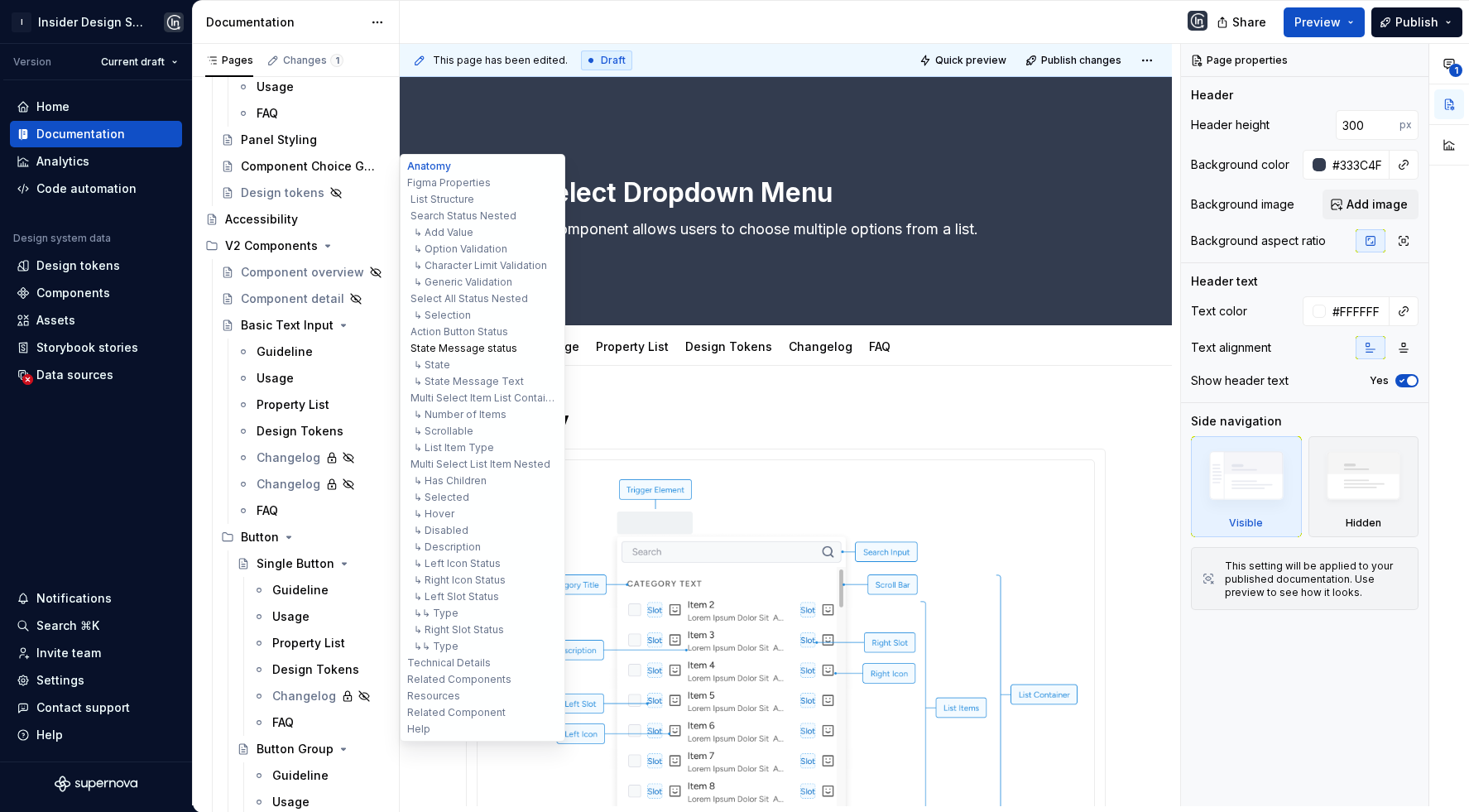
click at [465, 347] on button "State Message status" at bounding box center [482, 348] width 157 height 16
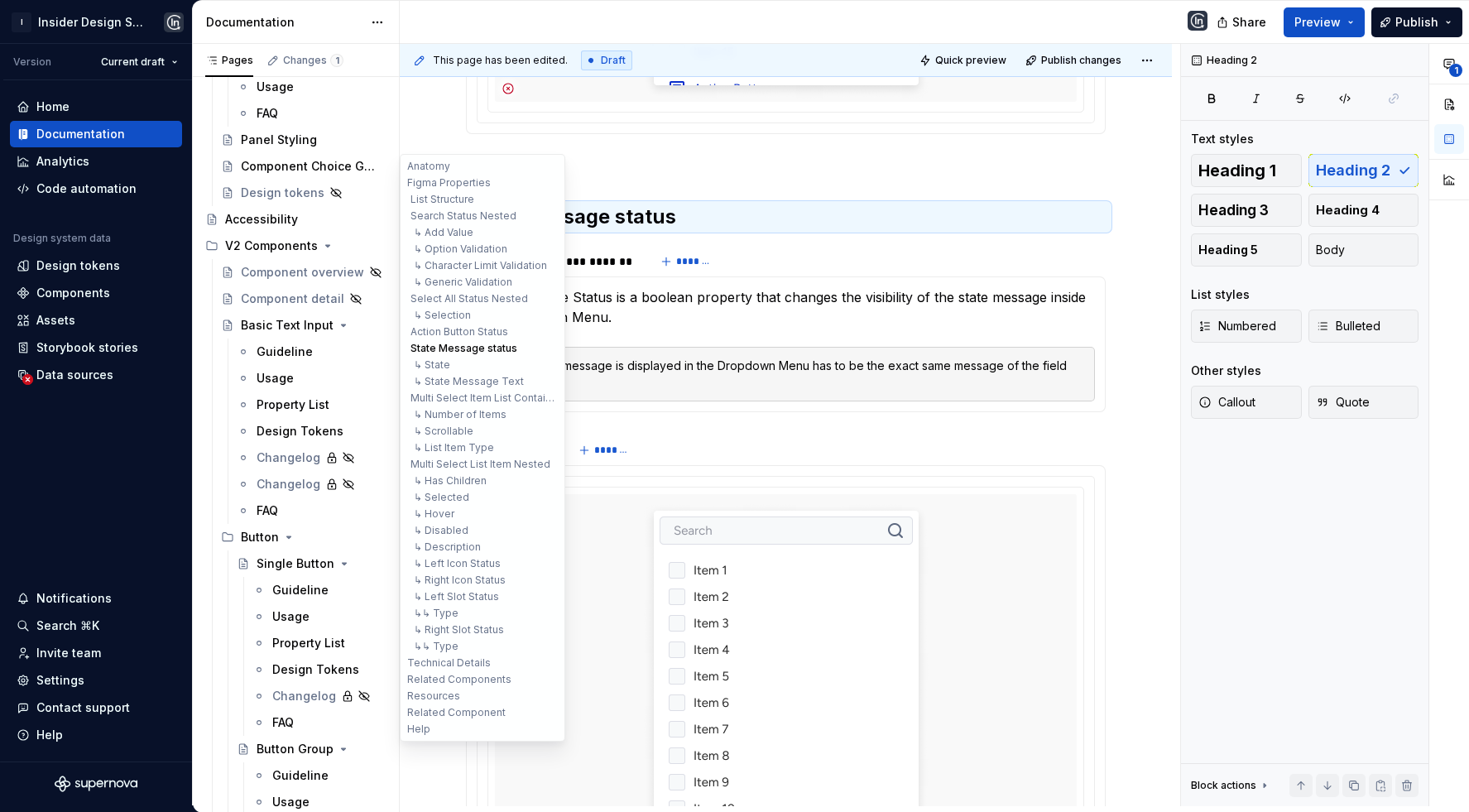
scroll to position [8660, 0]
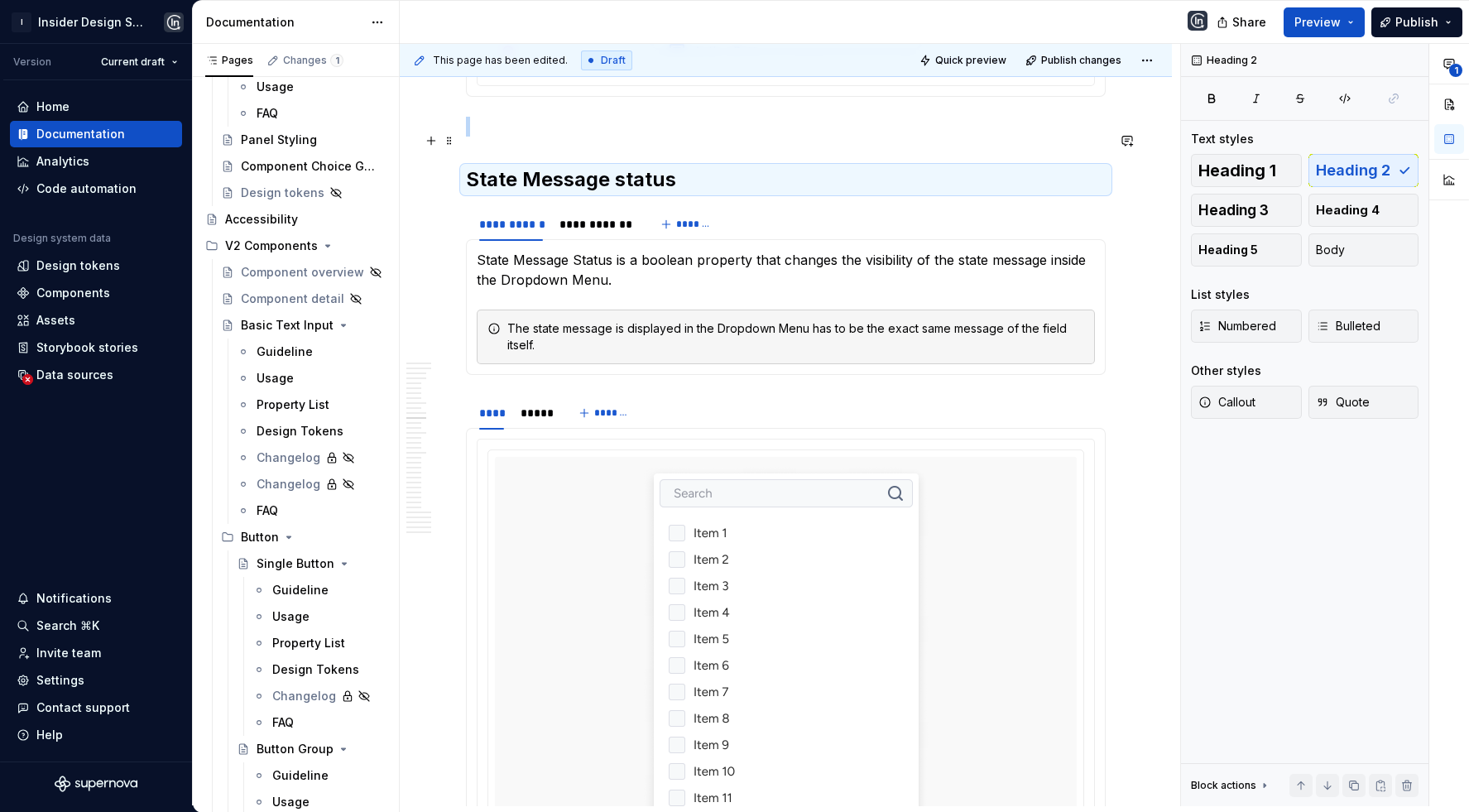
click at [623, 166] on h2 "State Message status" at bounding box center [785, 179] width 640 height 27
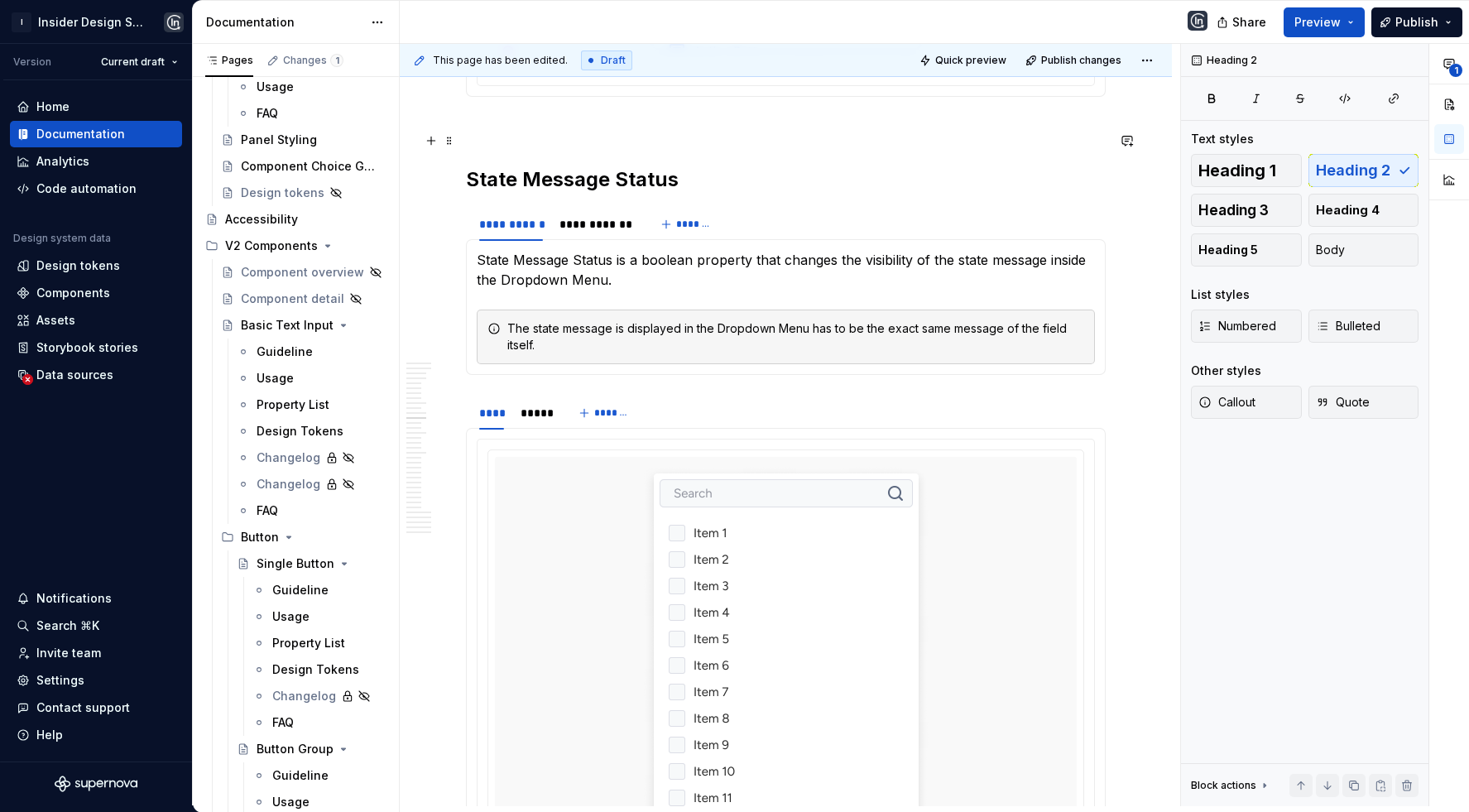
click at [736, 166] on h2 "State Message Status" at bounding box center [785, 179] width 640 height 27
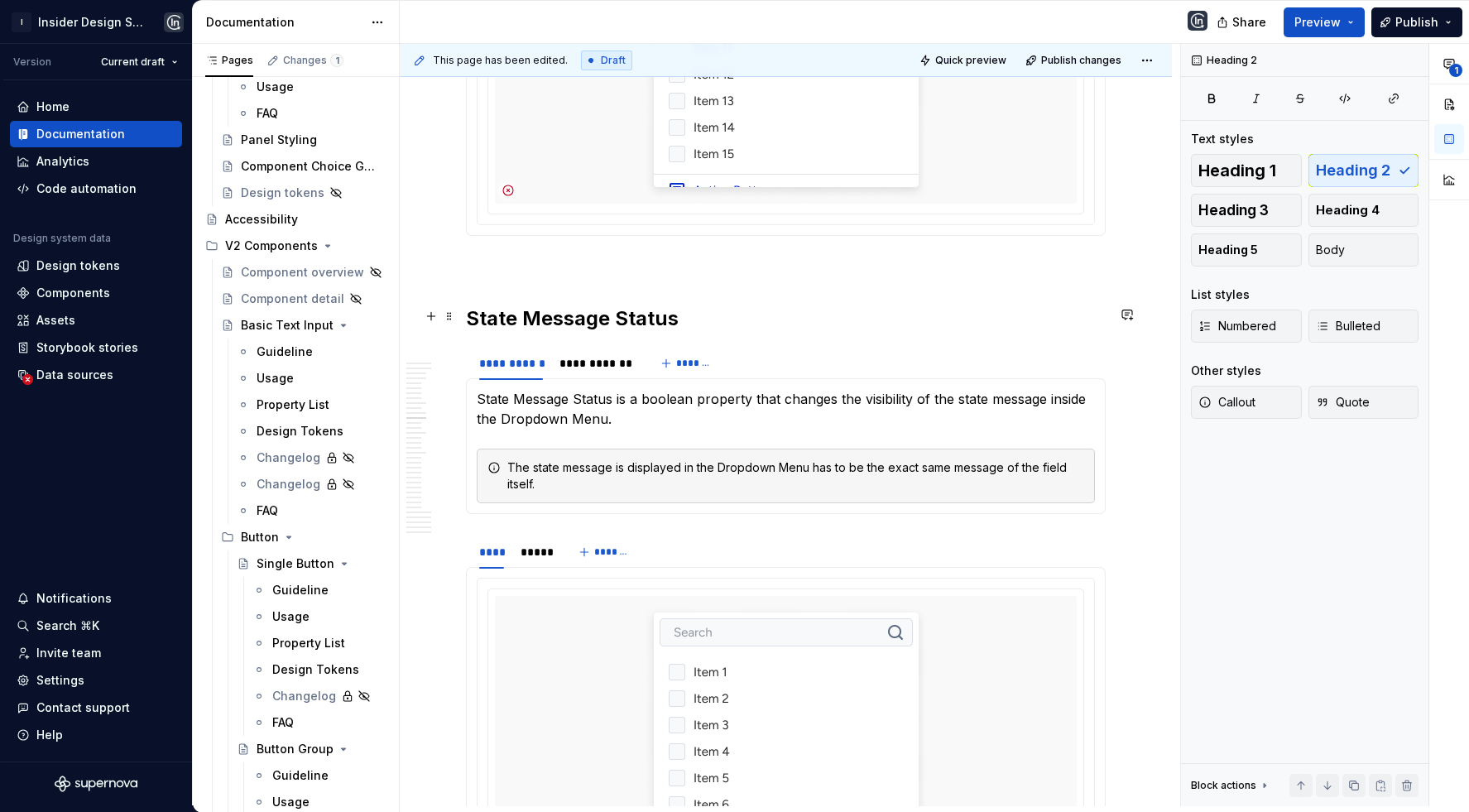
scroll to position [8516, 0]
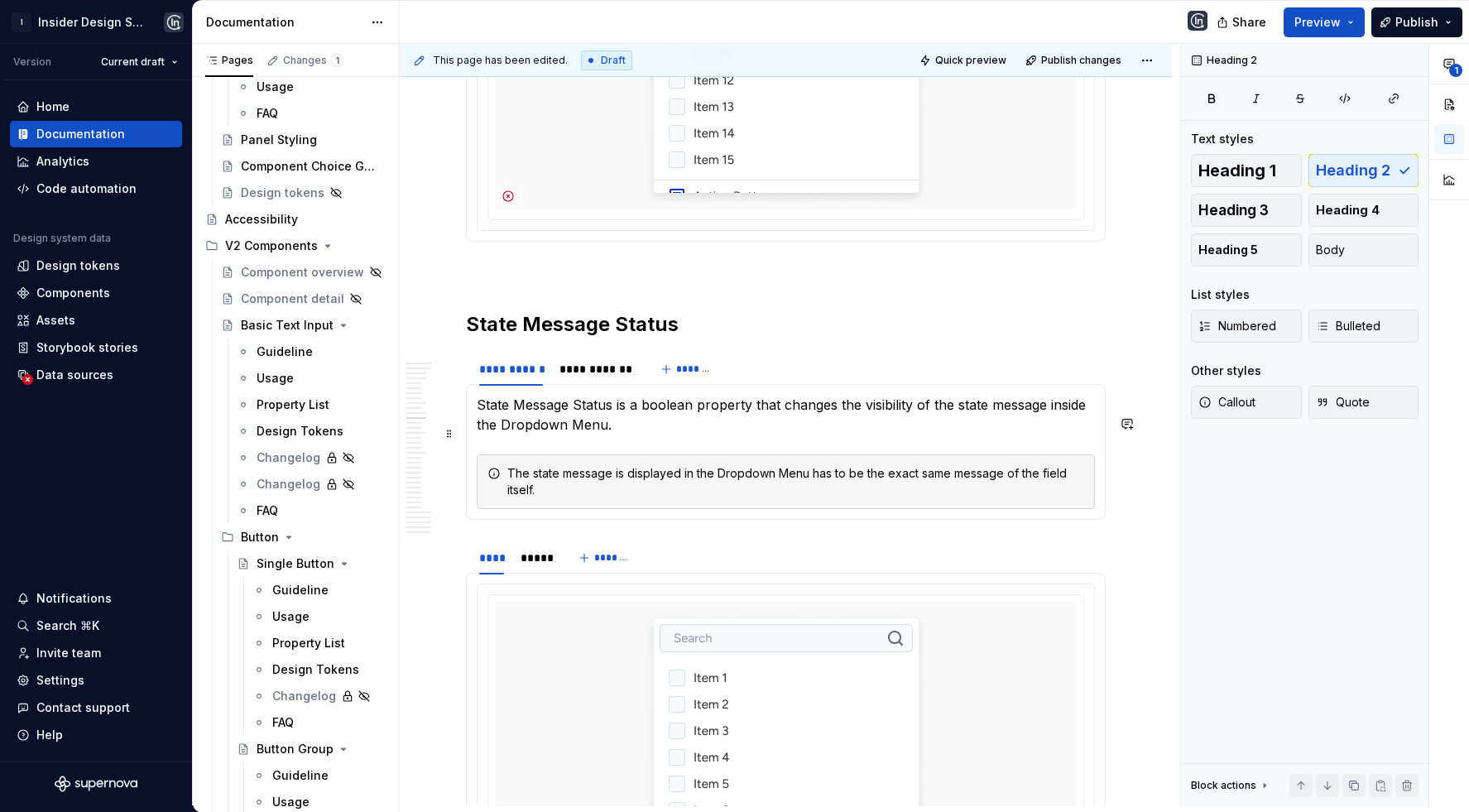
click at [949, 465] on div "The state message is displayed in the Dropdown Menu has to be the exact same me…" at bounding box center [795, 481] width 577 height 33
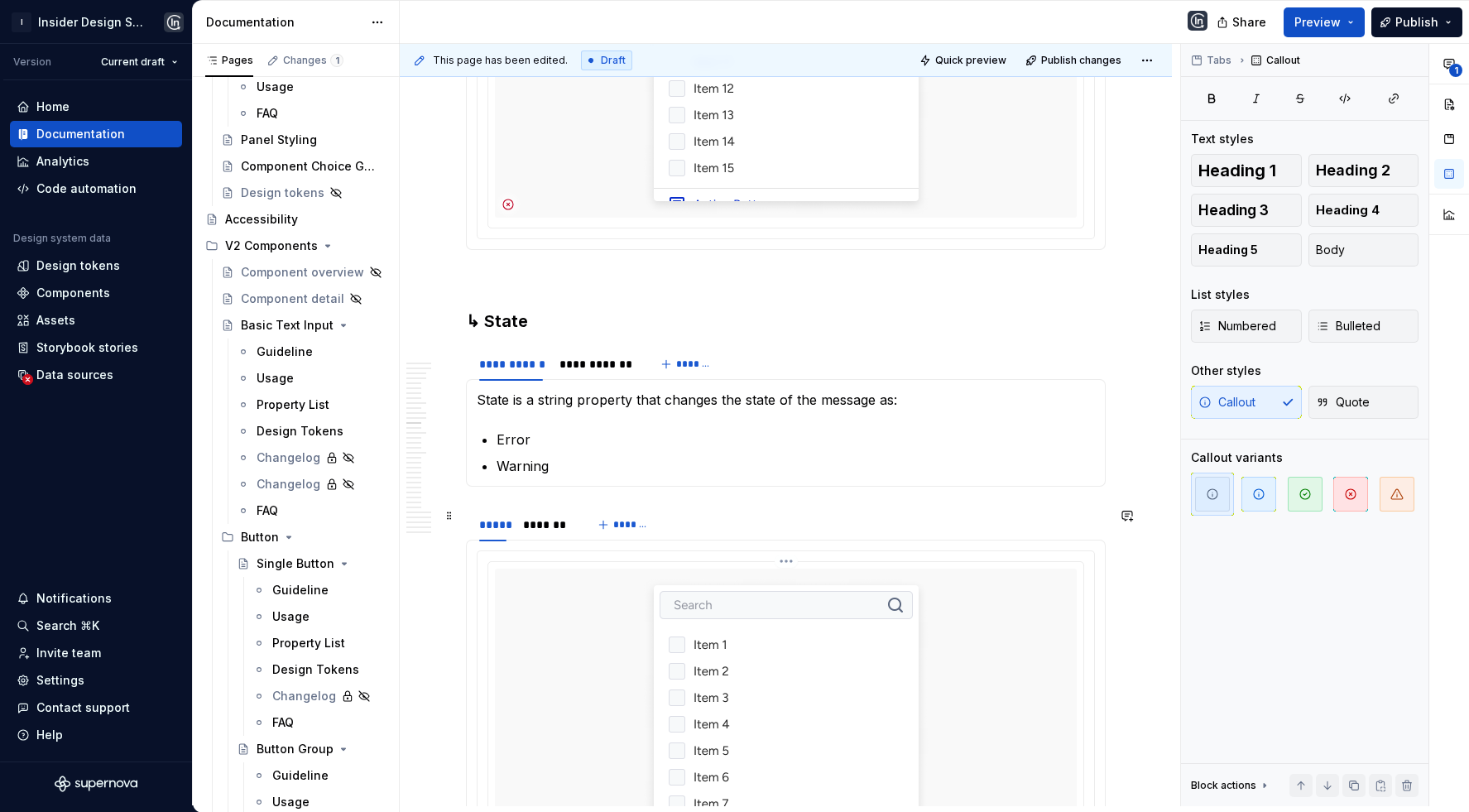
scroll to position [9288, 0]
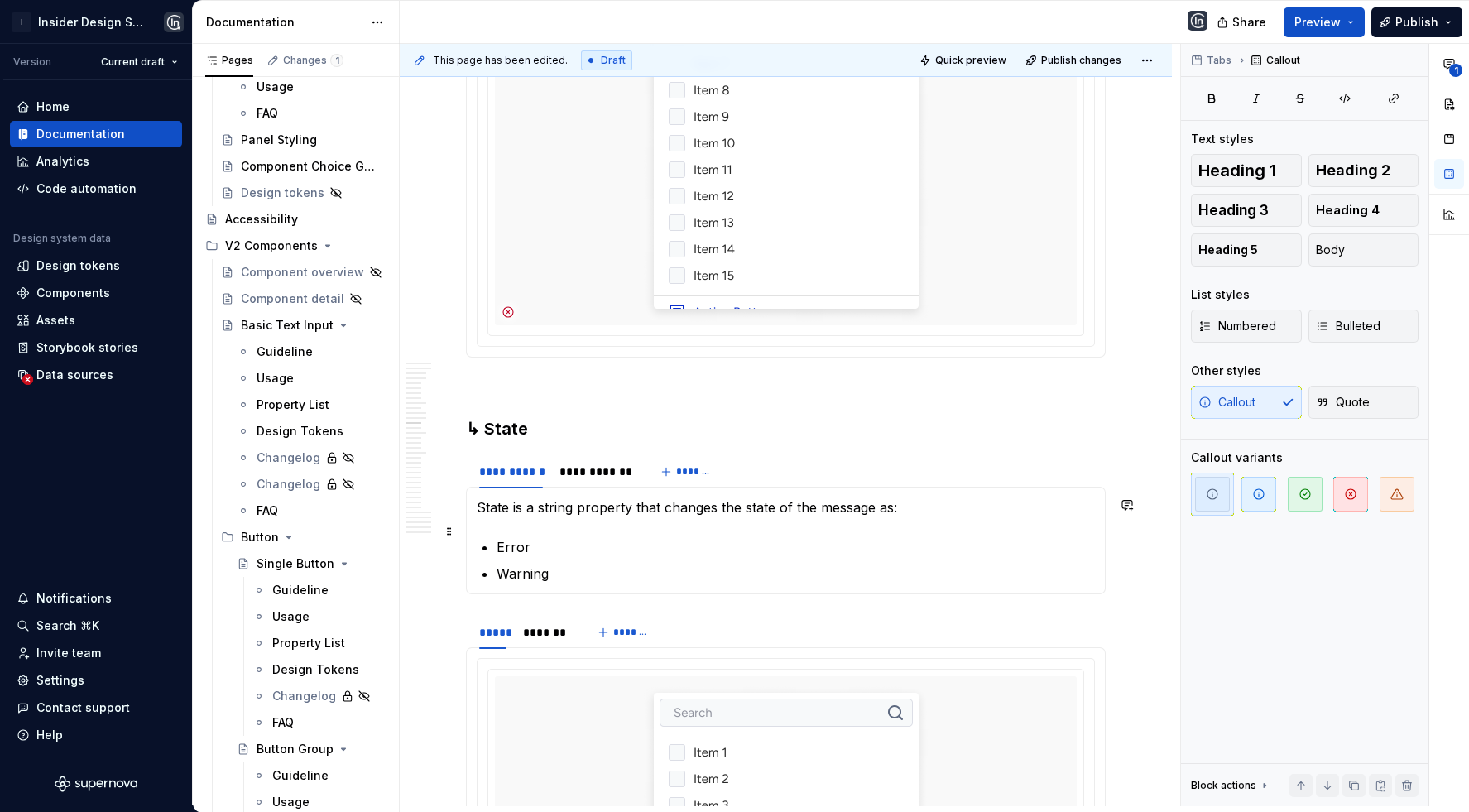
click at [729, 564] on p "Warning" at bounding box center [796, 573] width 598 height 20
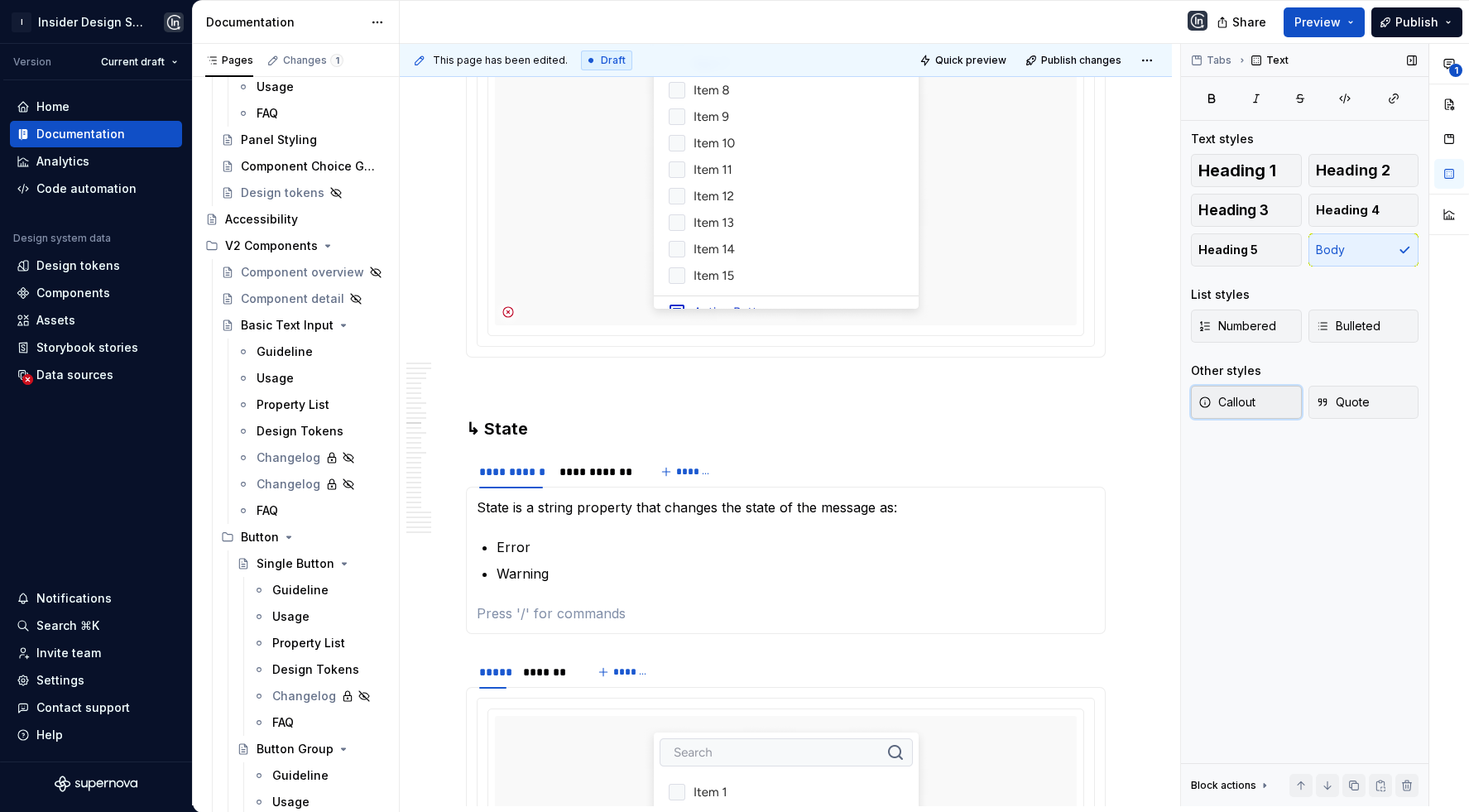
click at [1255, 400] on span "Callout" at bounding box center [1227, 402] width 57 height 16
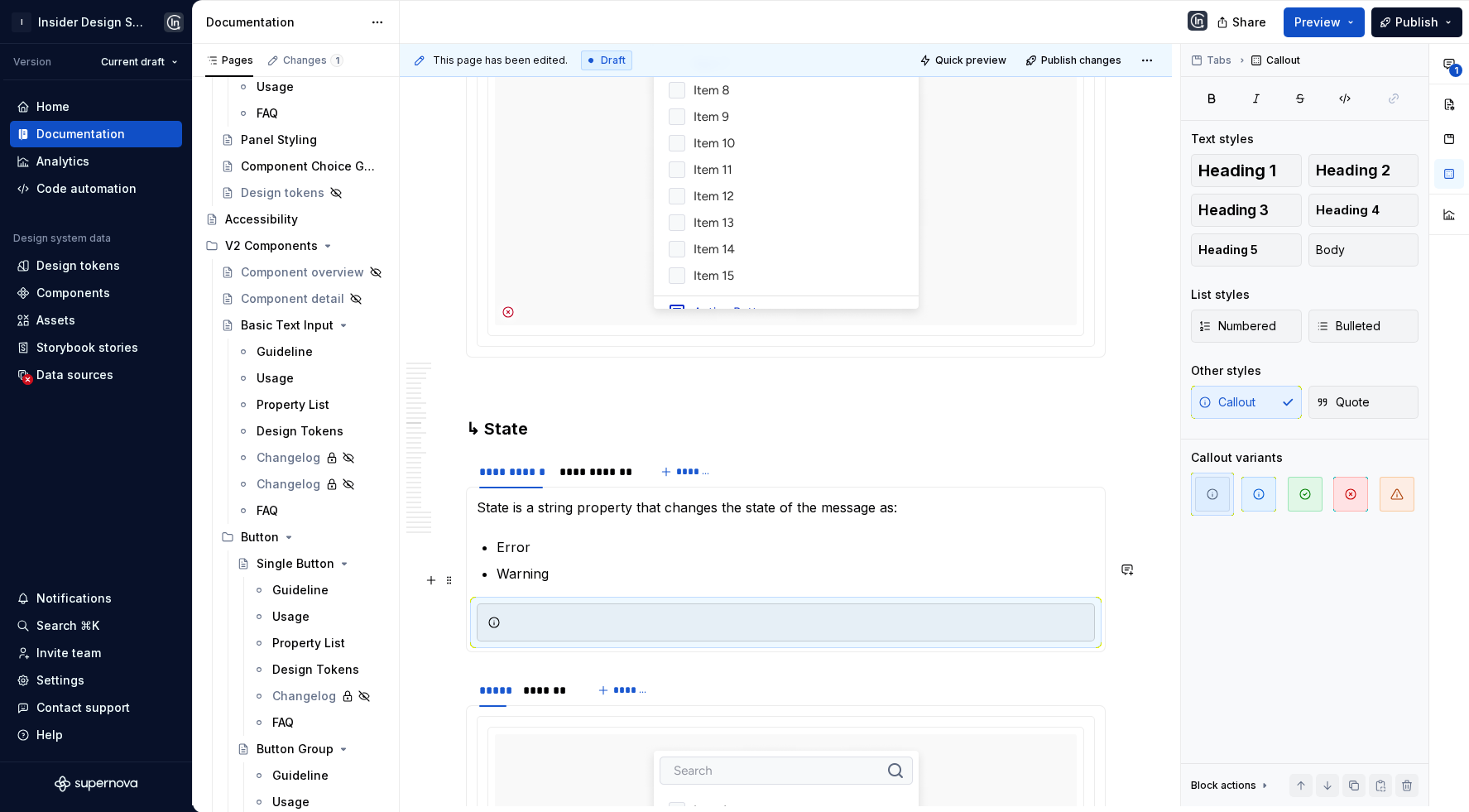
click at [680, 614] on div at bounding box center [795, 621] width 577 height 16
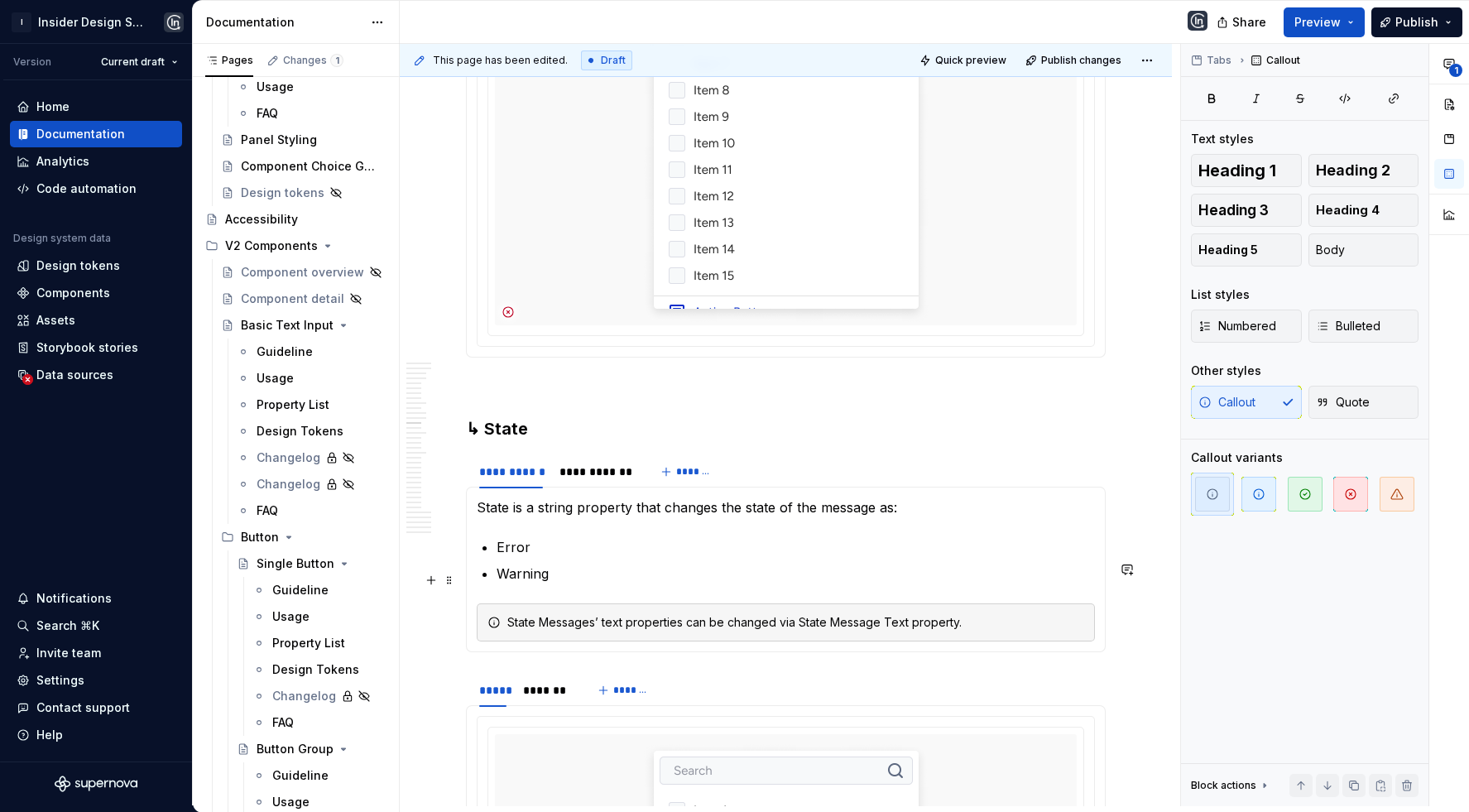
click at [790, 614] on div "State Messages’ text properties can be changed via State Message Text property." at bounding box center [795, 621] width 577 height 16
click at [1054, 614] on div "State Messages’ text properties can be changed via nested State Message Text pr…" at bounding box center [795, 621] width 577 height 16
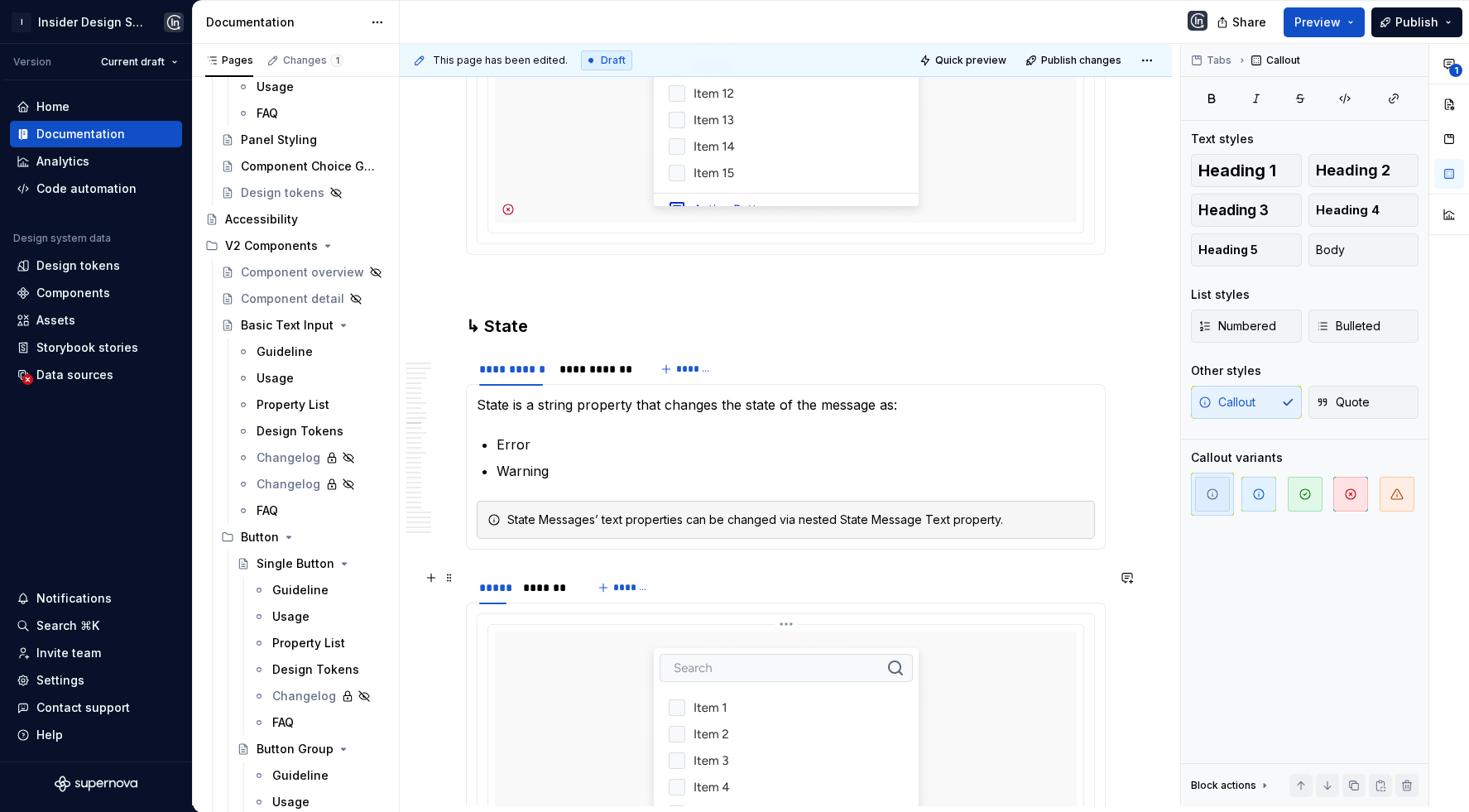
scroll to position [10033, 0]
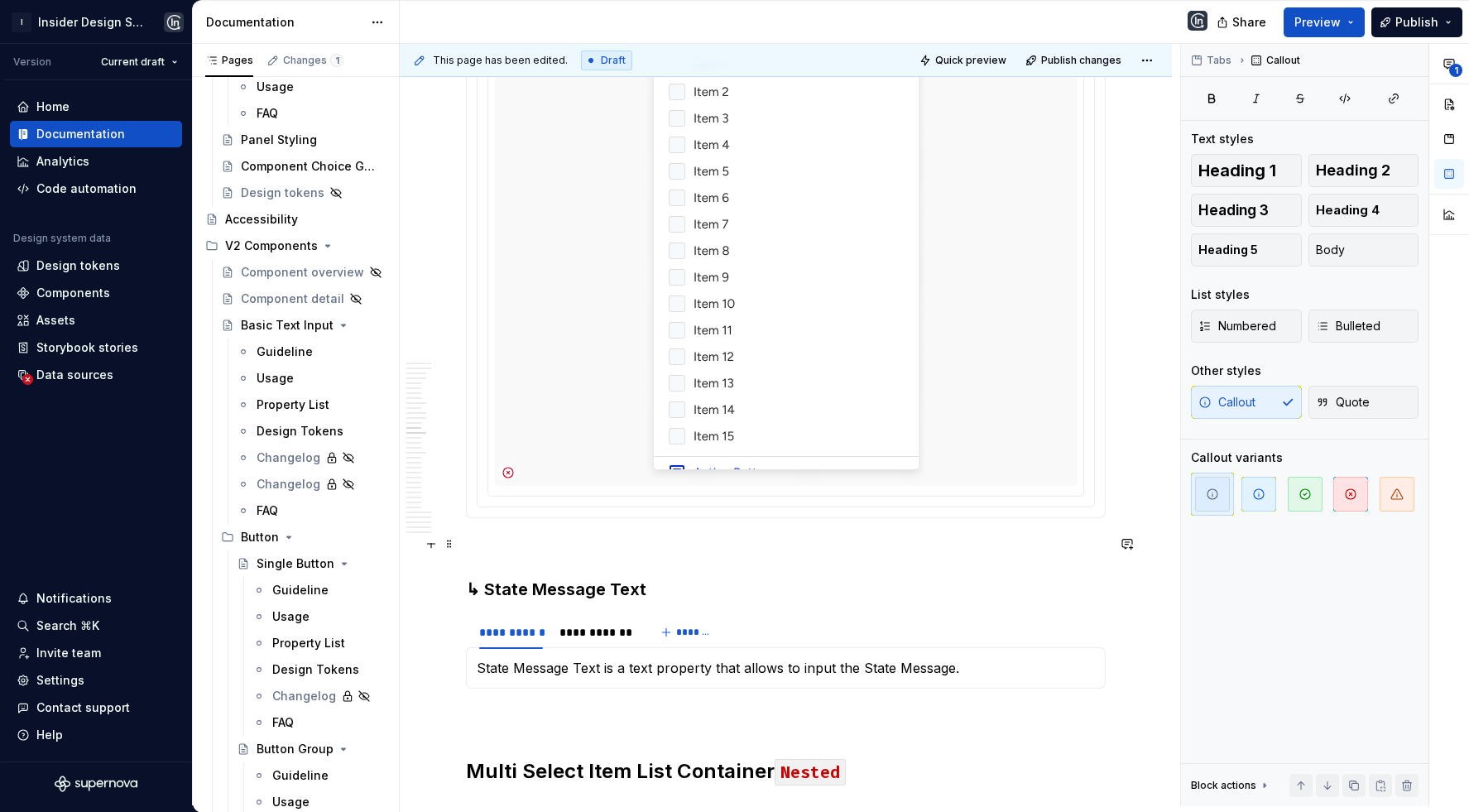
click at [808, 578] on h3 "↳ State Message Text" at bounding box center [785, 589] width 640 height 23
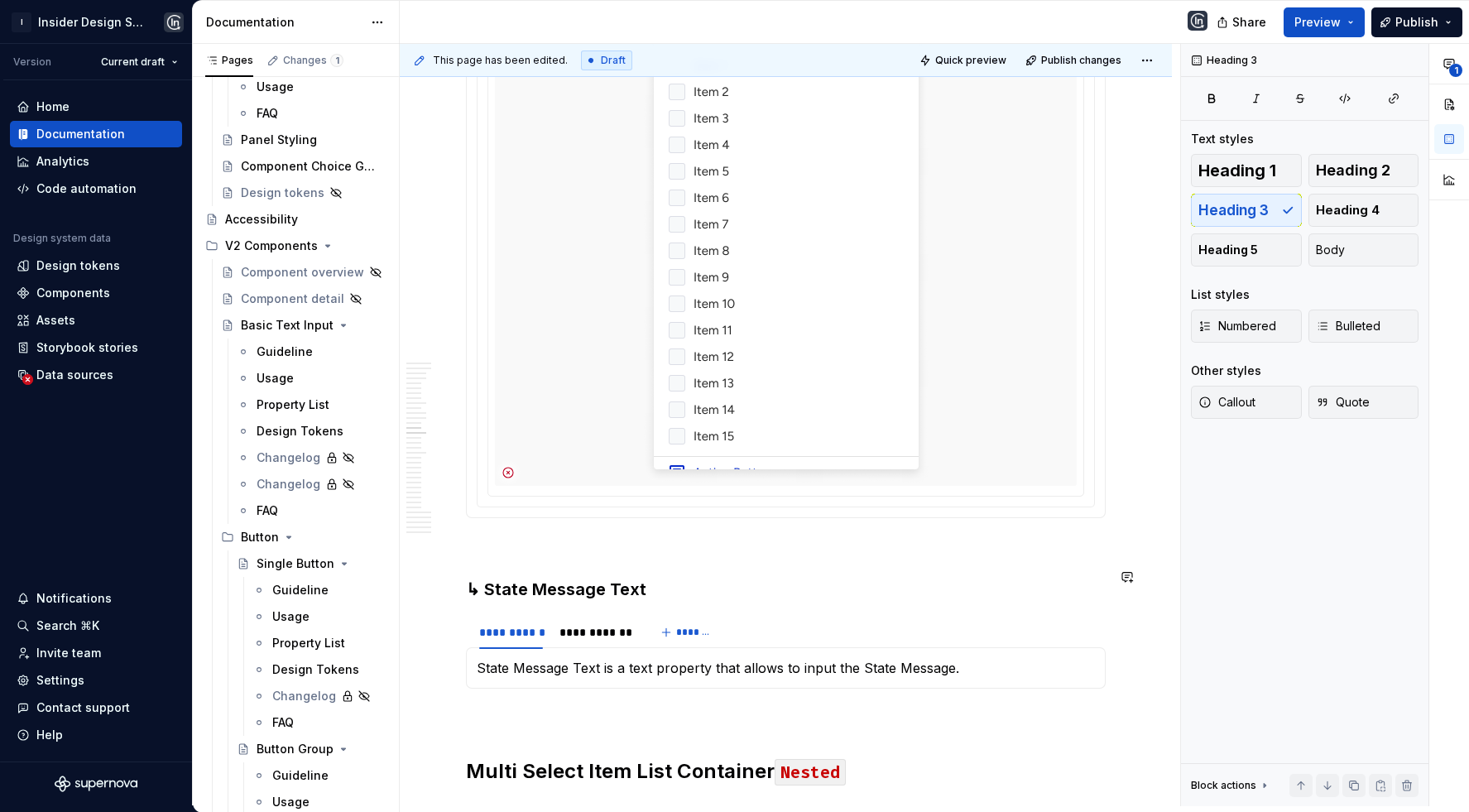
click at [823, 615] on div "**********" at bounding box center [785, 632] width 640 height 33
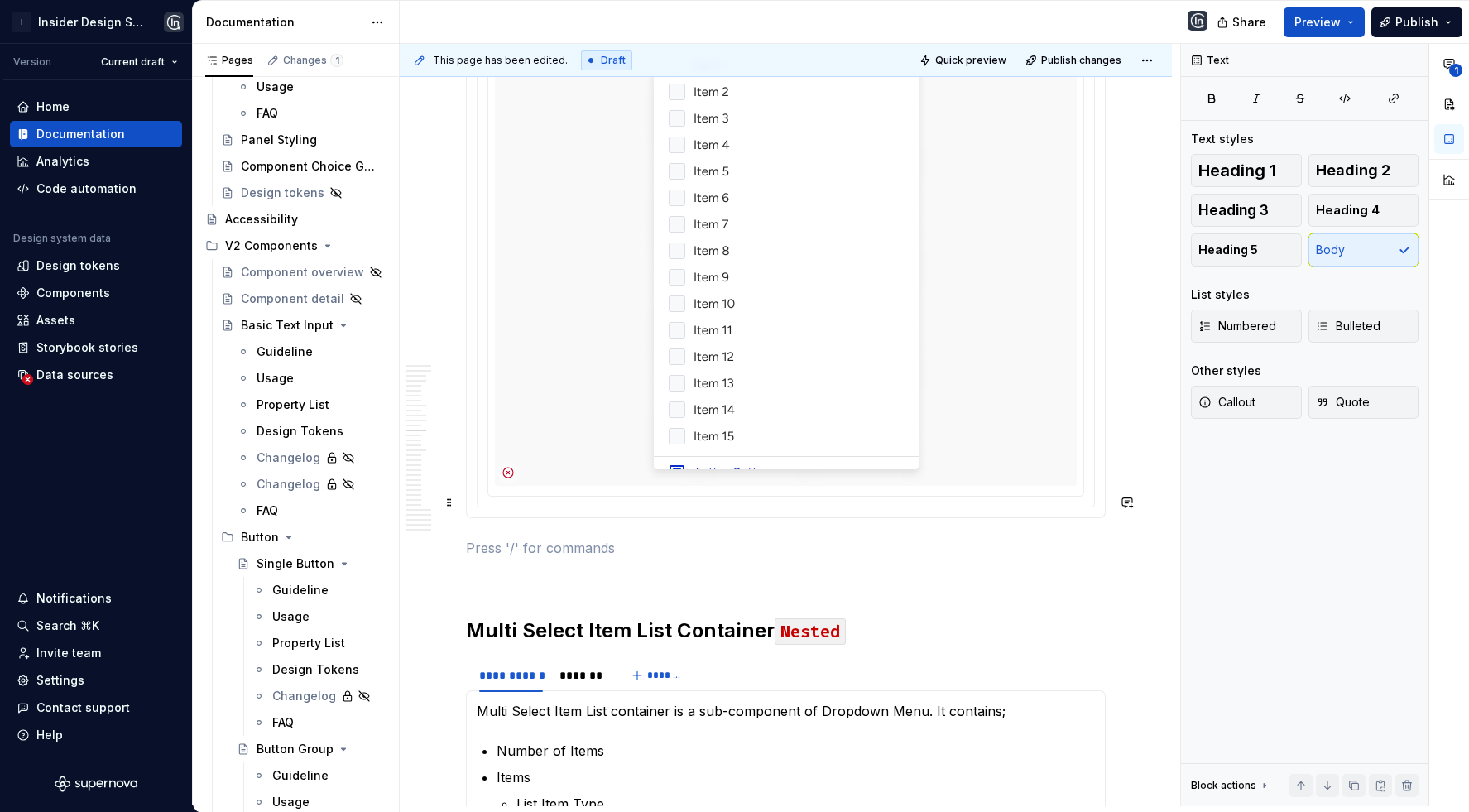
click at [603, 538] on p at bounding box center [785, 547] width 640 height 20
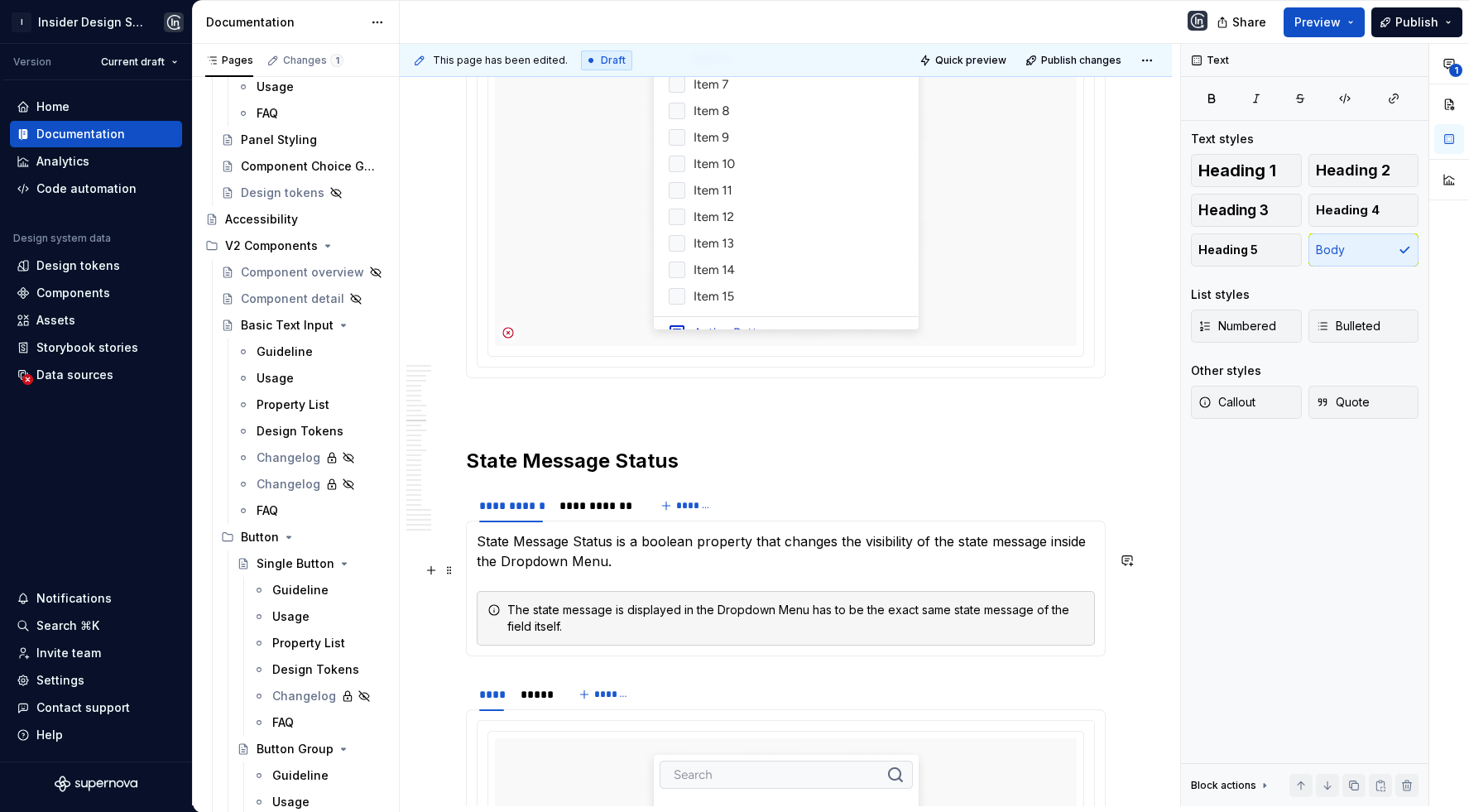
scroll to position [8373, 0]
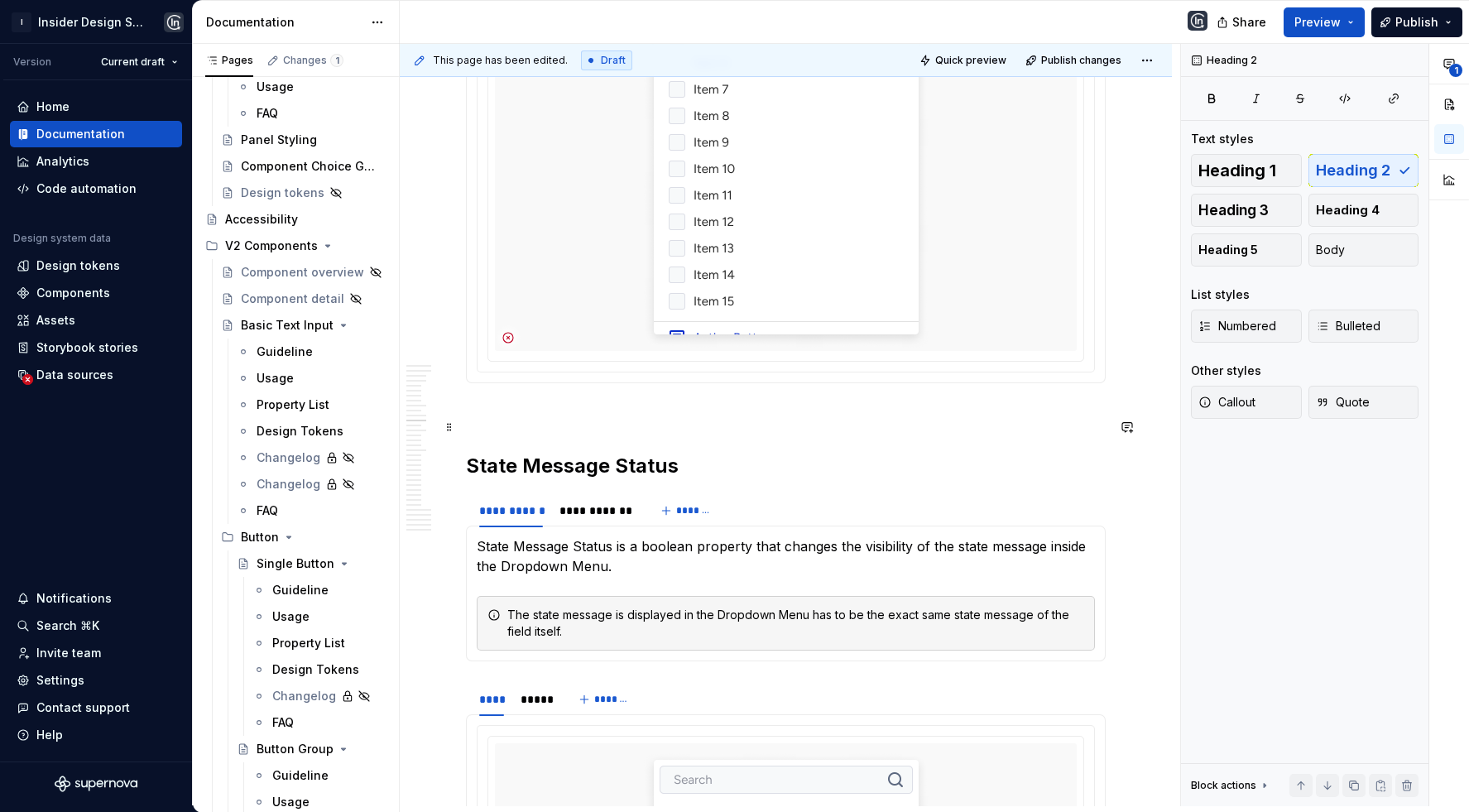
click at [697, 453] on h2 "State Message Status" at bounding box center [785, 465] width 640 height 27
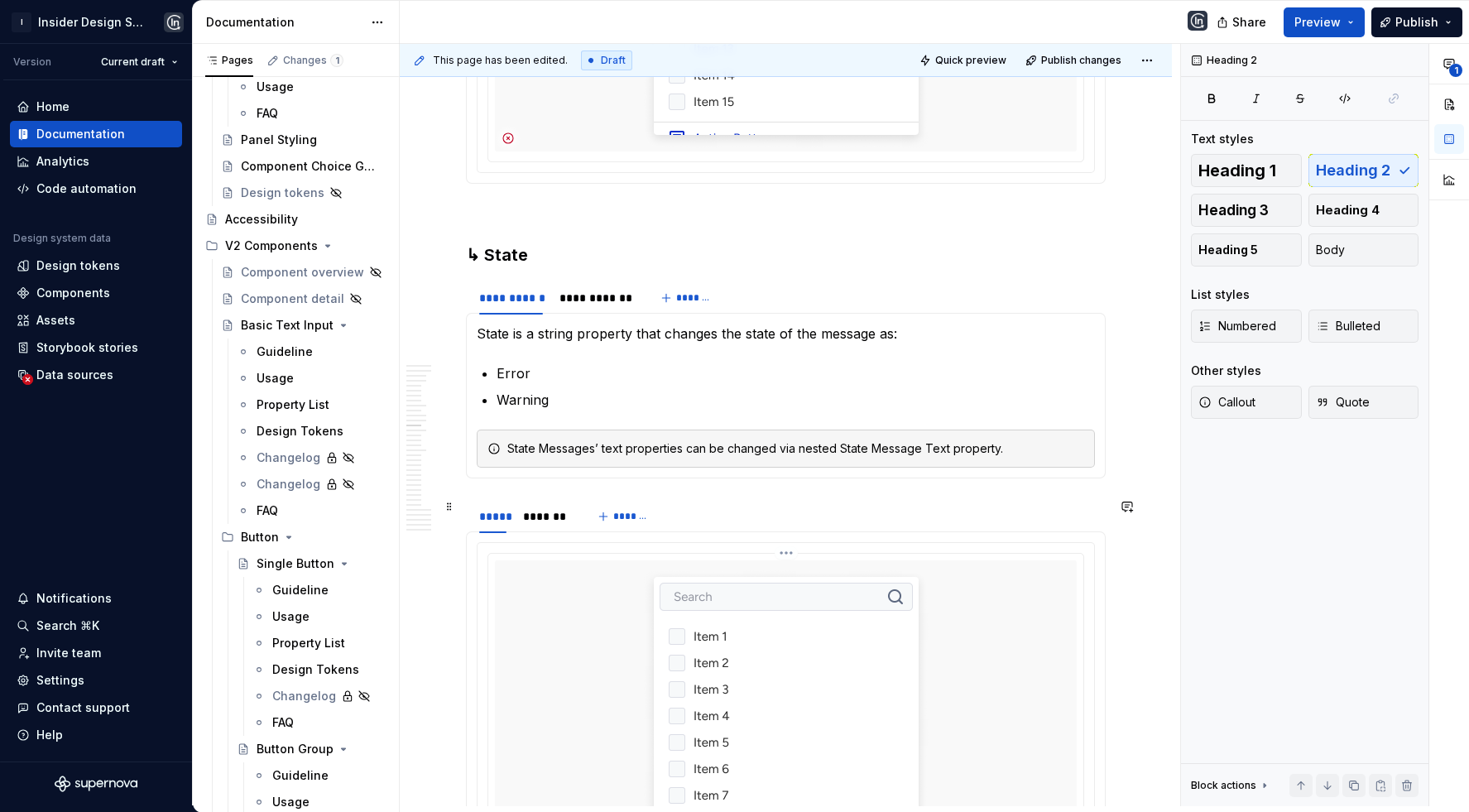
scroll to position [9591, 0]
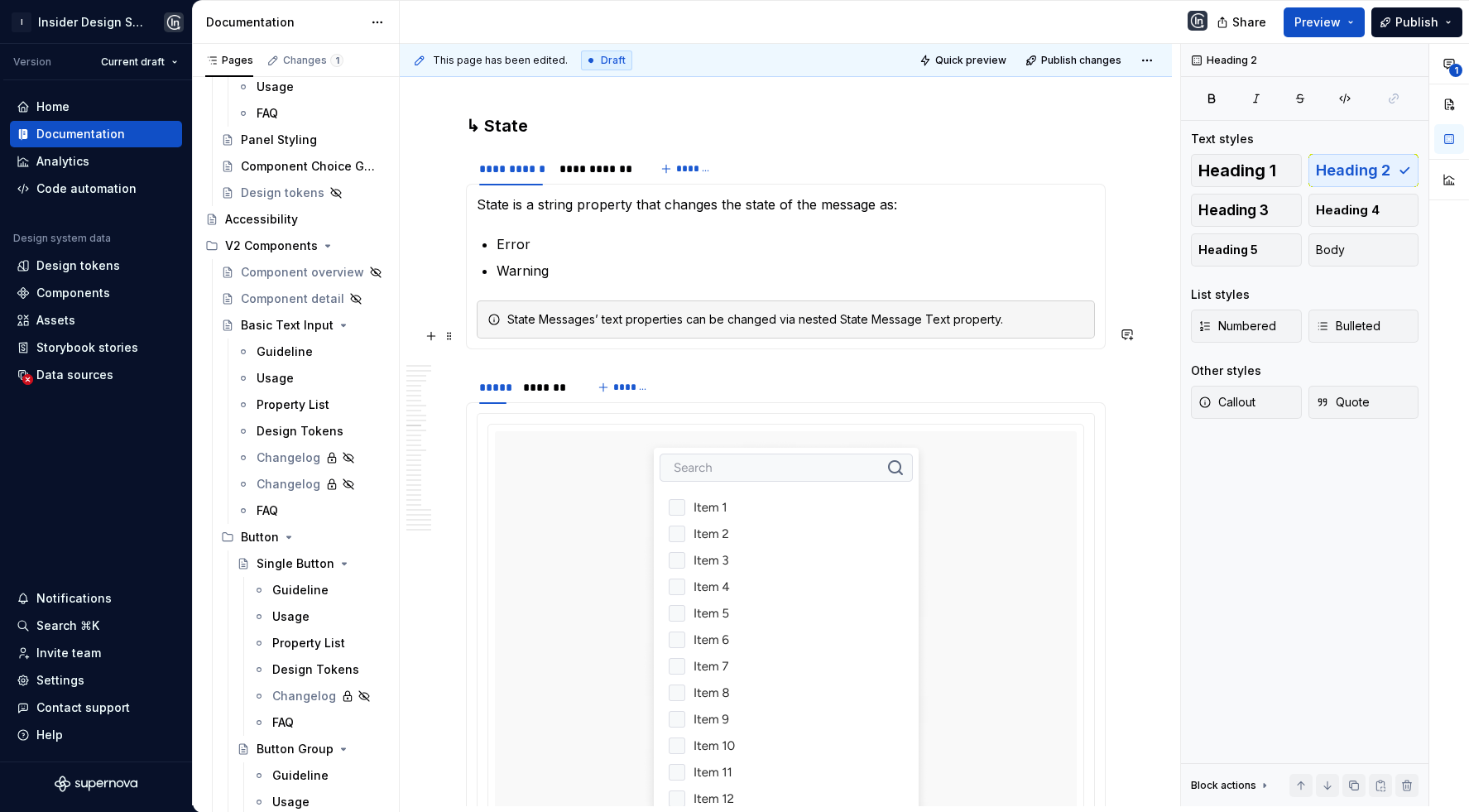
click at [700, 371] on div "***** ******* *******" at bounding box center [785, 387] width 640 height 33
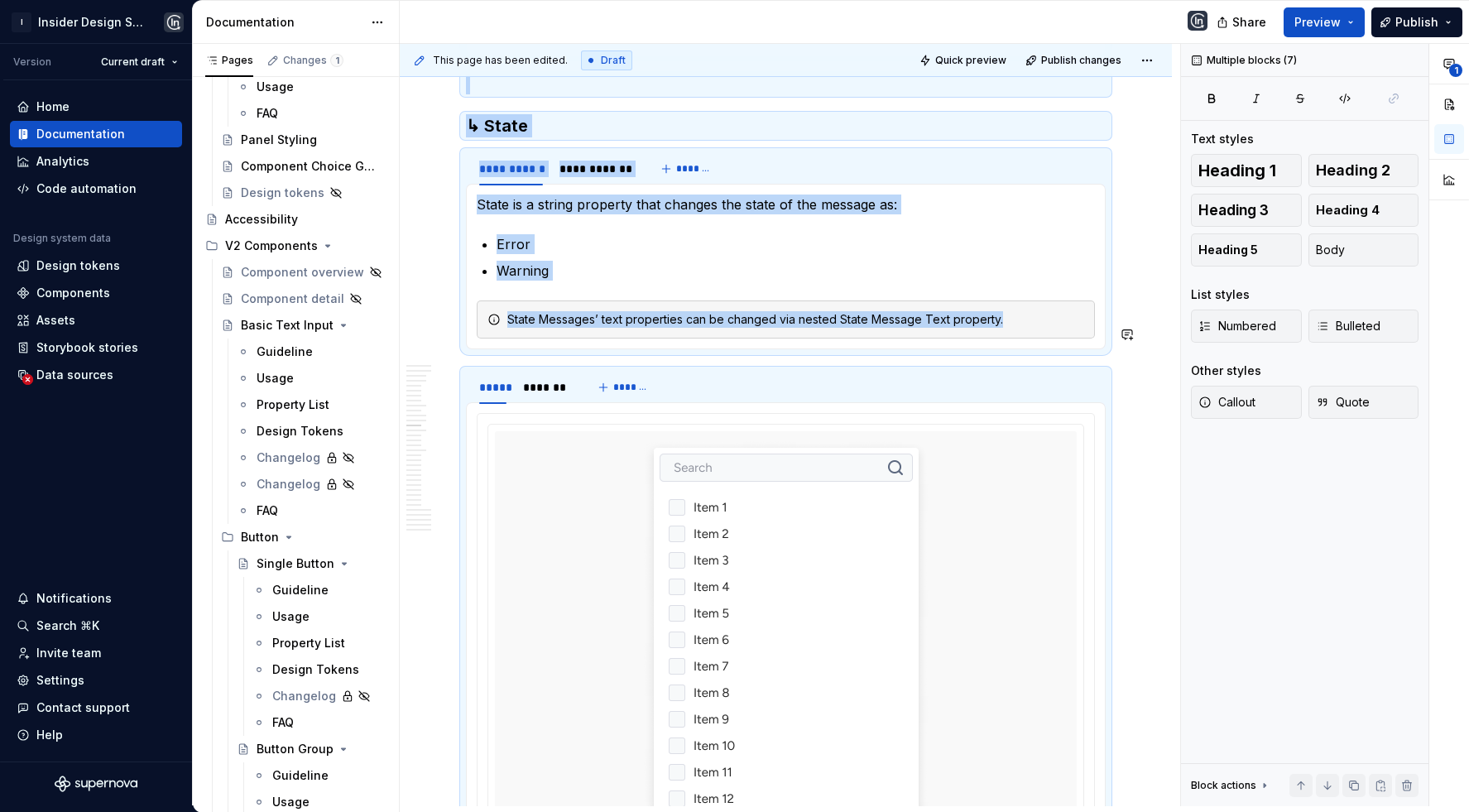
copy div "**********"
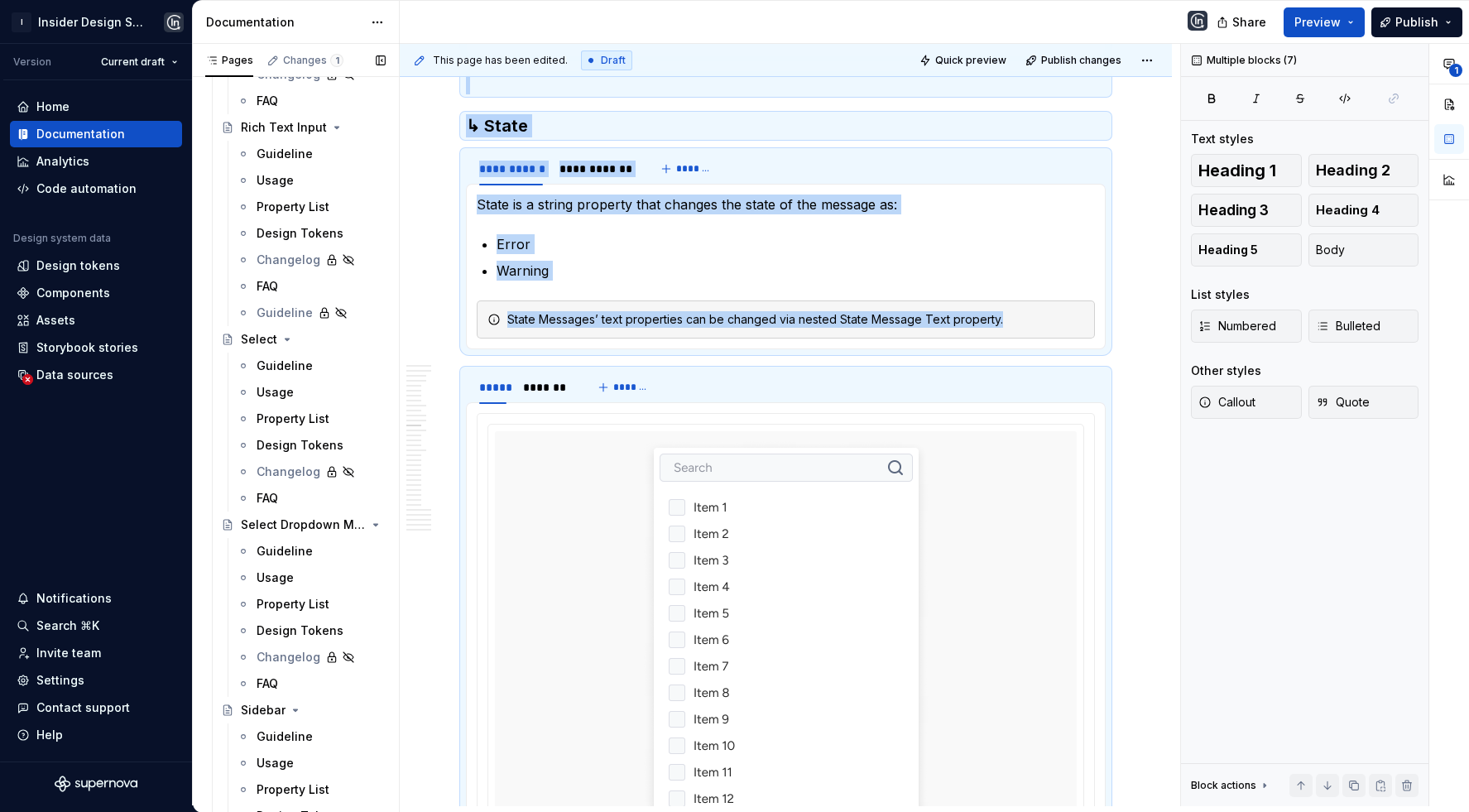
scroll to position [4051, 0]
click at [297, 359] on div "Guideline" at bounding box center [284, 365] width 56 height 16
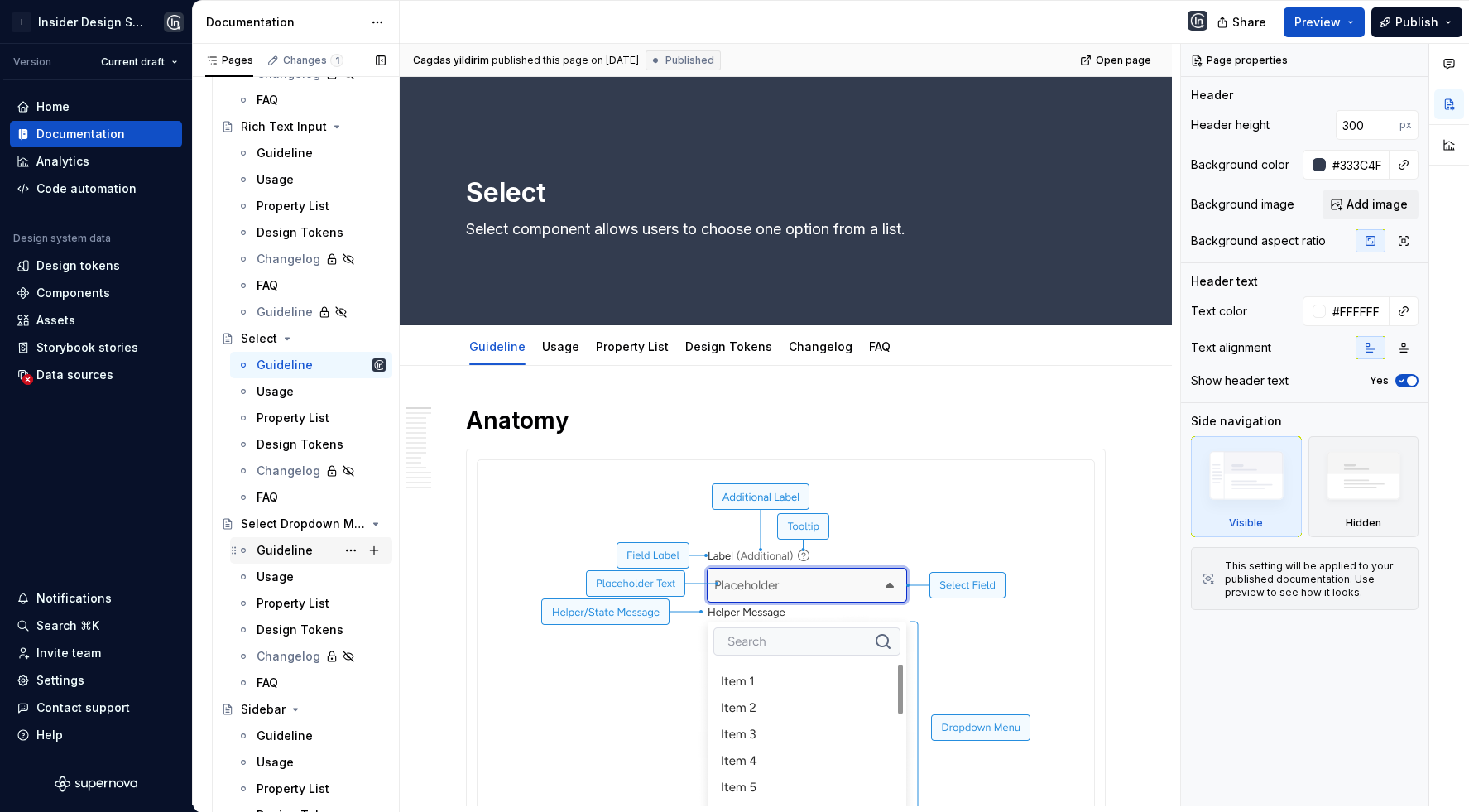
click at [286, 553] on div "Guideline" at bounding box center [284, 550] width 56 height 16
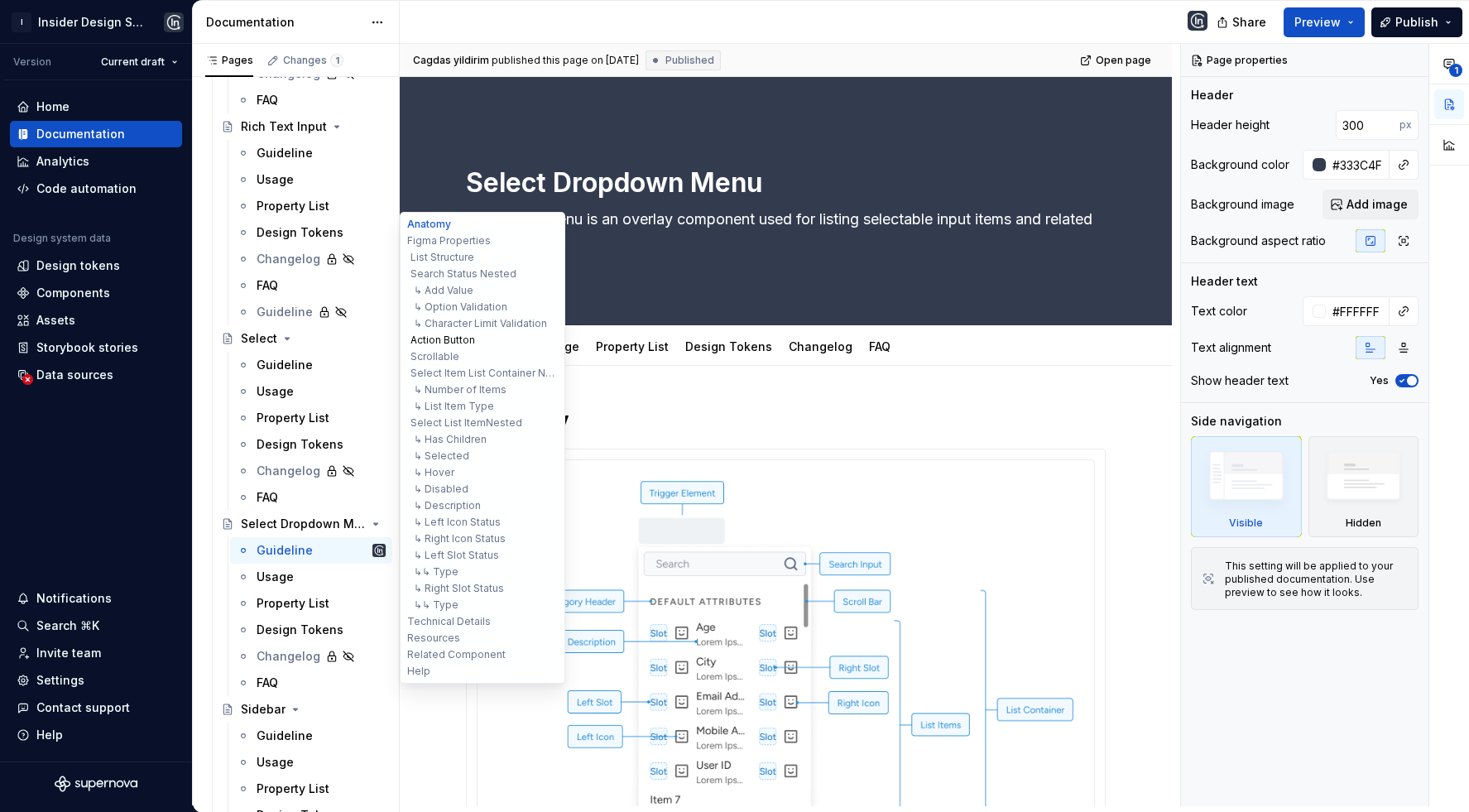
click at [464, 337] on button "Action Button" at bounding box center [482, 340] width 157 height 16
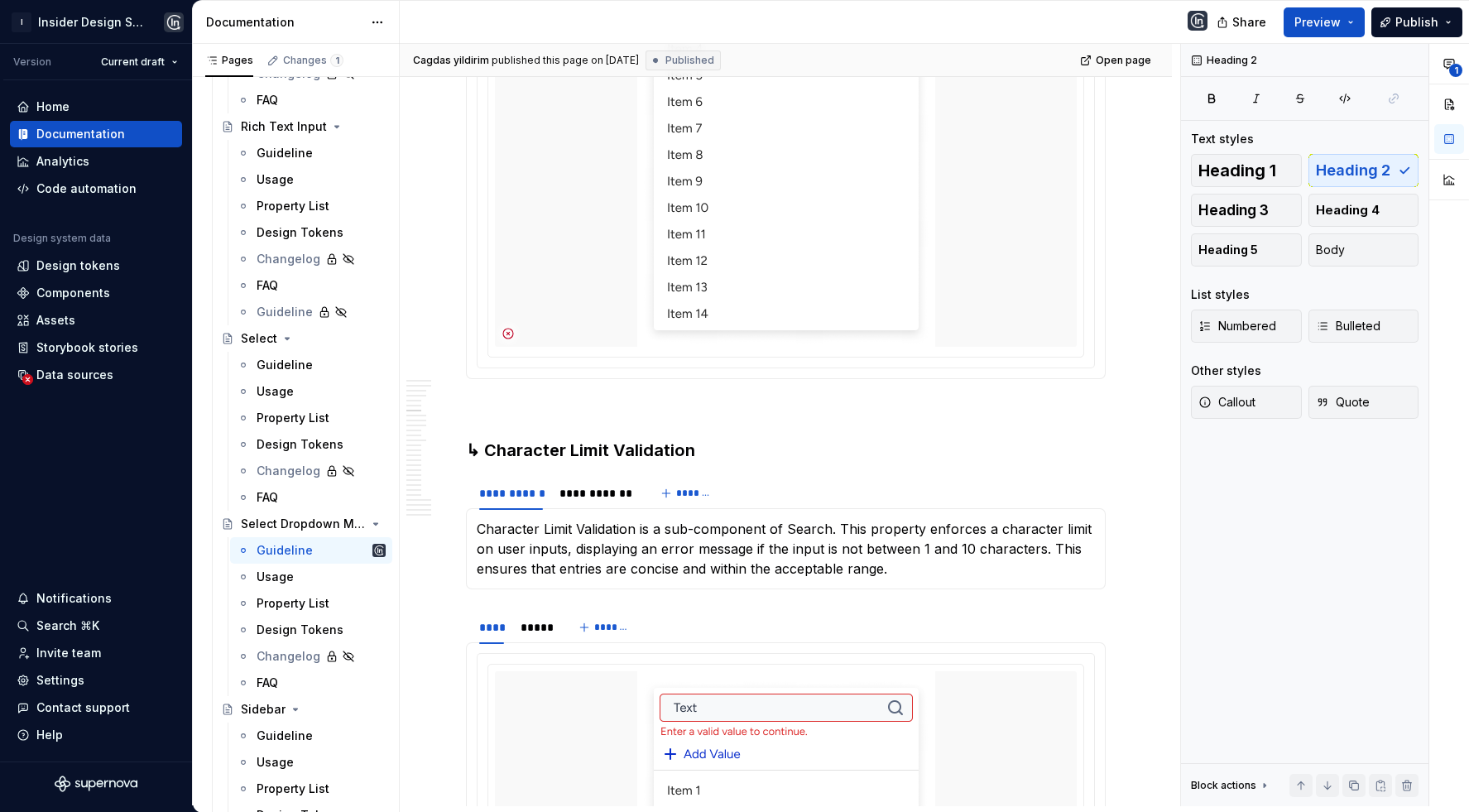
scroll to position [3648, 0]
type textarea "*"
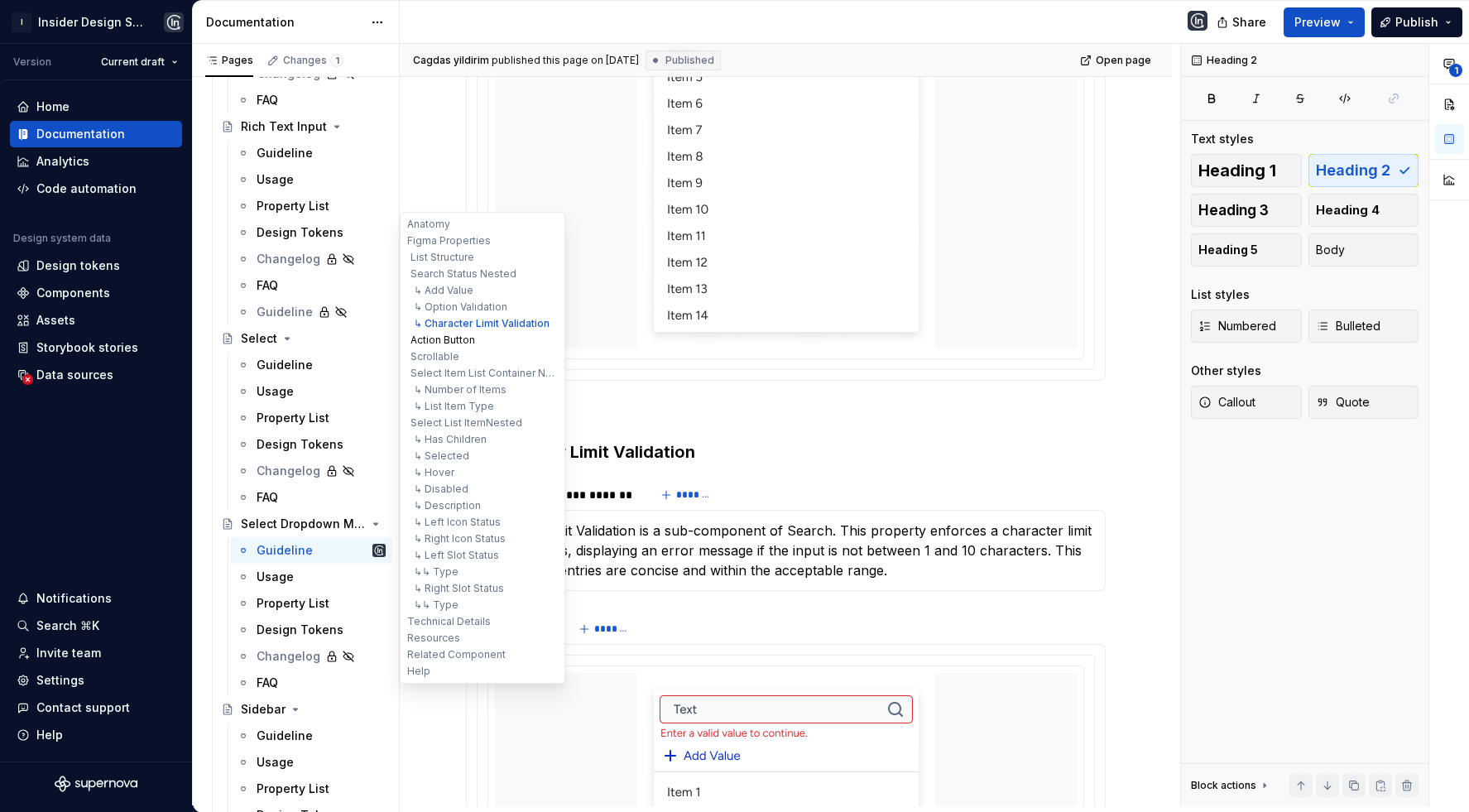
click at [442, 337] on button "Action Button" at bounding box center [482, 340] width 157 height 16
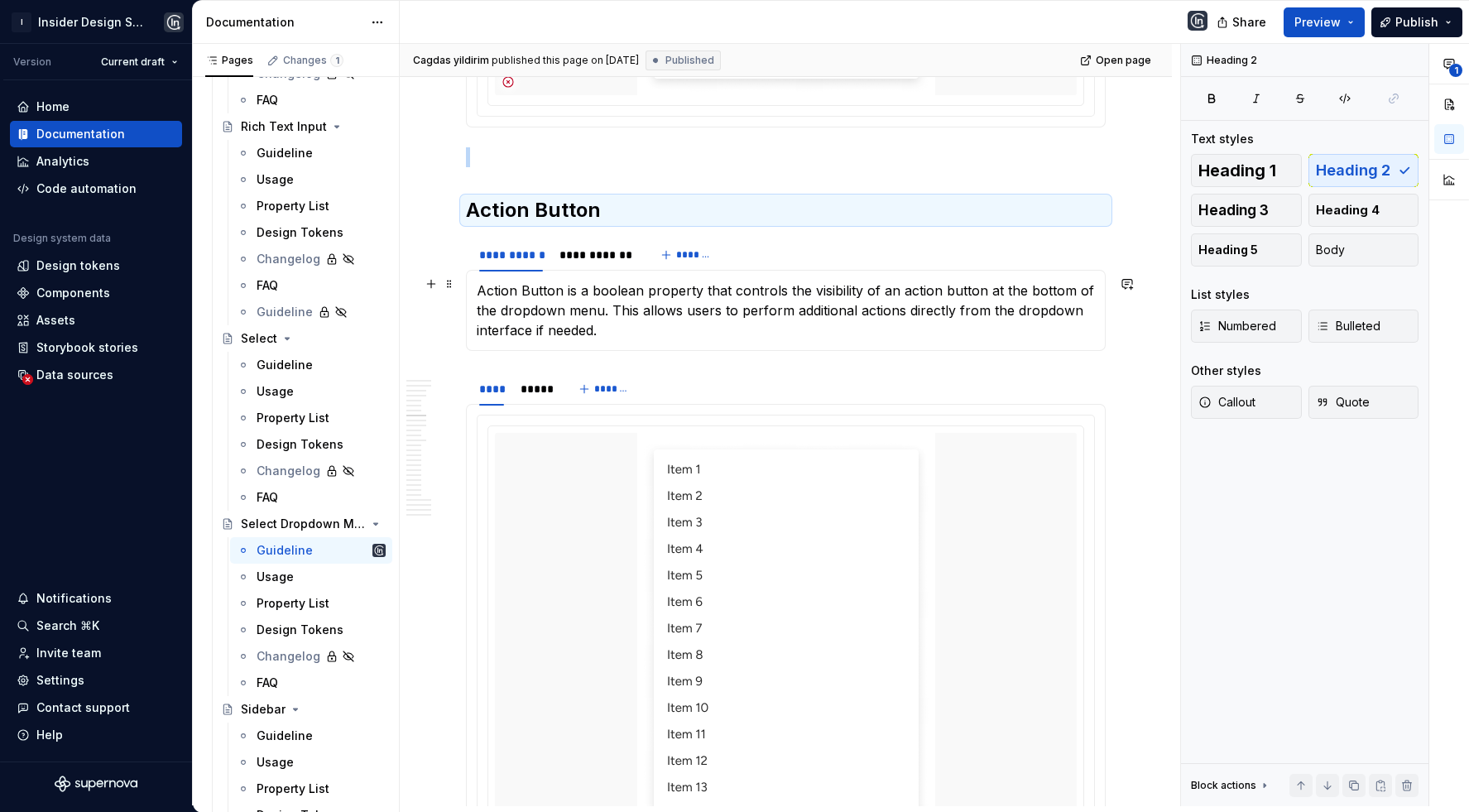
scroll to position [4786, 0]
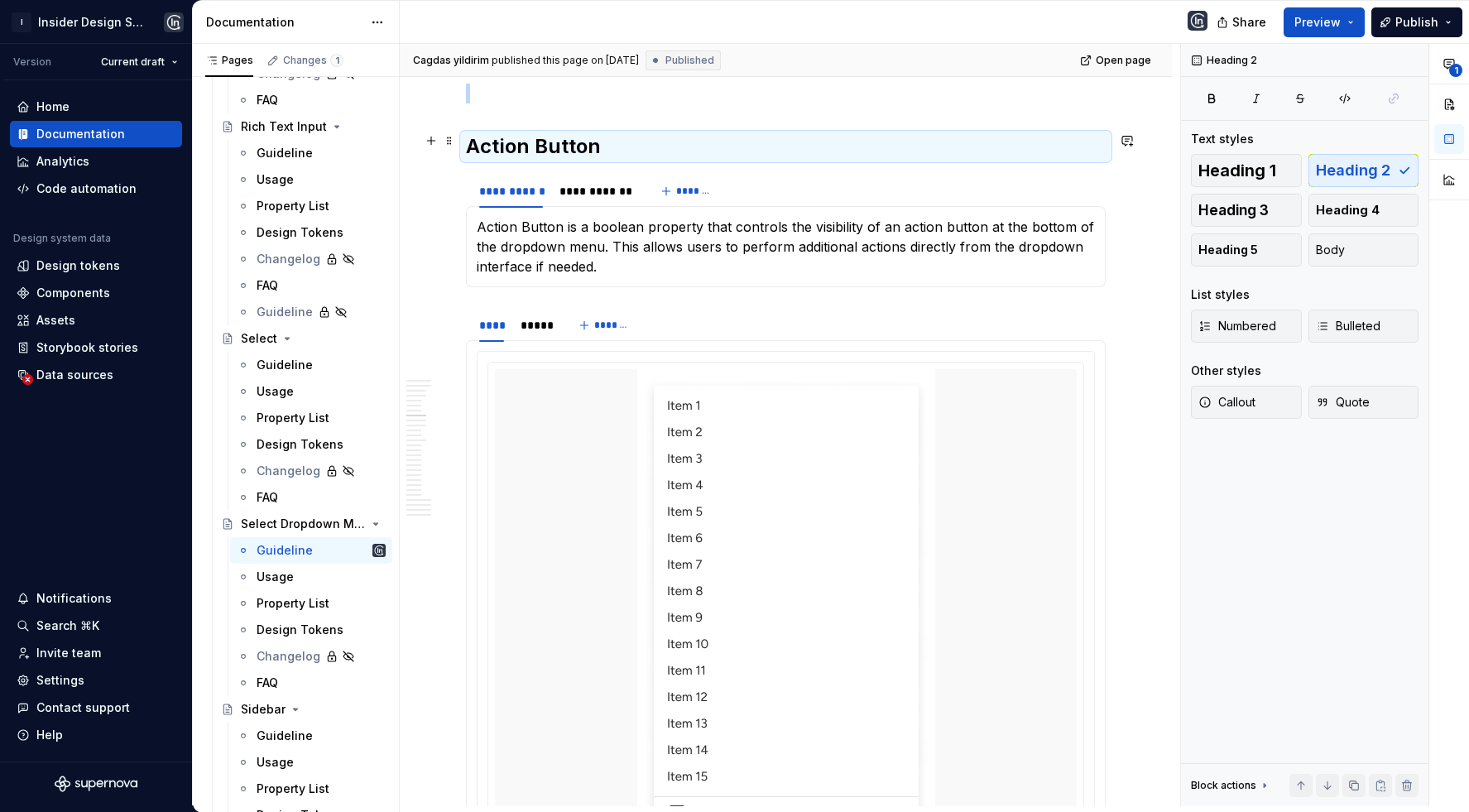
click at [609, 134] on h2 "Action Button" at bounding box center [785, 147] width 640 height 27
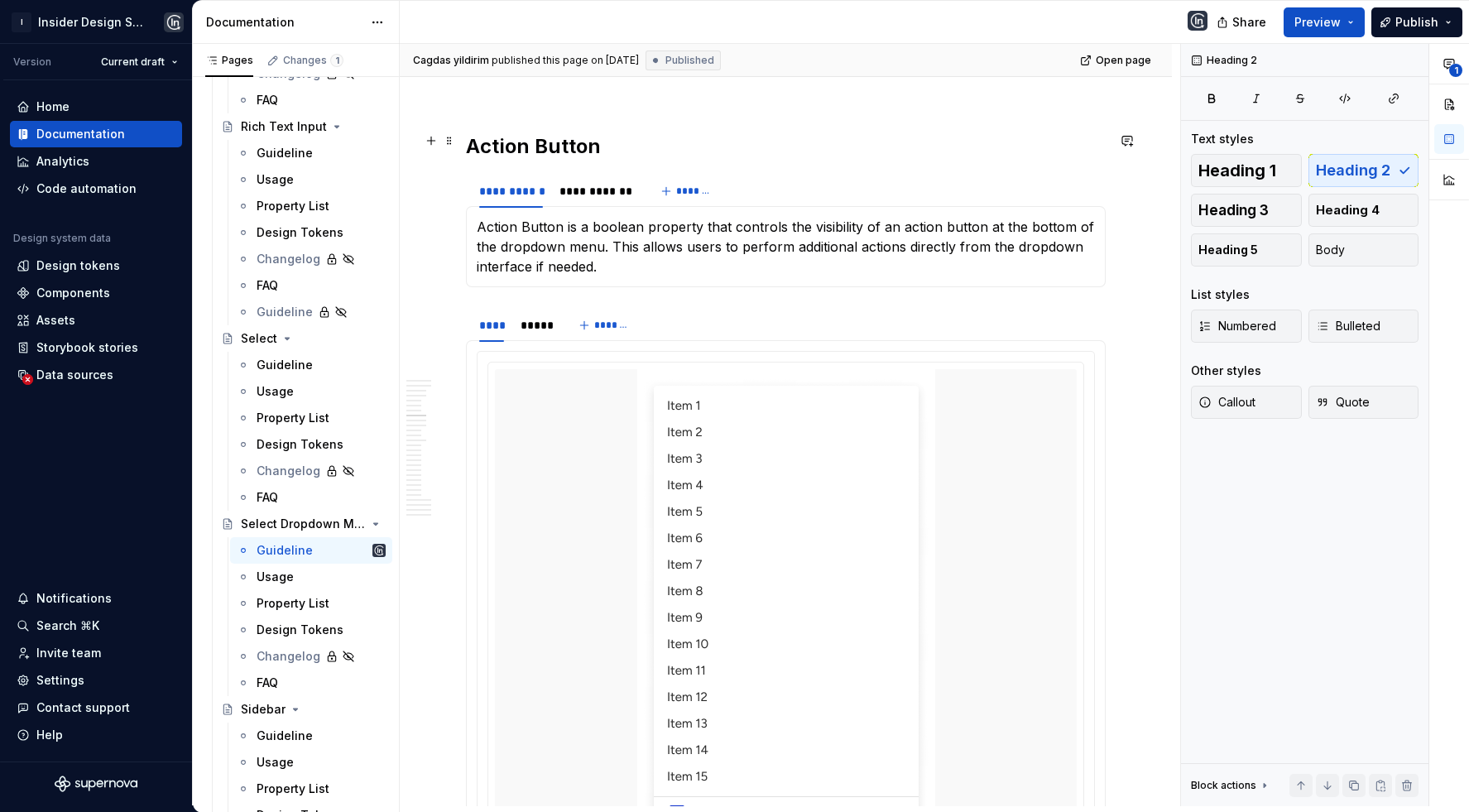
click at [620, 134] on h2 "Action Button" at bounding box center [785, 147] width 640 height 27
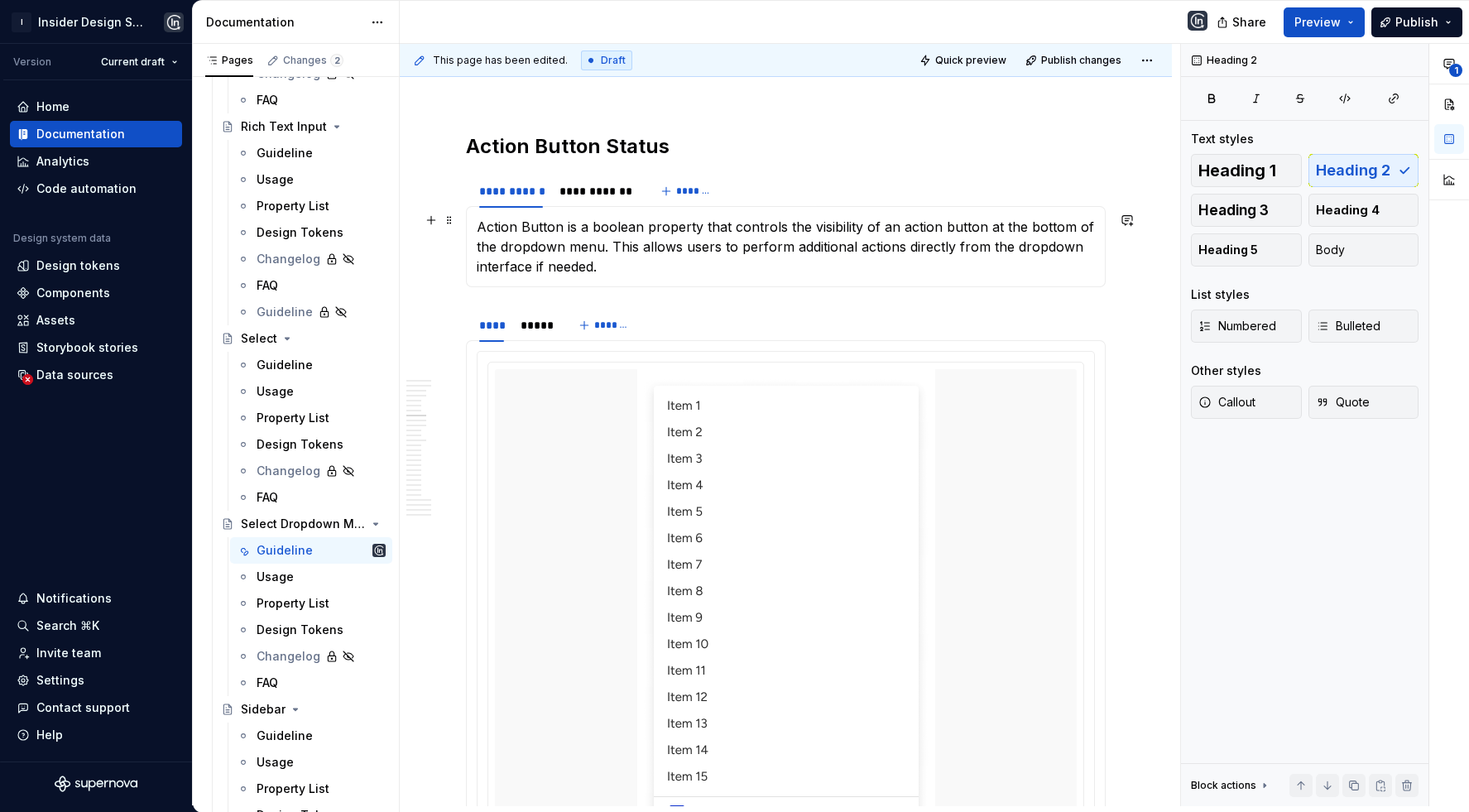
click at [558, 216] on p "Action Button is a boolean property that controls the visibility of an action b…" at bounding box center [785, 246] width 618 height 59
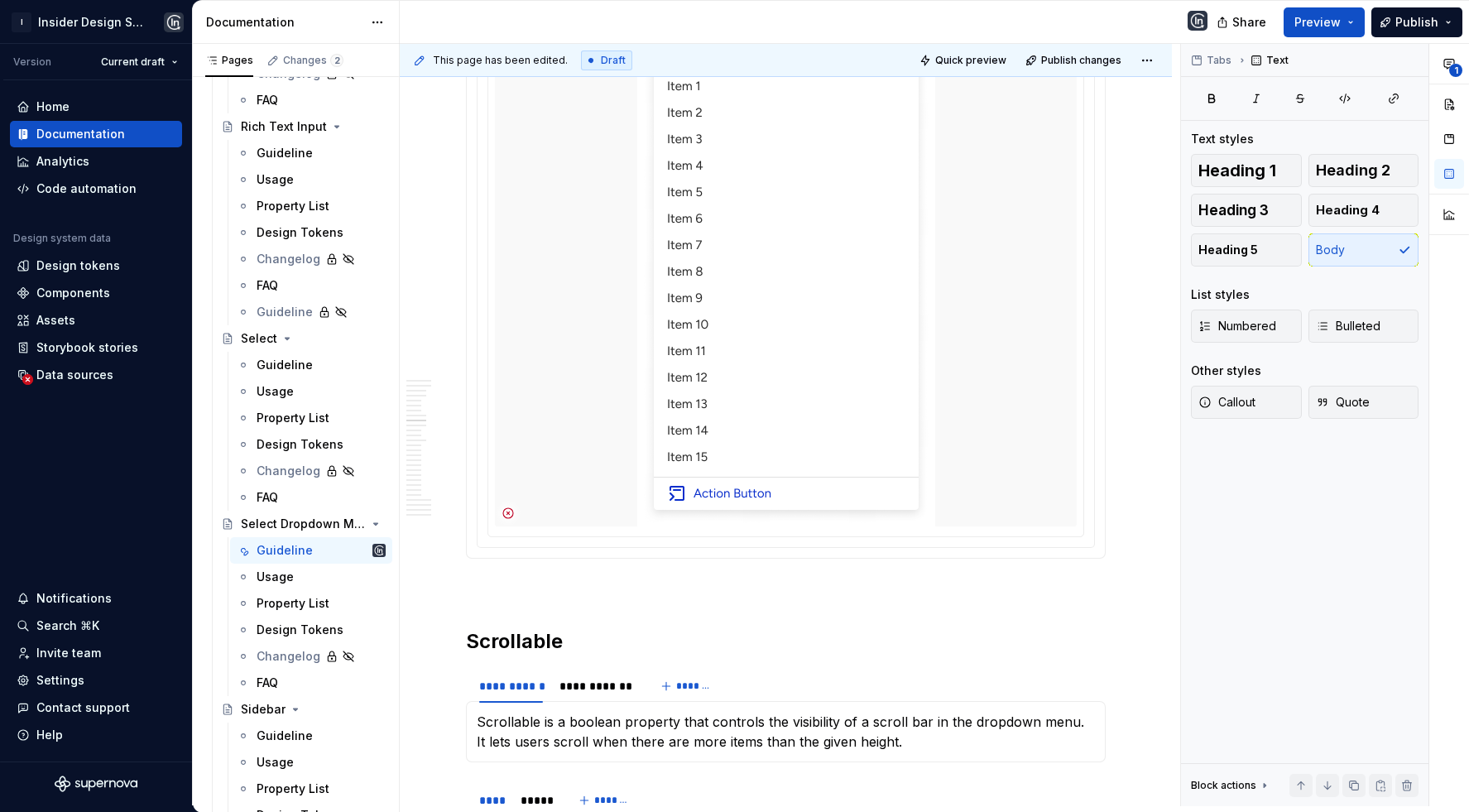
scroll to position [5340, 0]
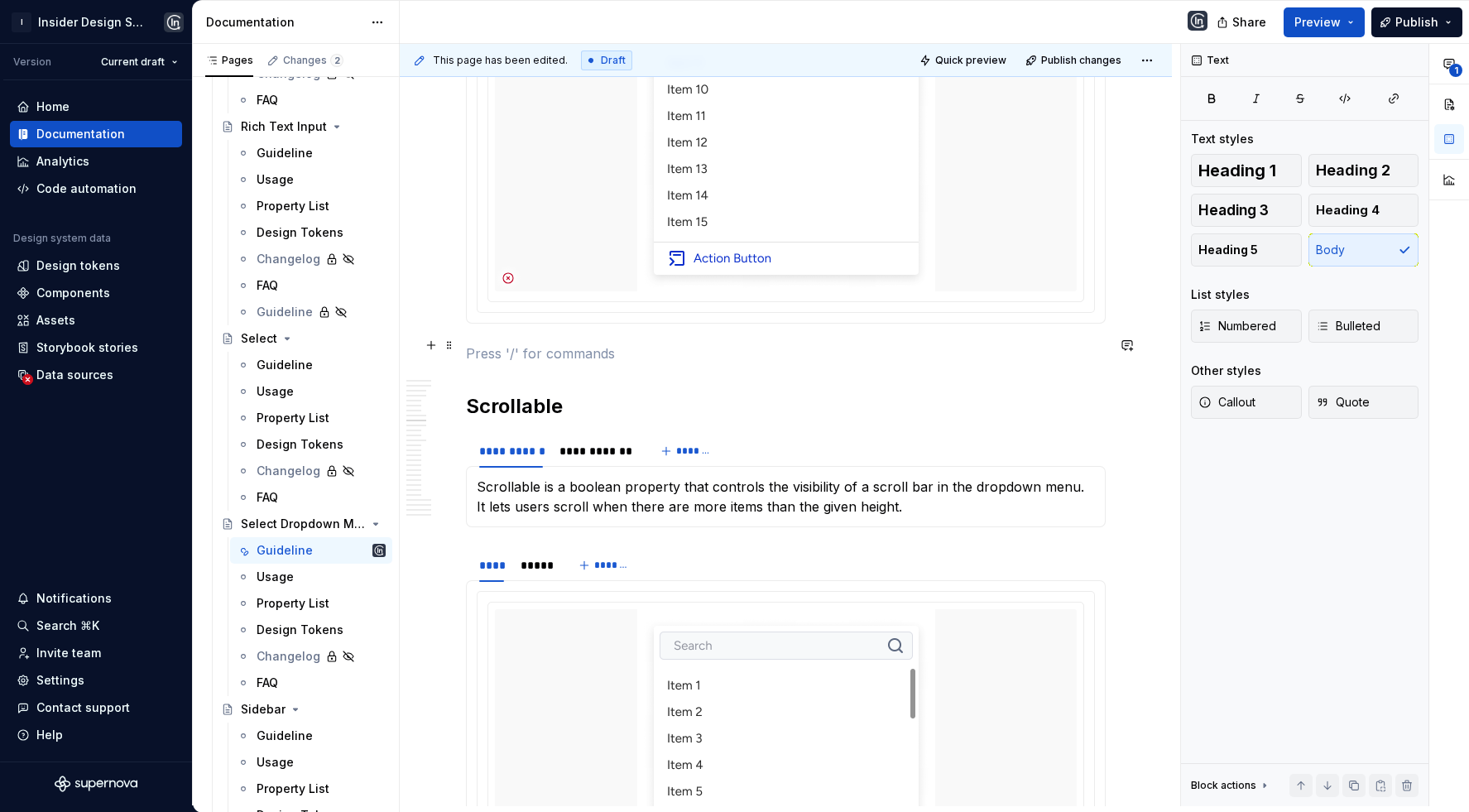
click at [547, 352] on p at bounding box center [785, 353] width 640 height 20
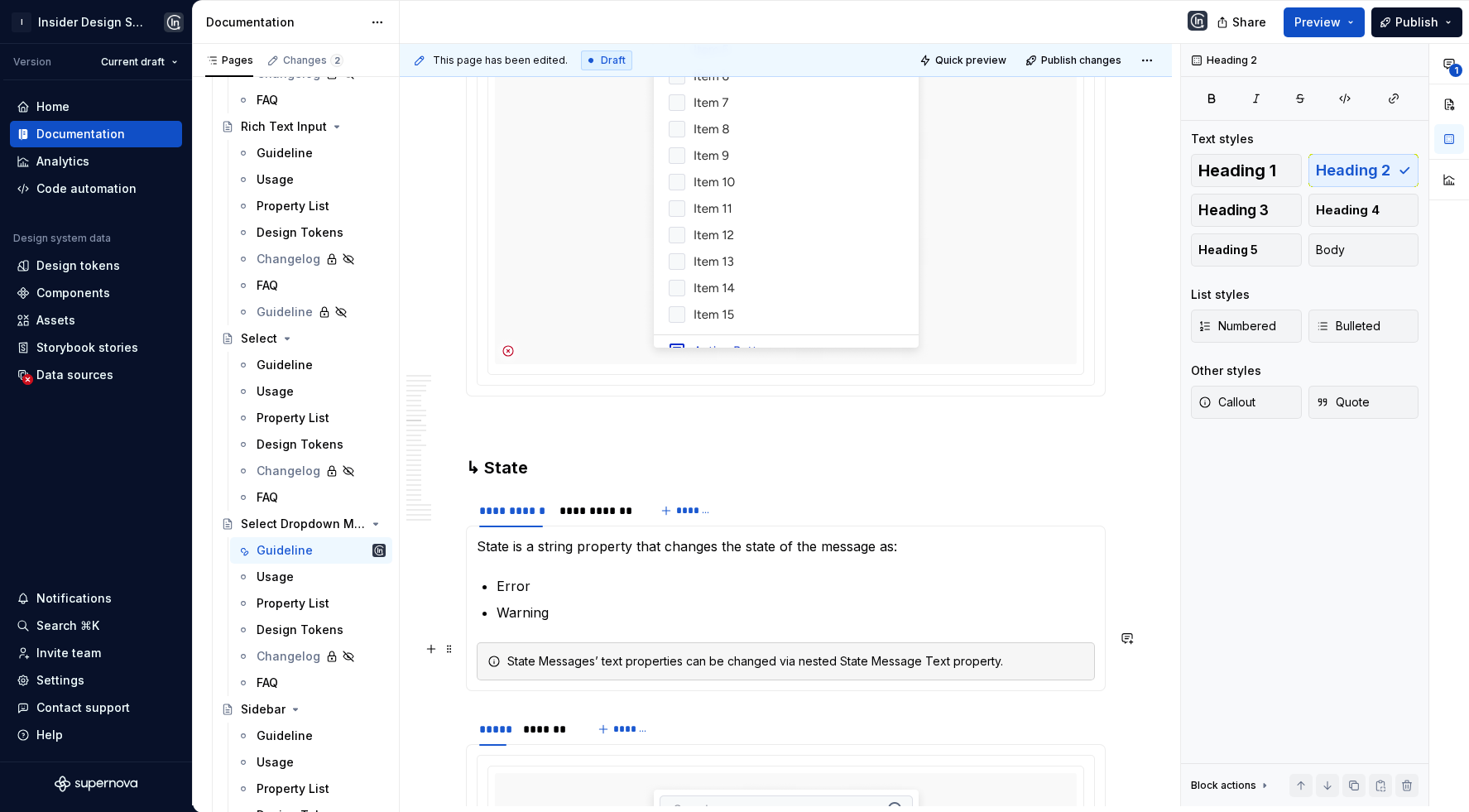
scroll to position [6155, 0]
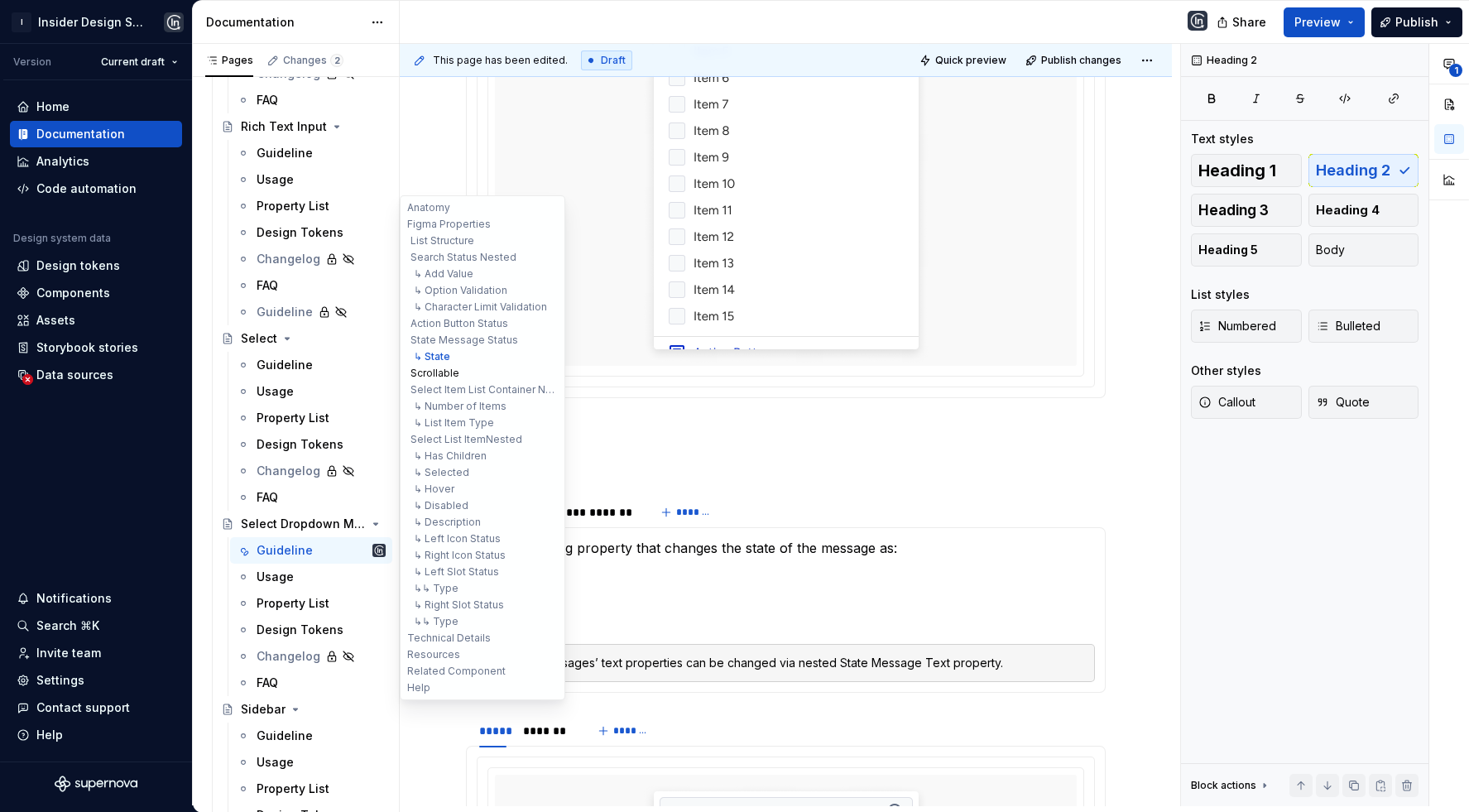
click at [457, 373] on button "Scrollable" at bounding box center [482, 372] width 157 height 16
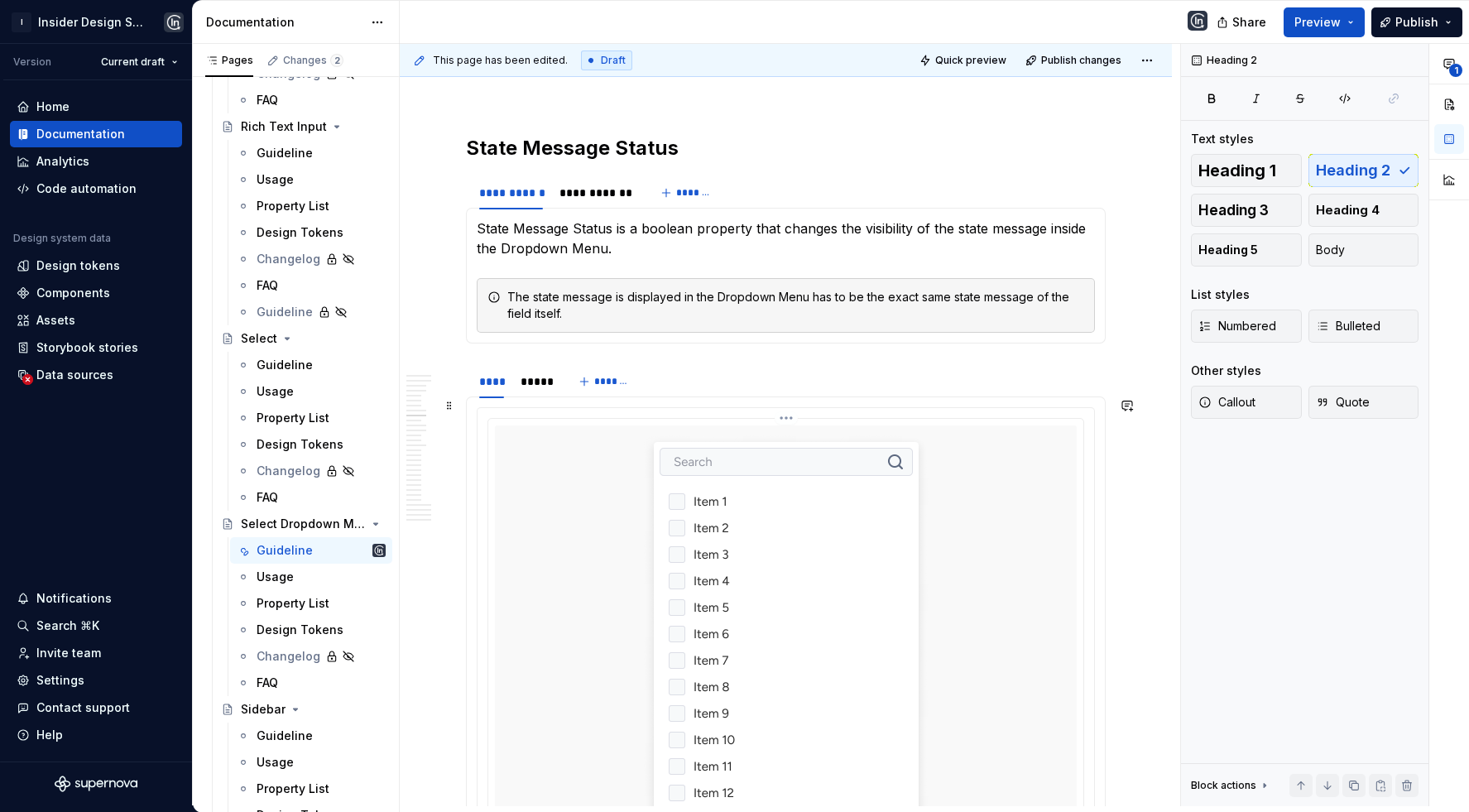
scroll to position [5611, 0]
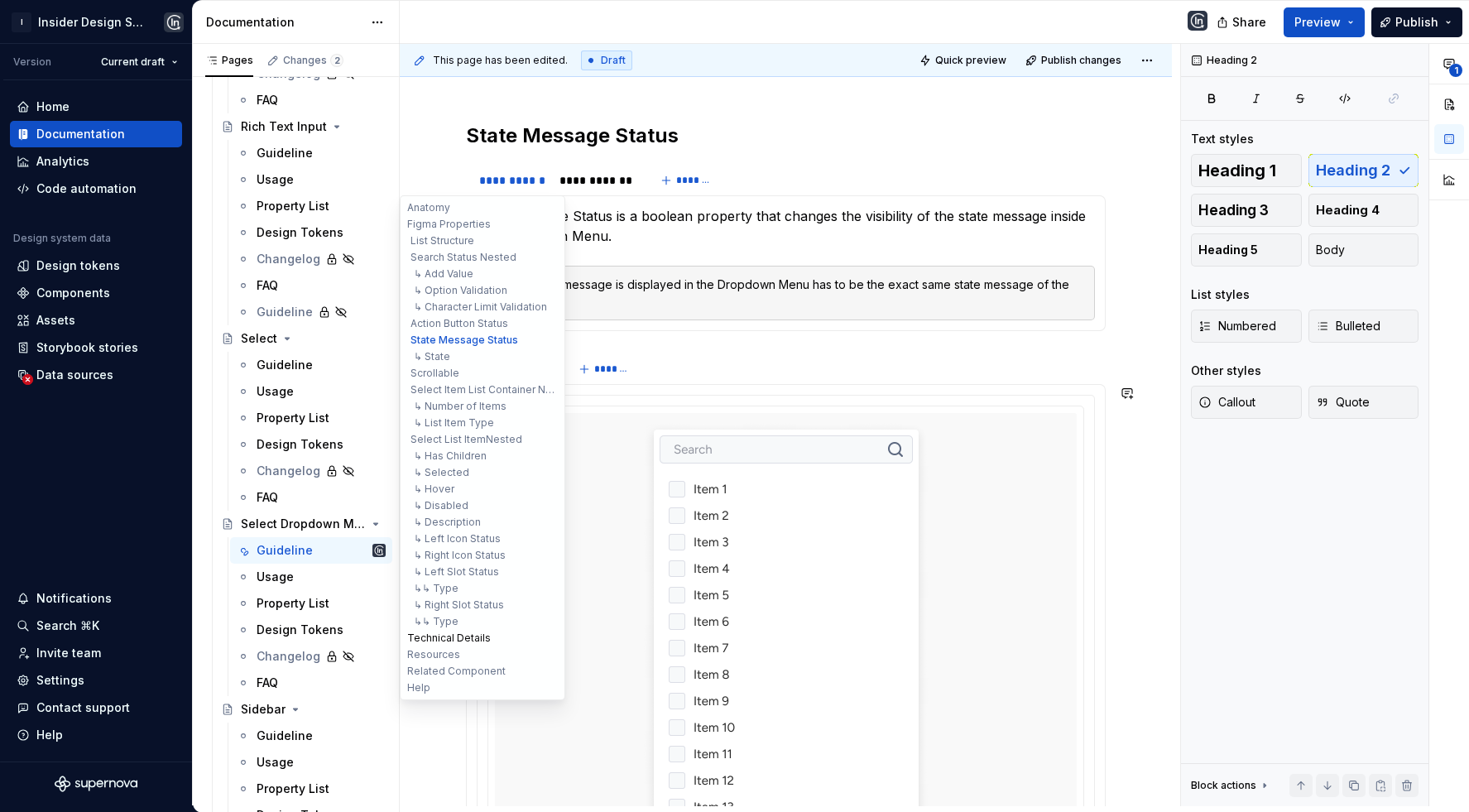
click at [483, 632] on button "Technical Details" at bounding box center [482, 637] width 157 height 16
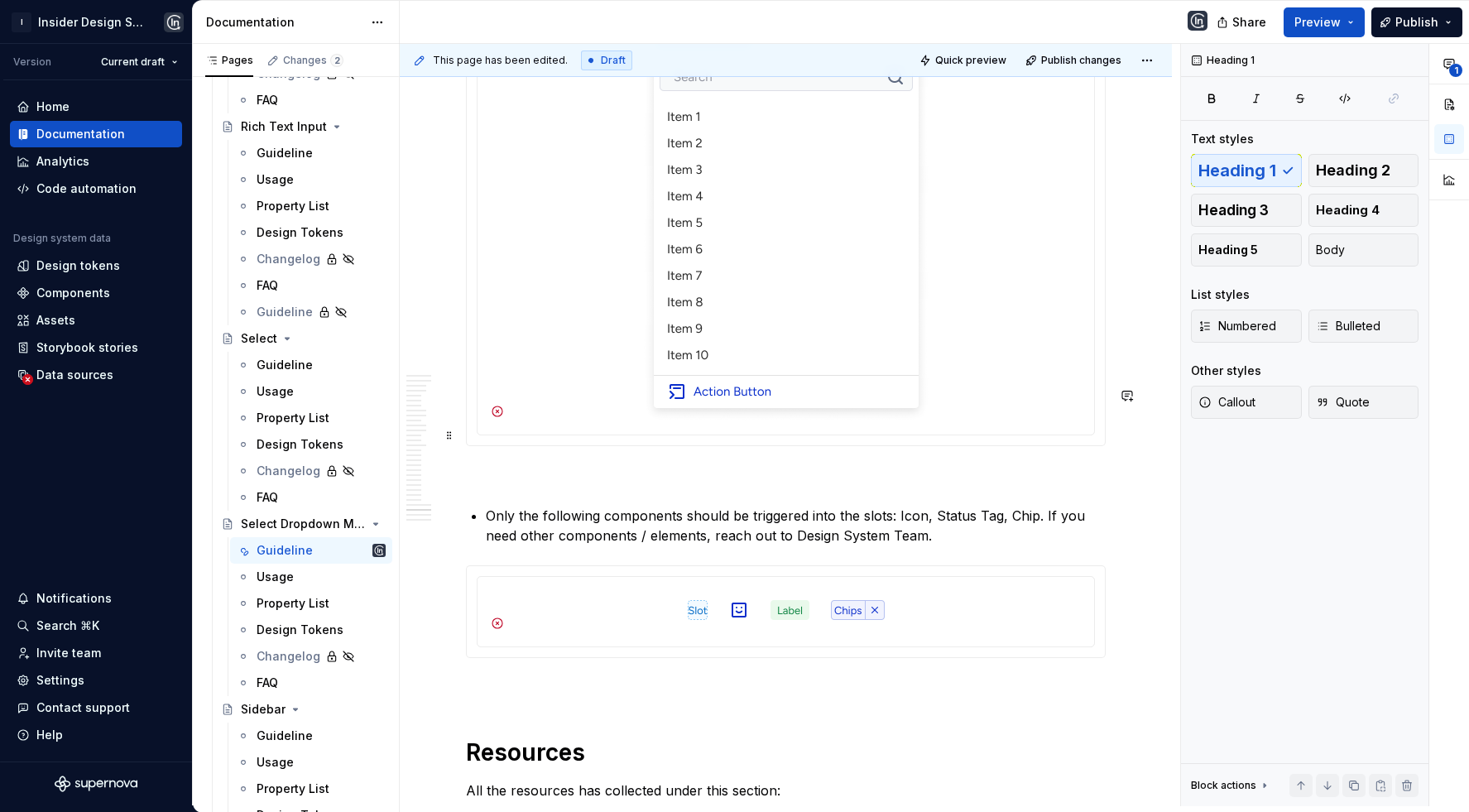
scroll to position [17551, 0]
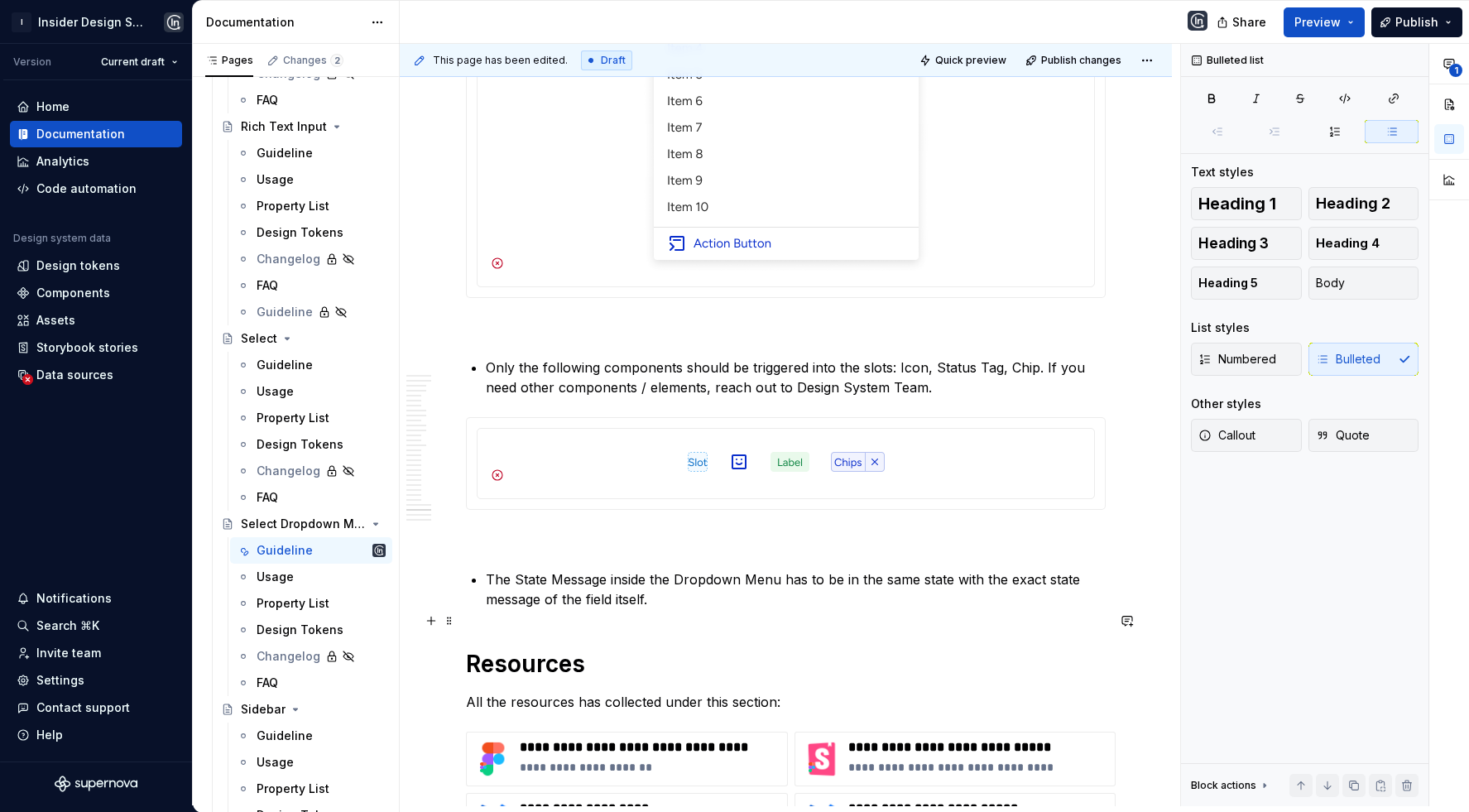
scroll to position [17722, 0]
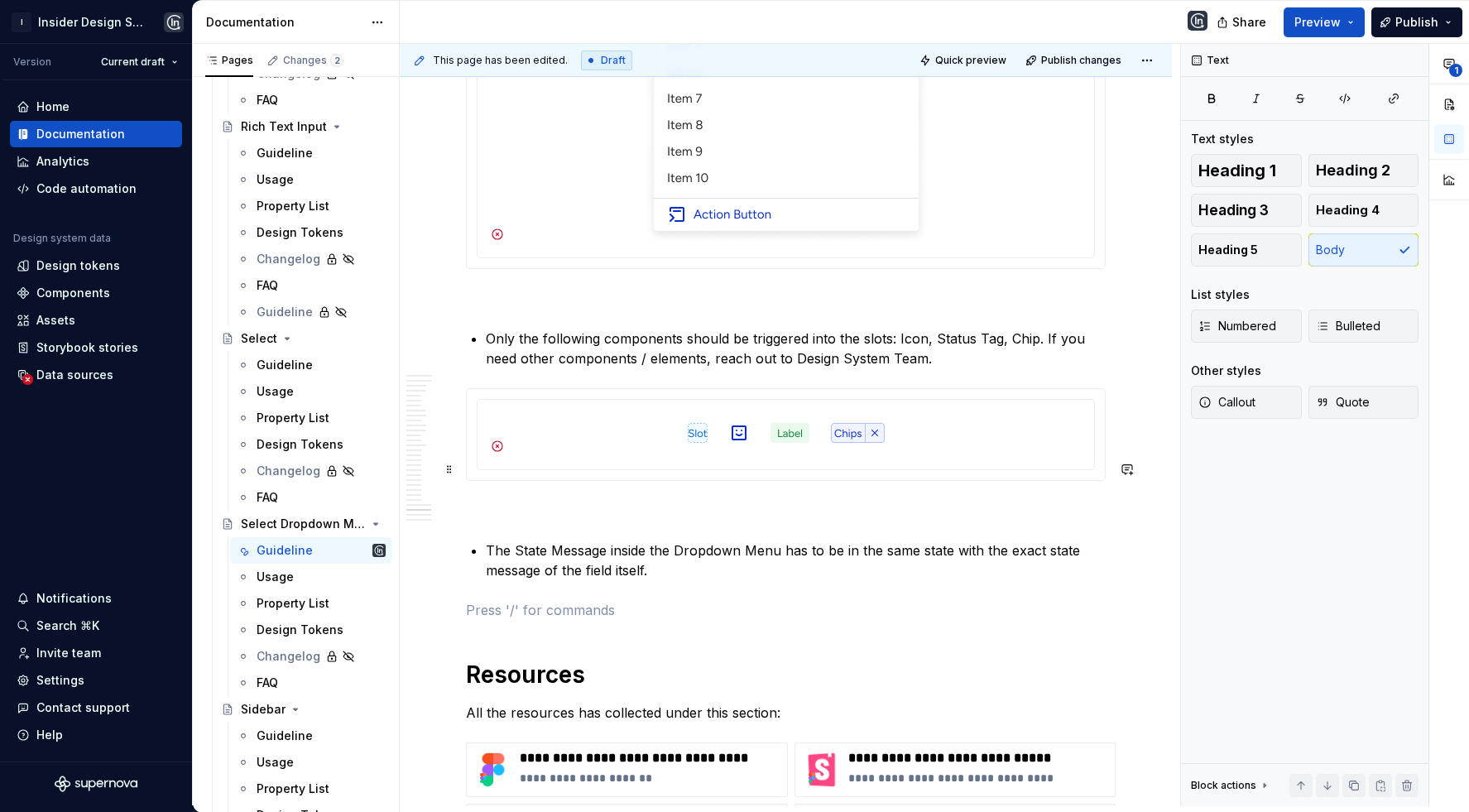
click at [576, 540] on p "The State Message inside the Dropdown Menu has to be in the same state with the…" at bounding box center [795, 560] width 620 height 40
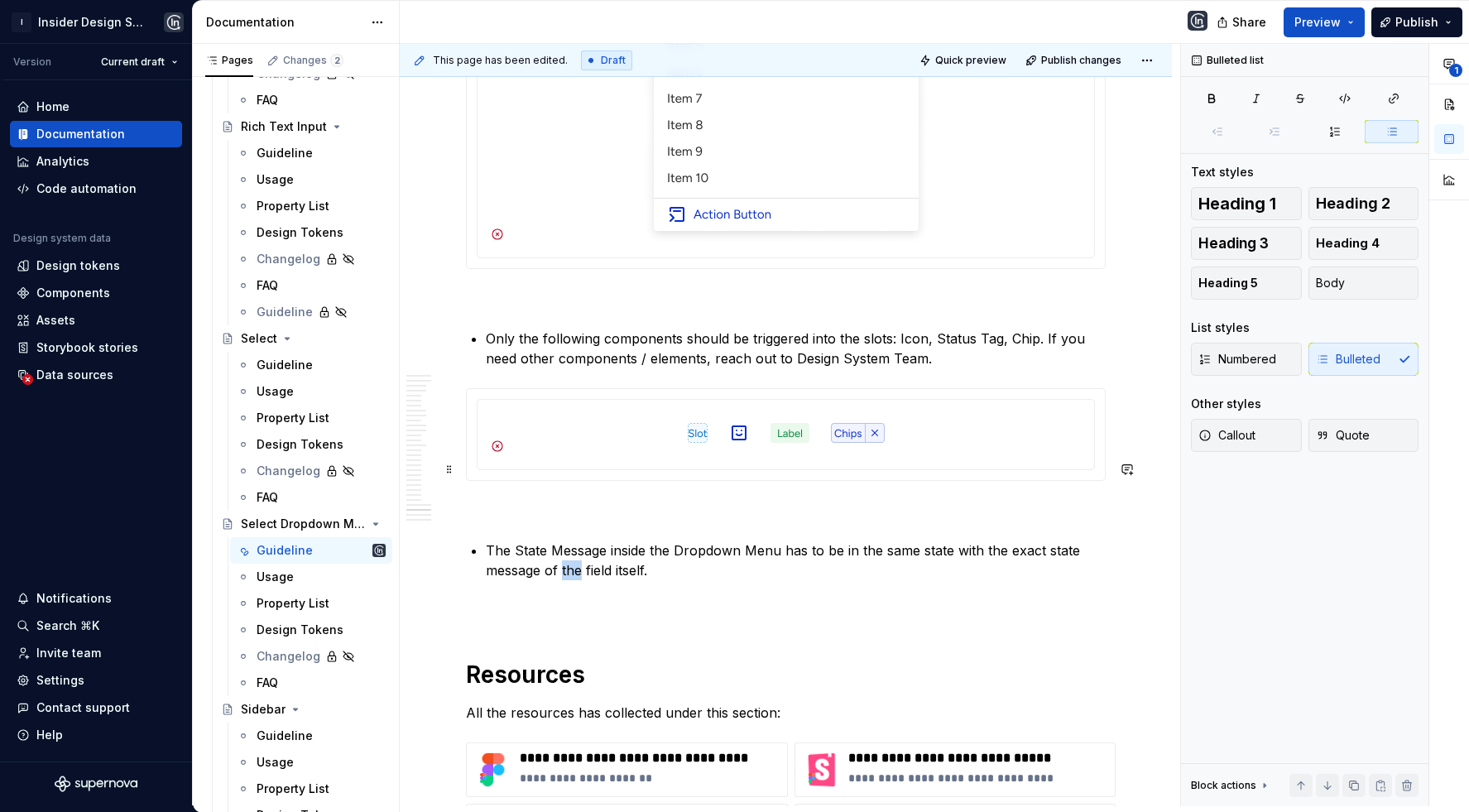
click at [575, 540] on p "The State Message inside the Dropdown Menu has to be in the same state with the…" at bounding box center [795, 560] width 620 height 40
copy p "The State Message inside the Dropdown Menu has to be in the same state with the…"
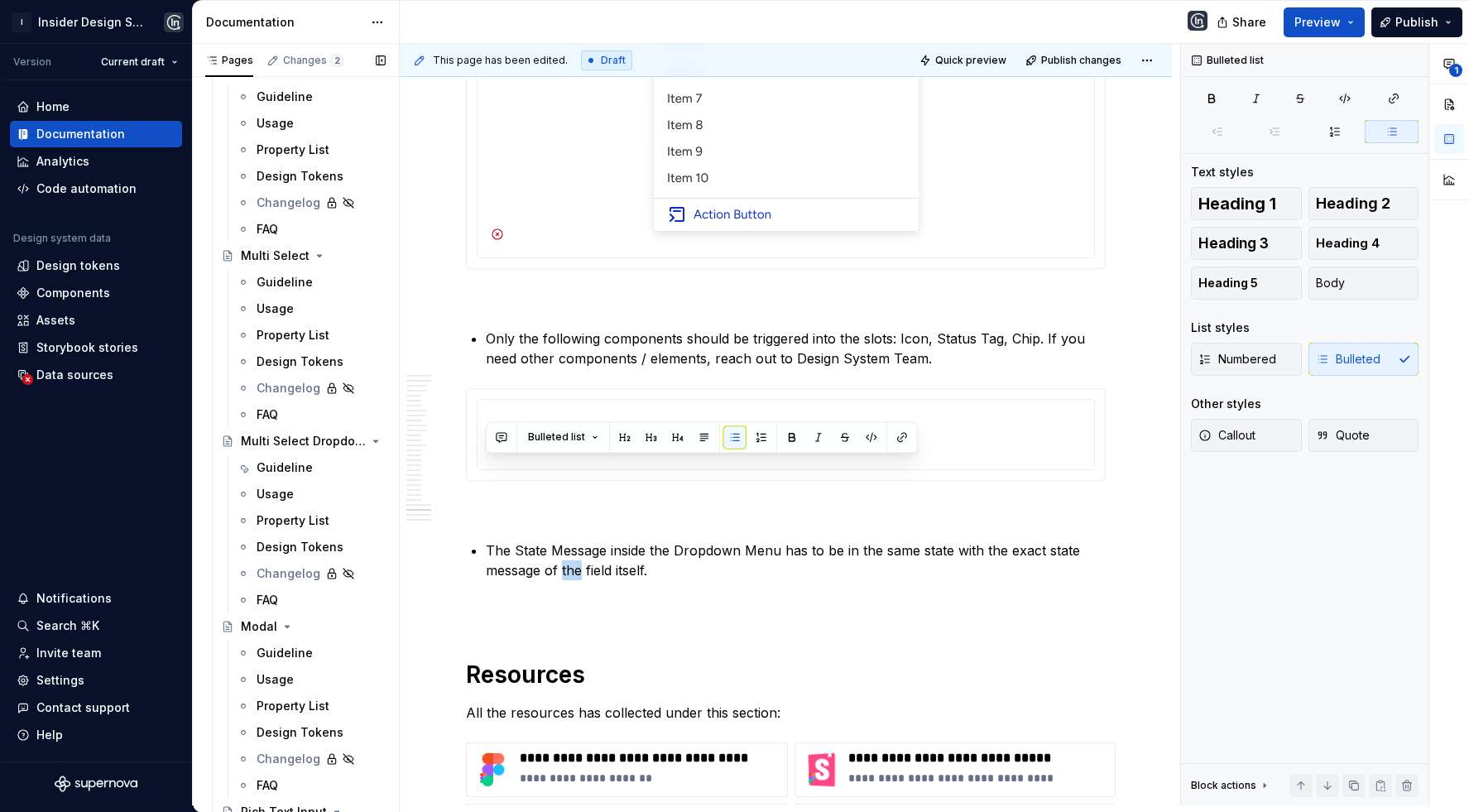
scroll to position [3368, 0]
click at [284, 459] on div "Guideline" at bounding box center [284, 465] width 56 height 16
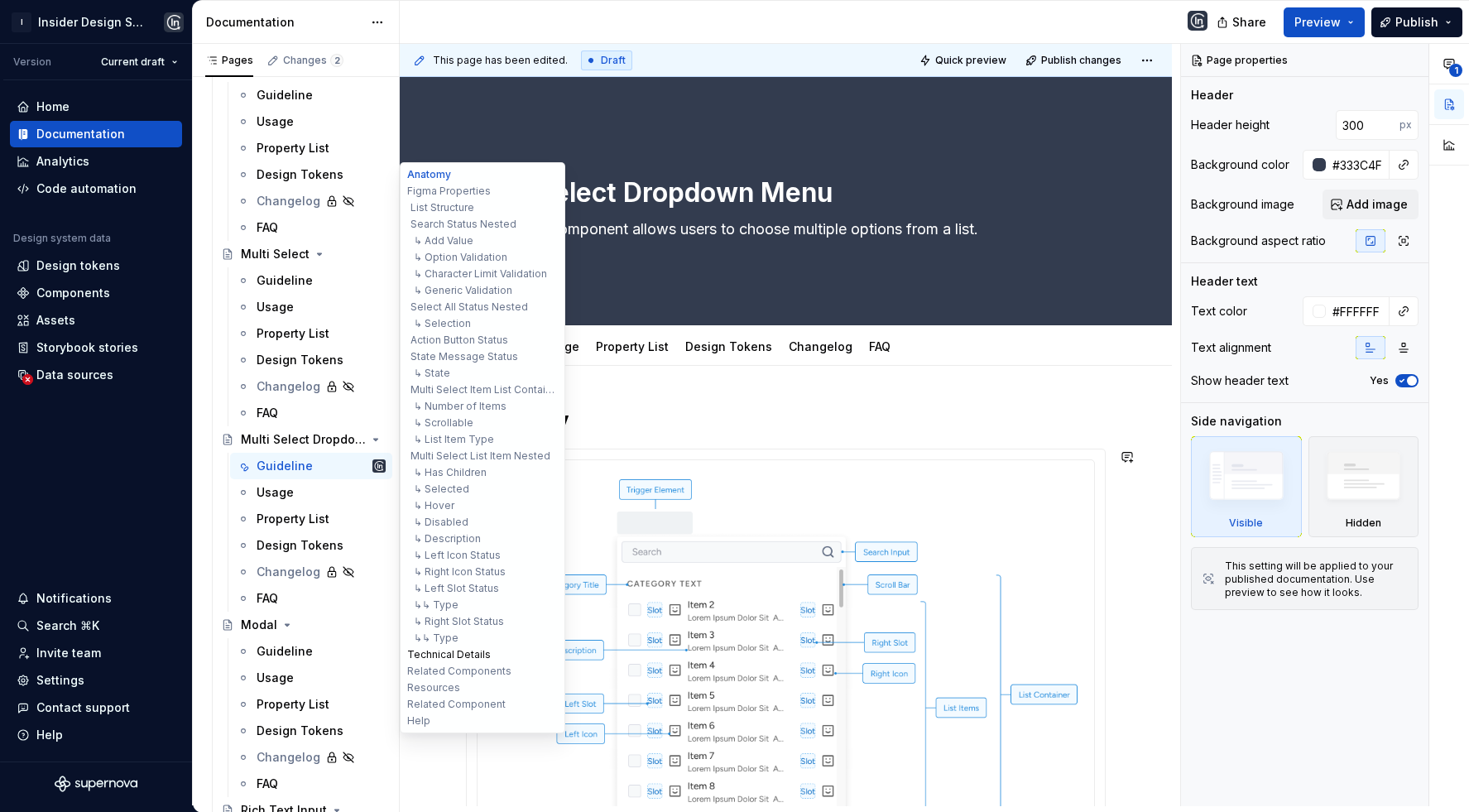
click at [463, 651] on button "Technical Details" at bounding box center [482, 654] width 157 height 16
type textarea "*"
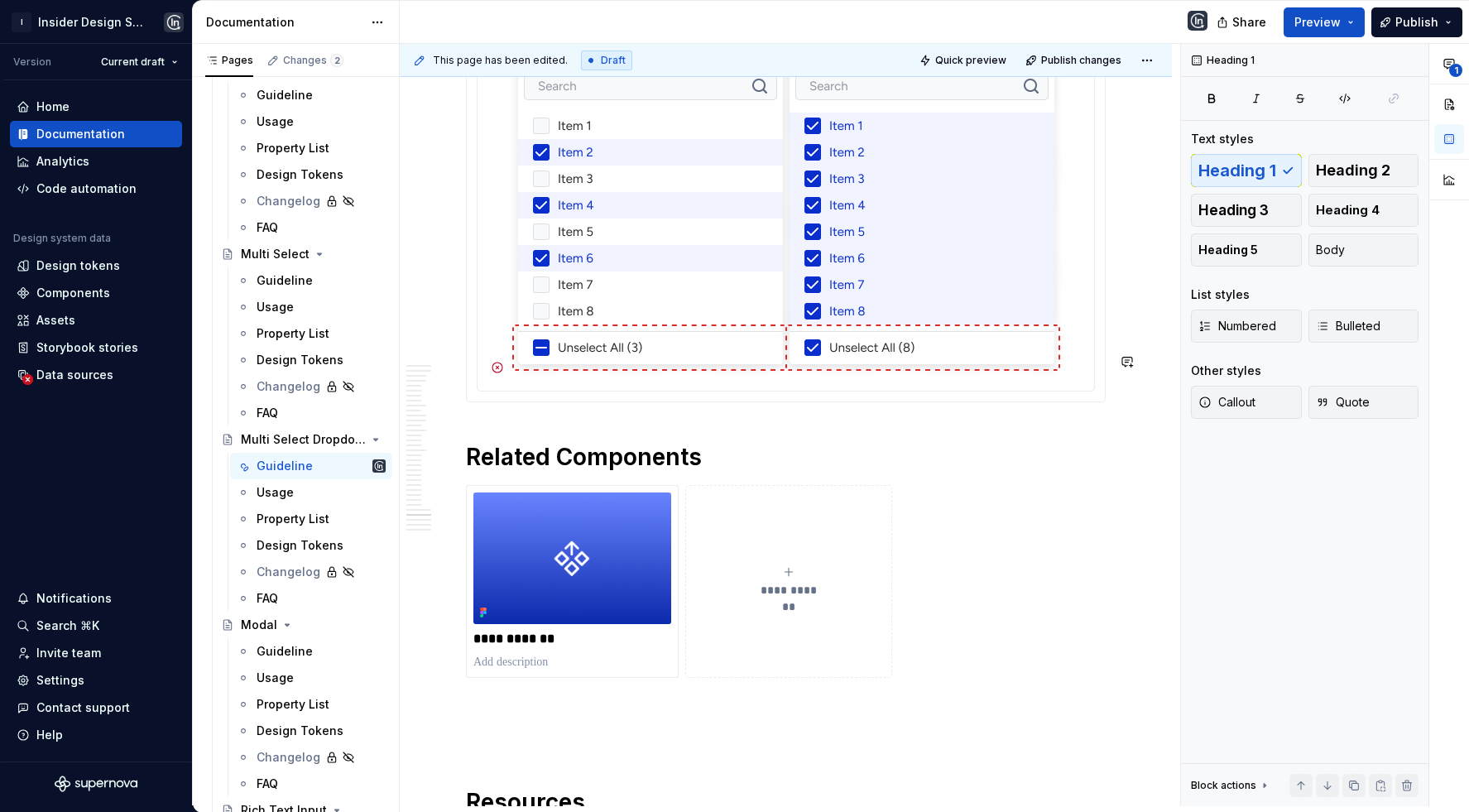
scroll to position [21431, 0]
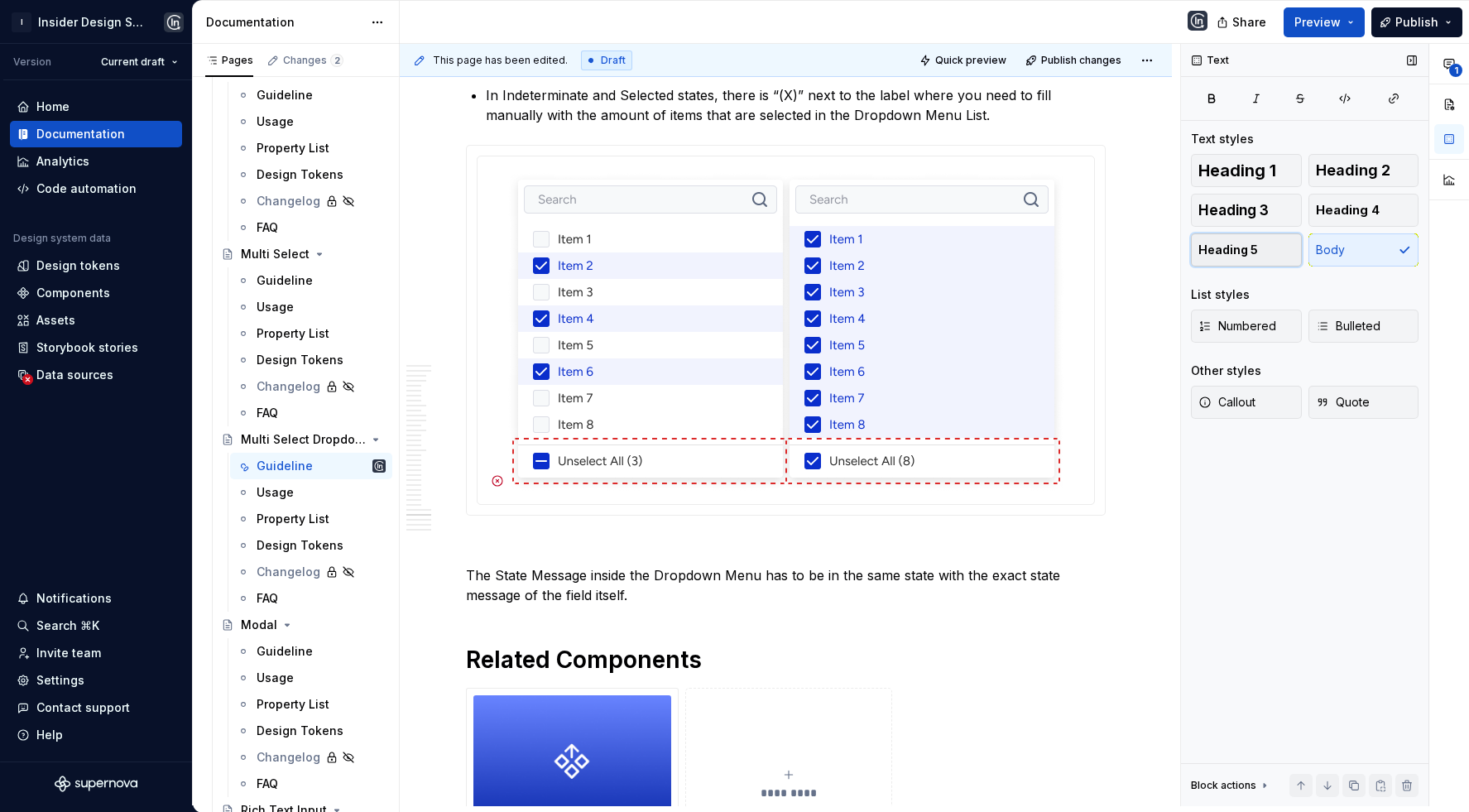
click at [1275, 248] on button "Heading 5" at bounding box center [1246, 250] width 111 height 33
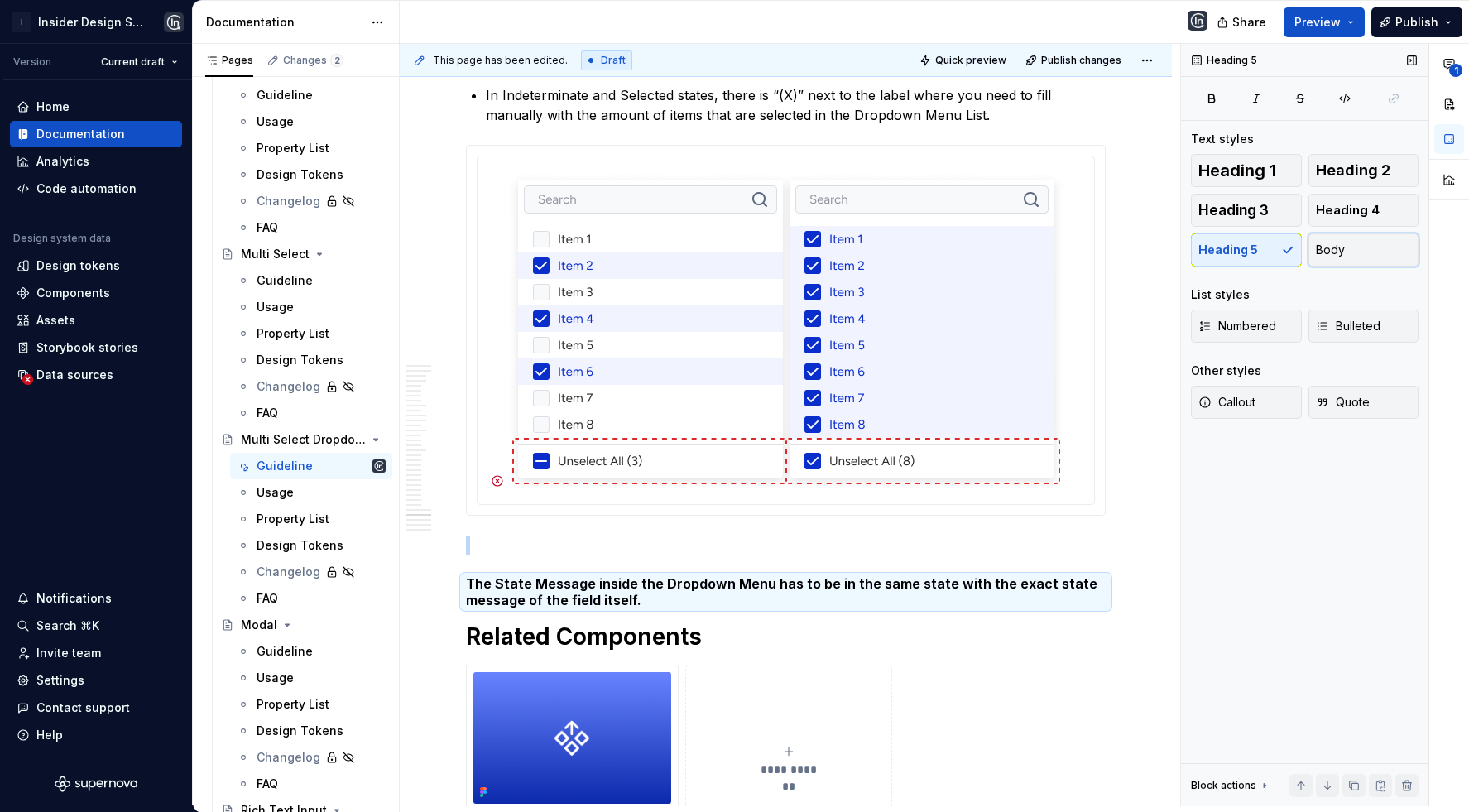
click at [1341, 248] on span "Body" at bounding box center [1330, 249] width 29 height 16
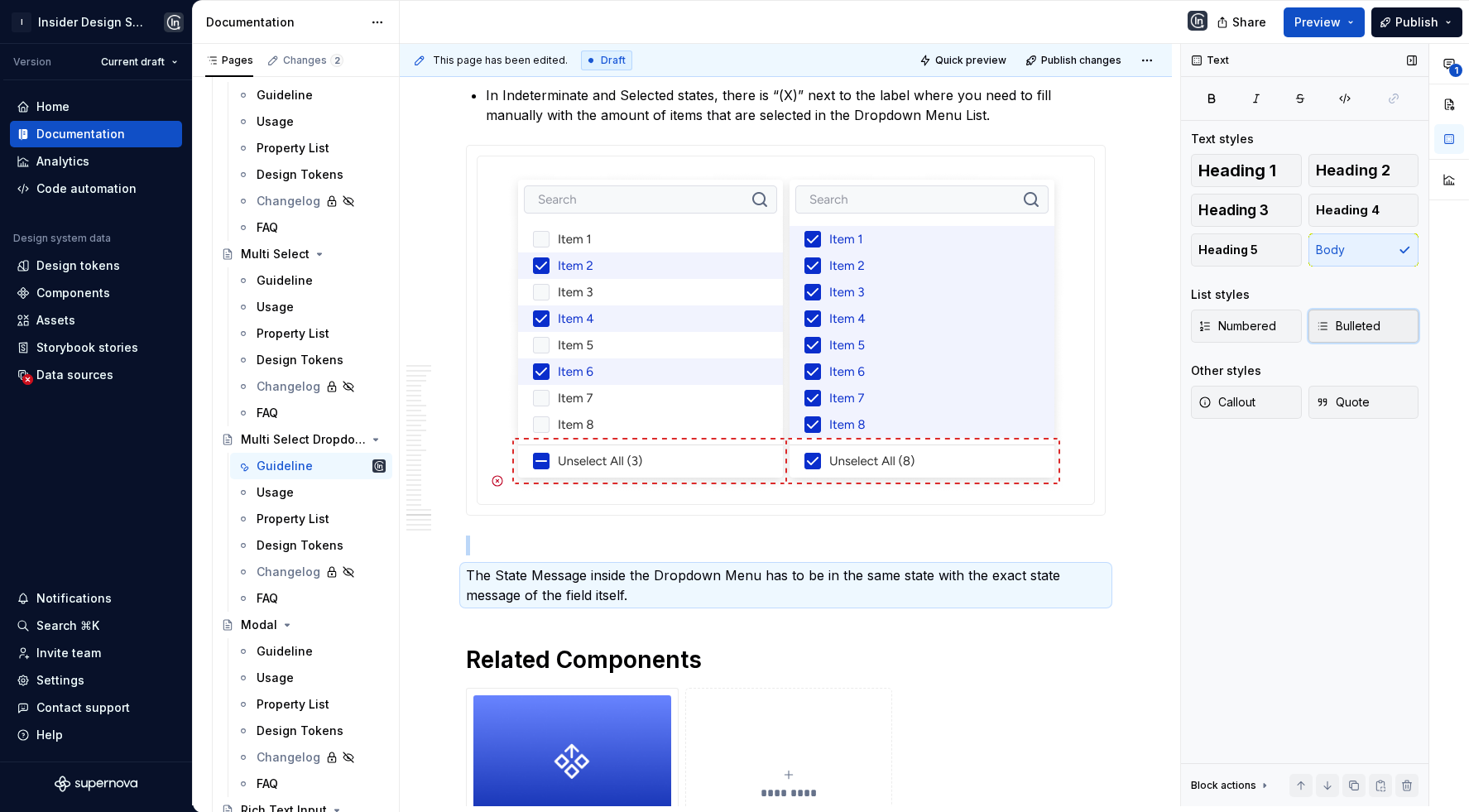
click at [1342, 320] on span "Bulleted" at bounding box center [1347, 326] width 65 height 16
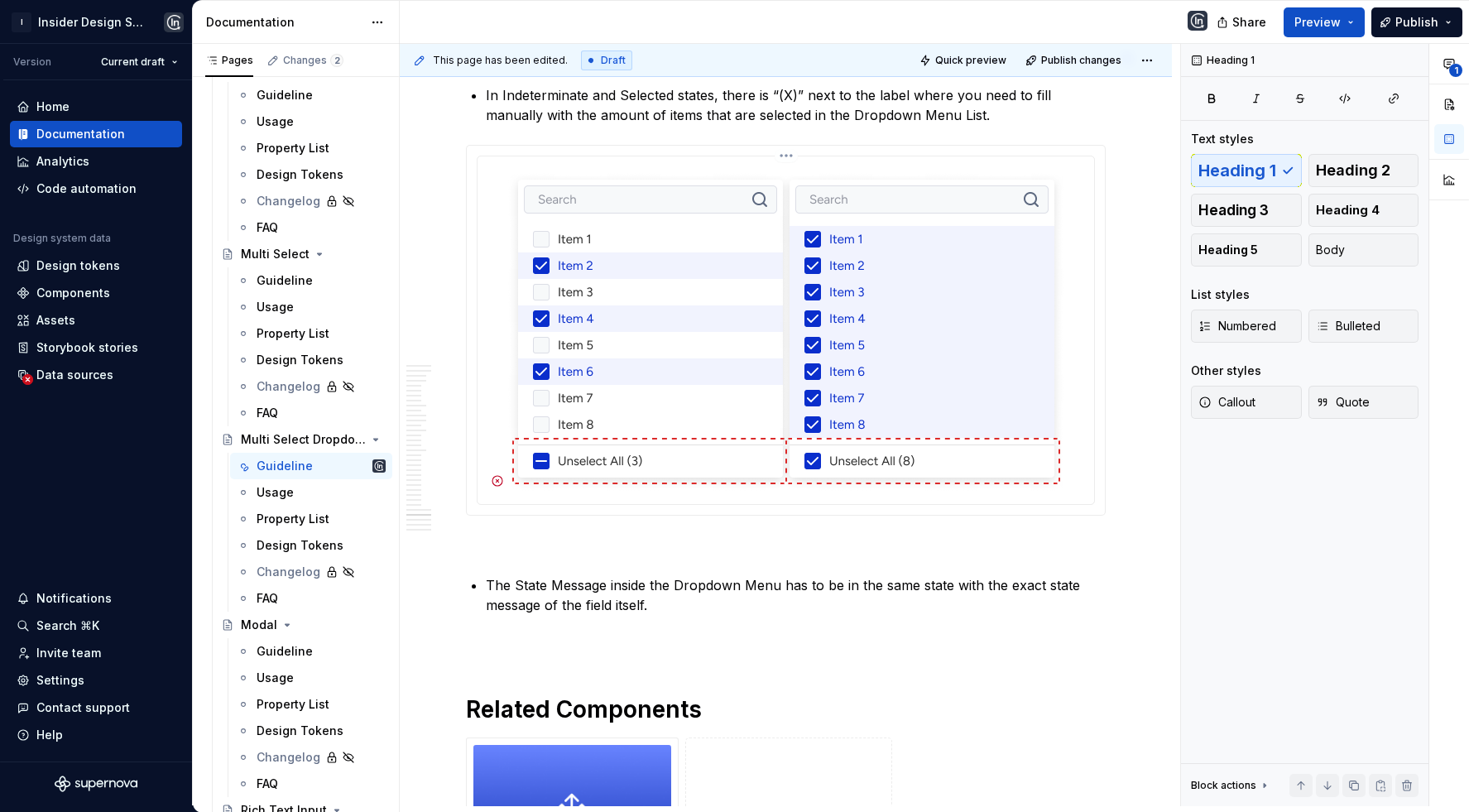
scroll to position [21094, 0]
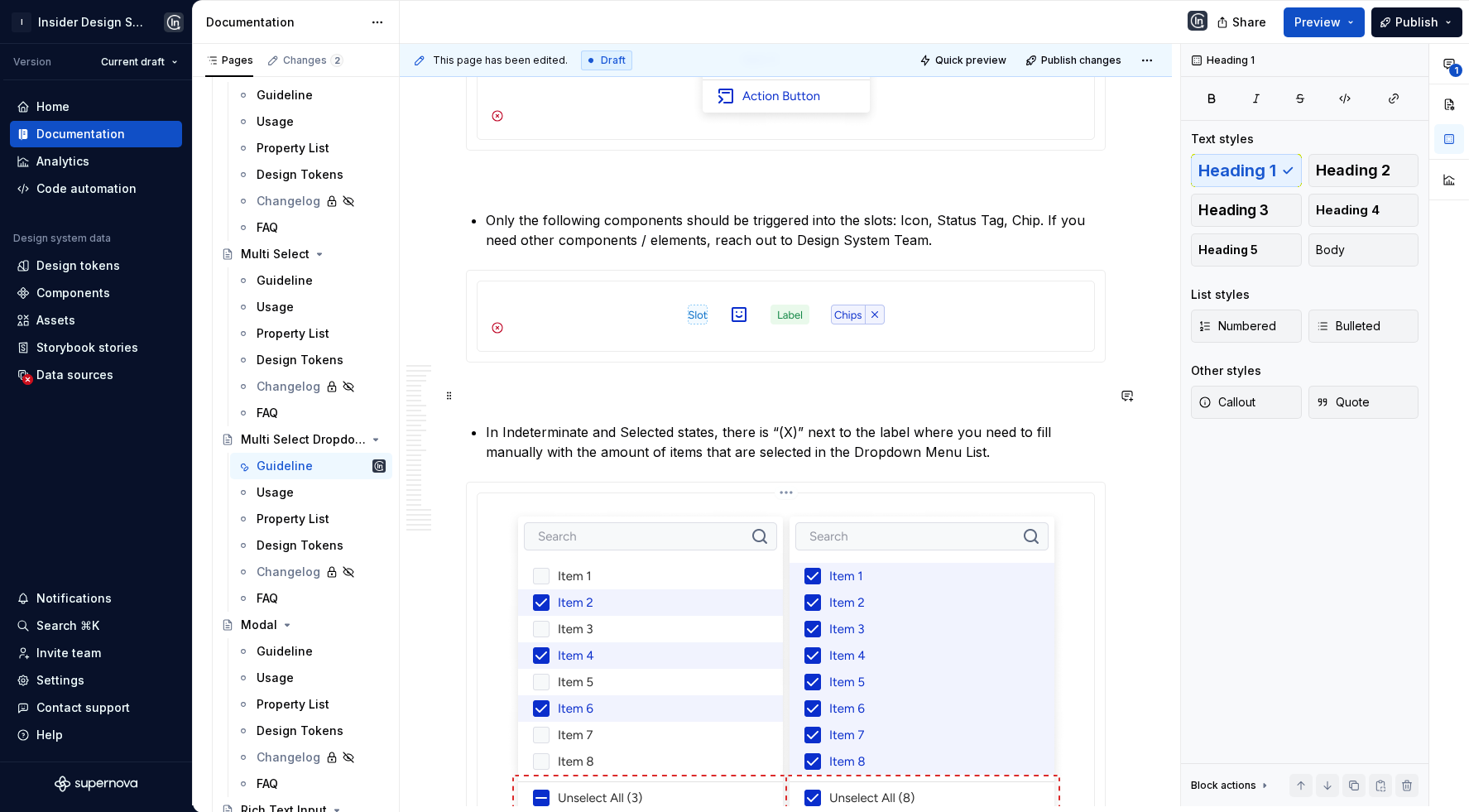
click at [668, 534] on img at bounding box center [786, 665] width 569 height 331
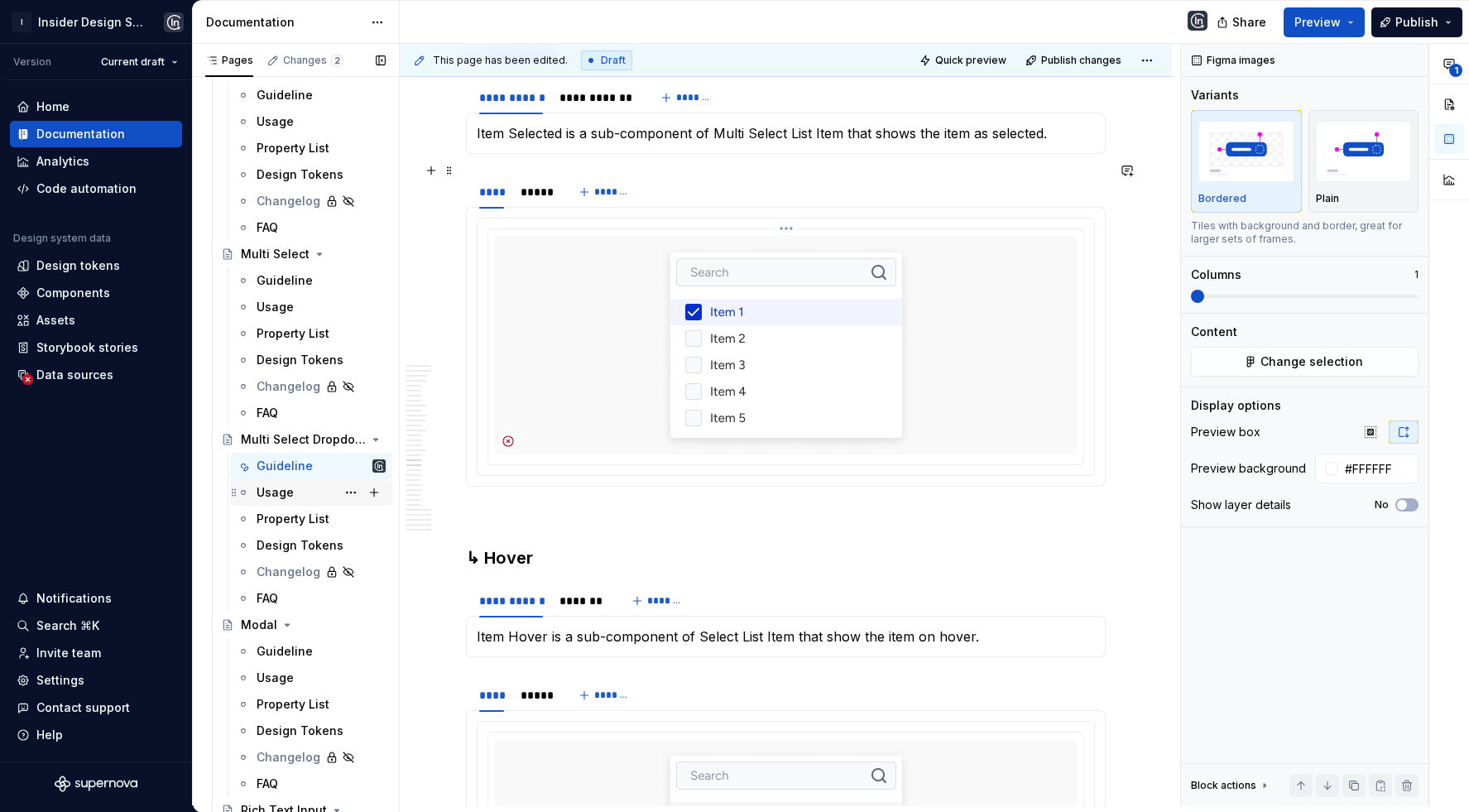
scroll to position [12743, 0]
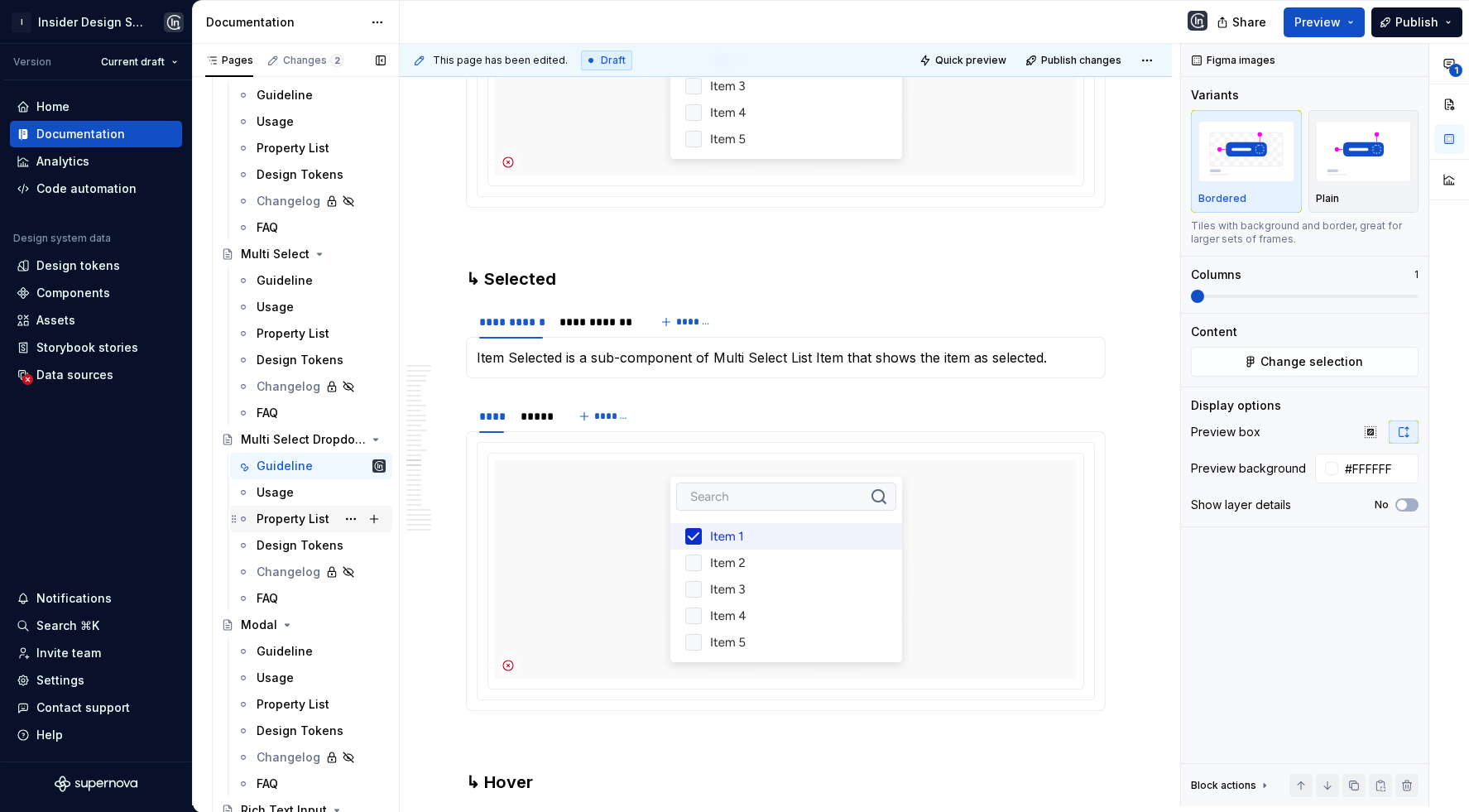
click at [287, 522] on div "Property List" at bounding box center [293, 518] width 72 height 16
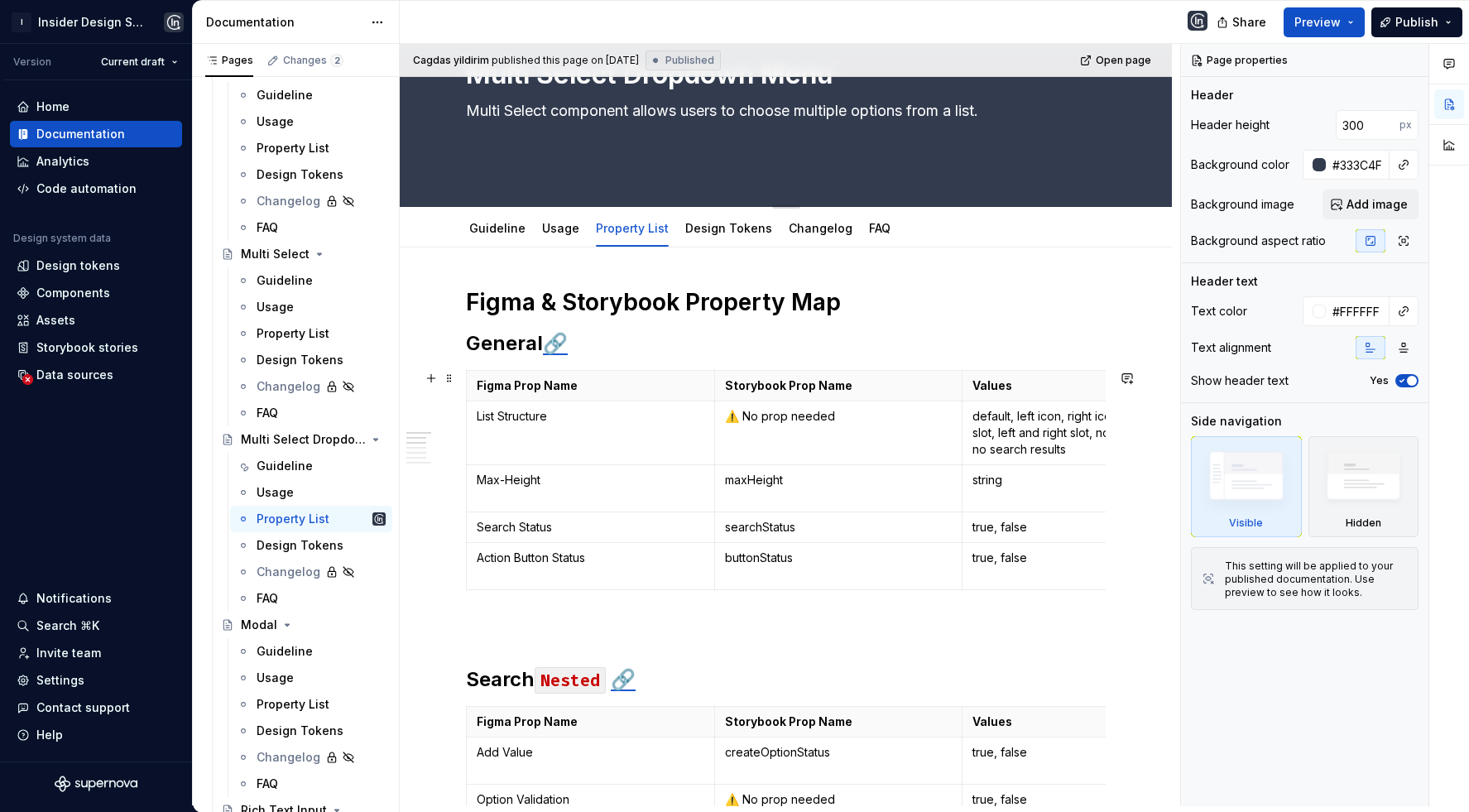
scroll to position [228, 0]
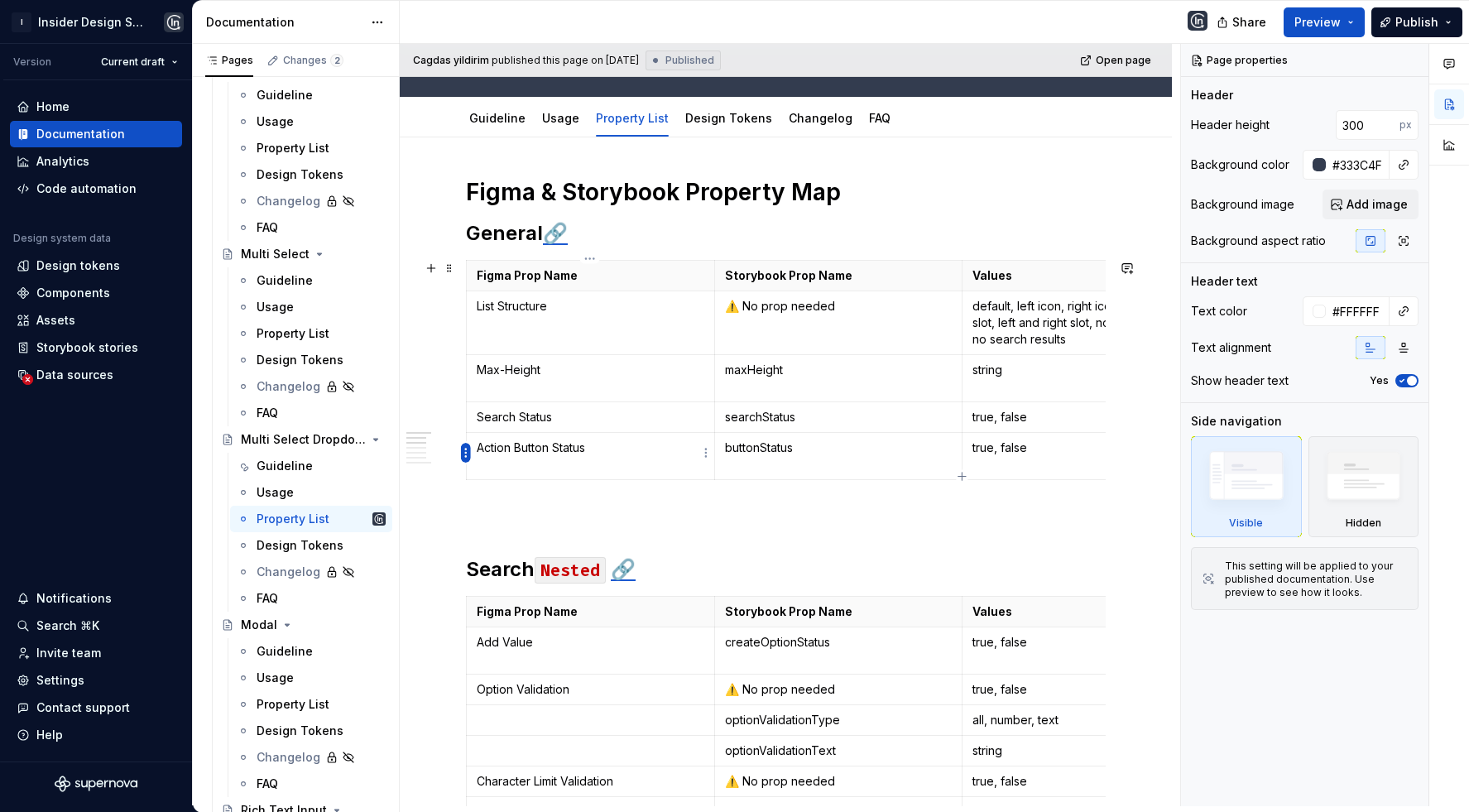
click at [466, 452] on html "I Insider Design System Version Current draft Home Documentation Analytics Code…" at bounding box center [734, 406] width 1469 height 812
type textarea "*"
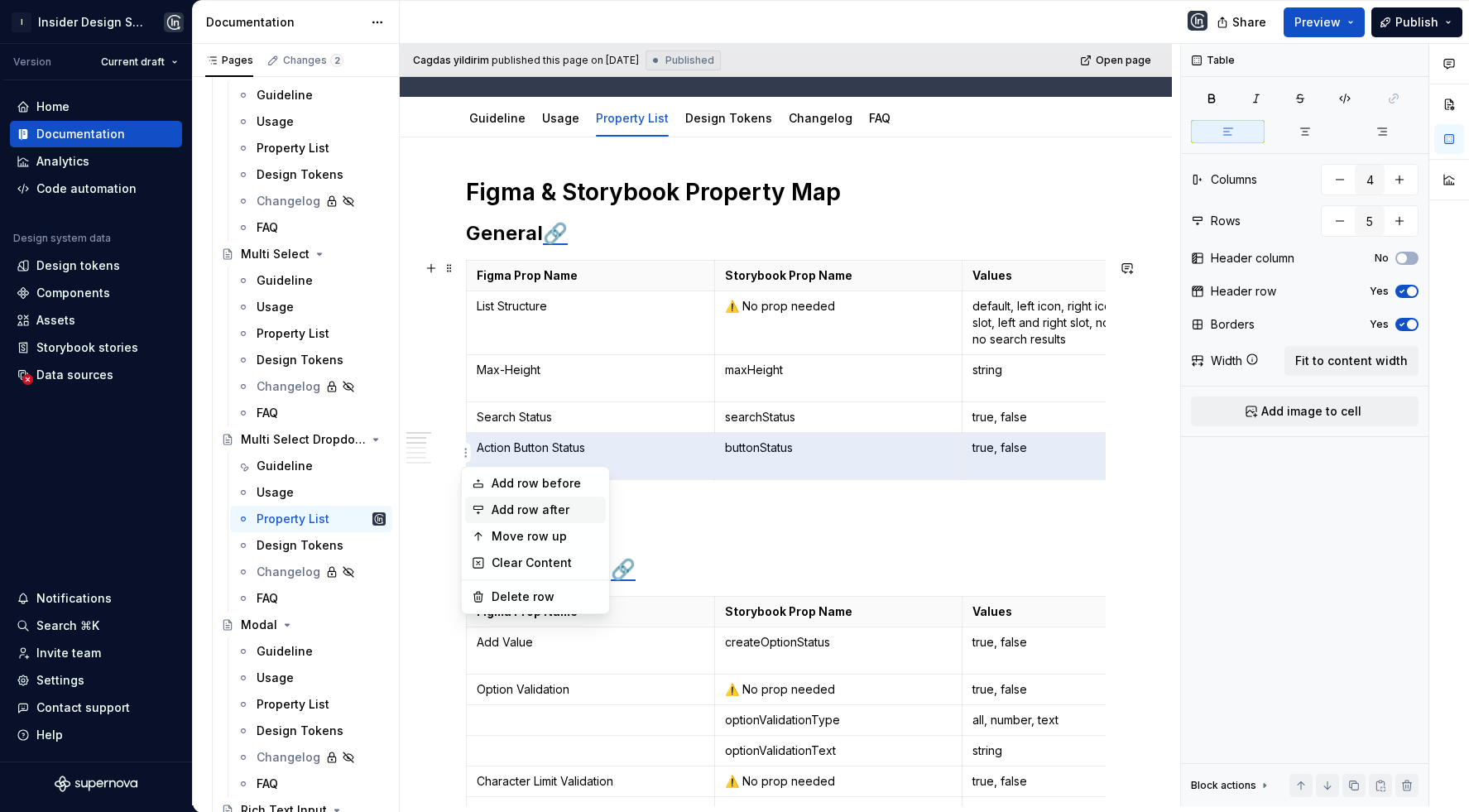
click at [547, 513] on div "Add row after" at bounding box center [545, 509] width 108 height 16
type input "6"
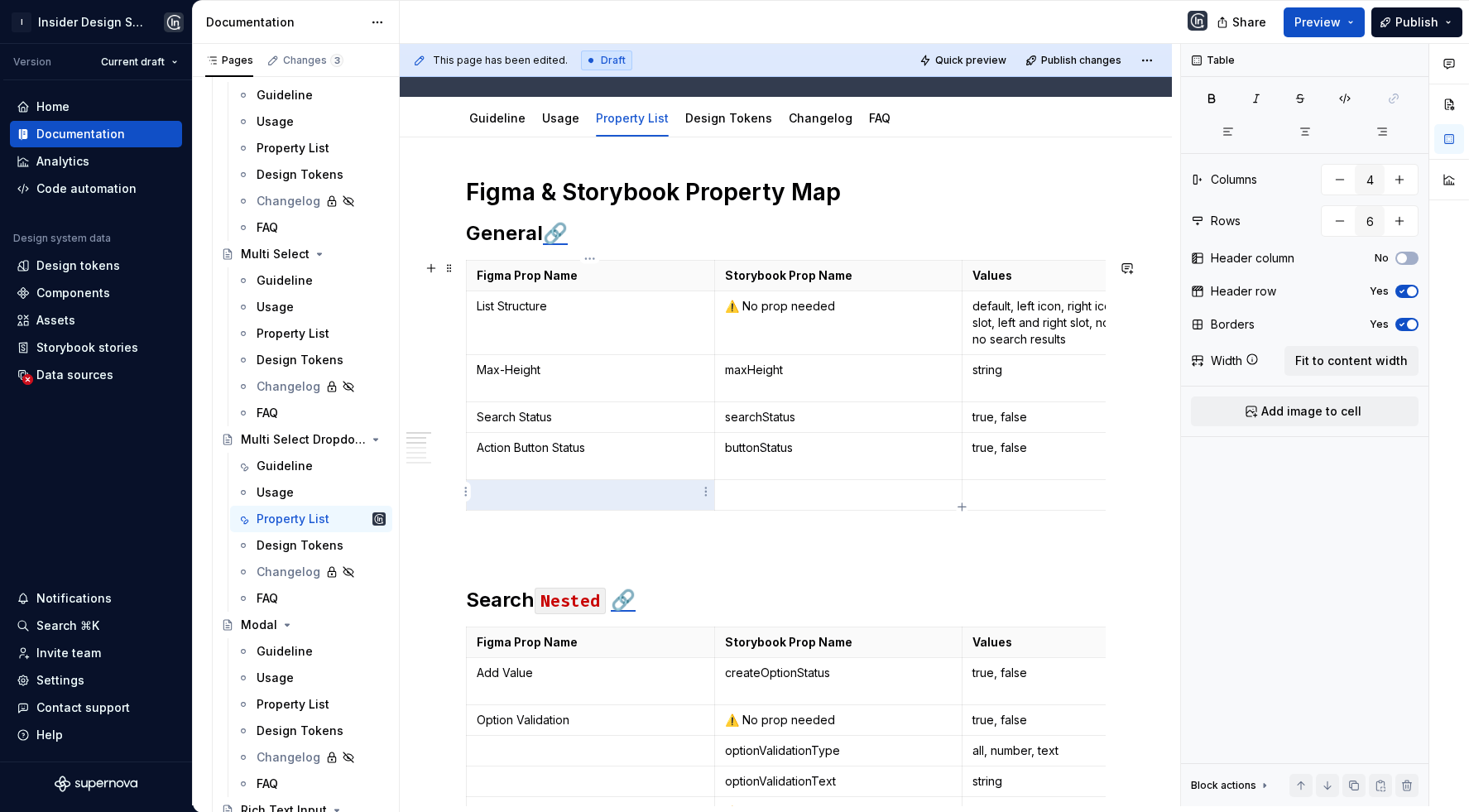
click at [566, 493] on p at bounding box center [591, 494] width 228 height 16
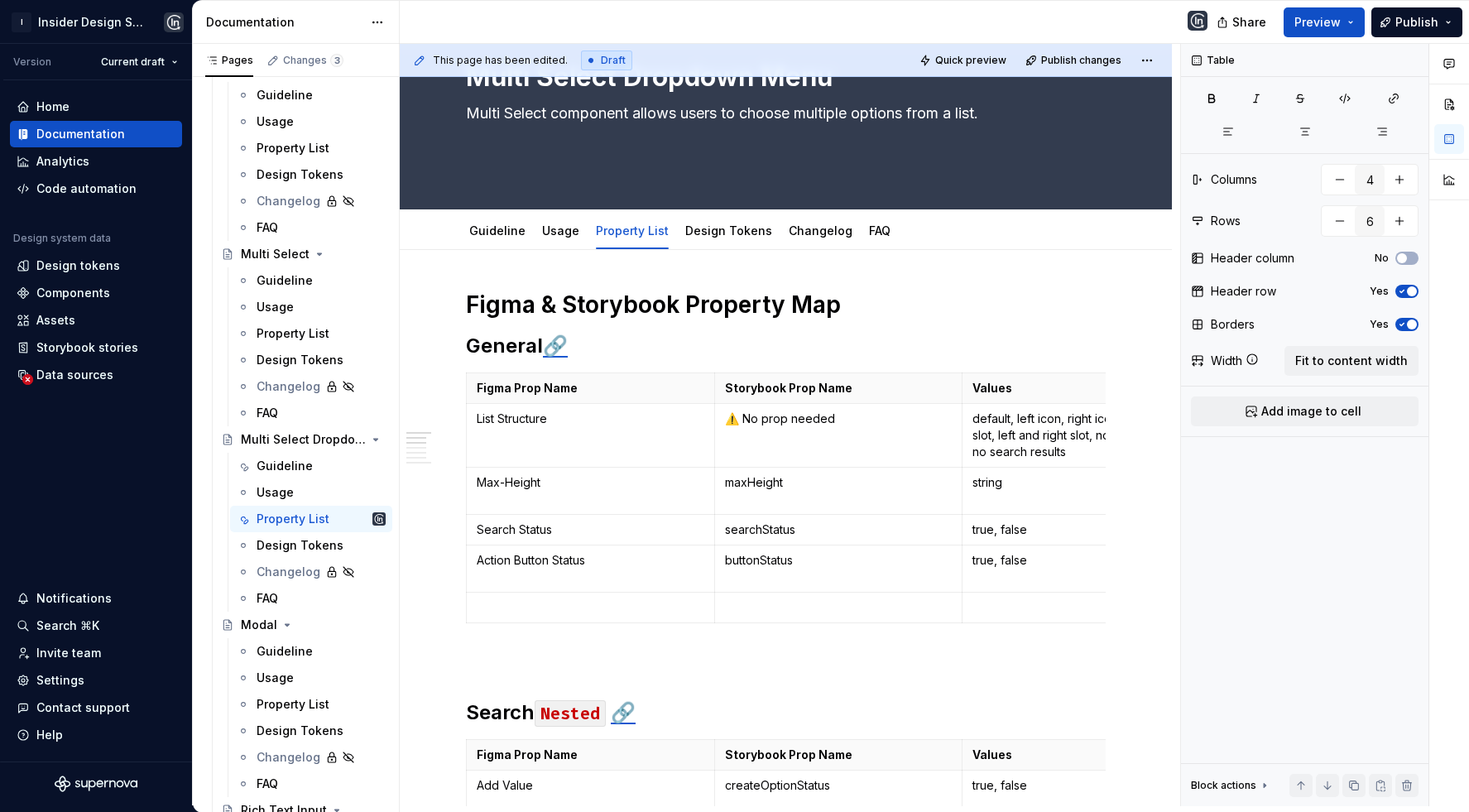
scroll to position [117, 0]
type textarea "*"
